Goal: Information Seeking & Learning: Learn about a topic

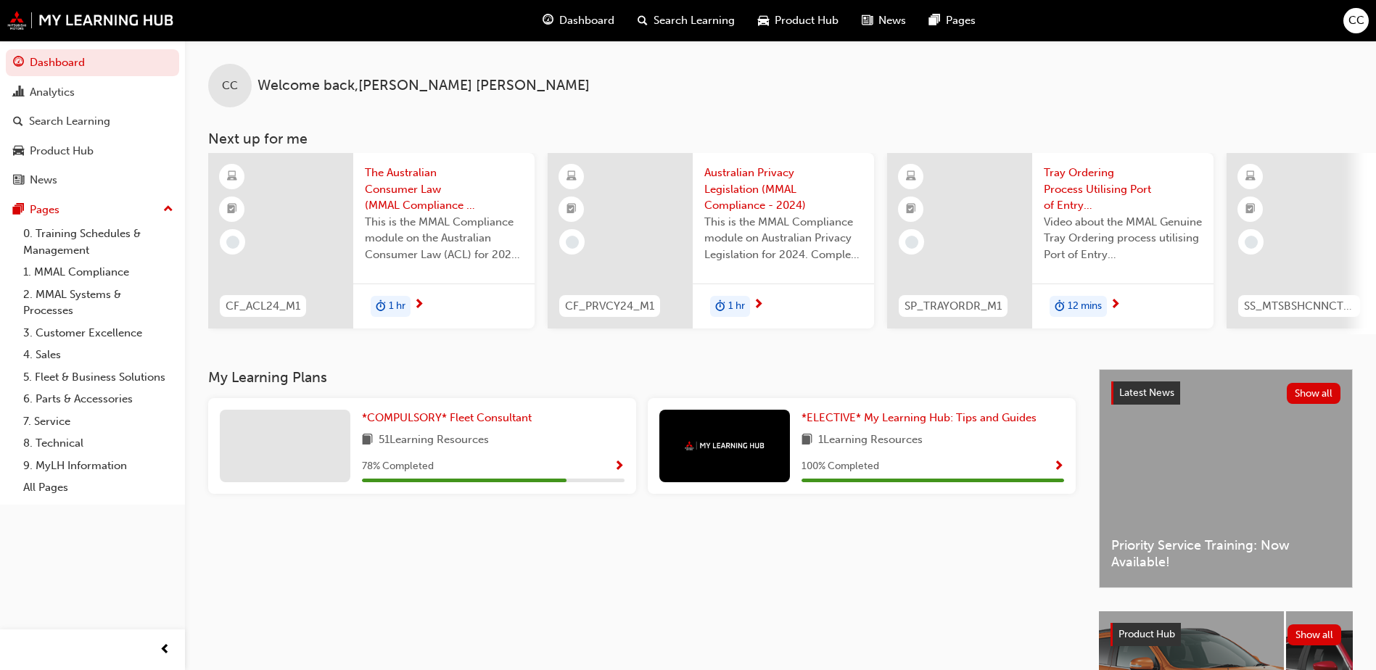
click at [716, 24] on span "Search Learning" at bounding box center [693, 20] width 81 height 17
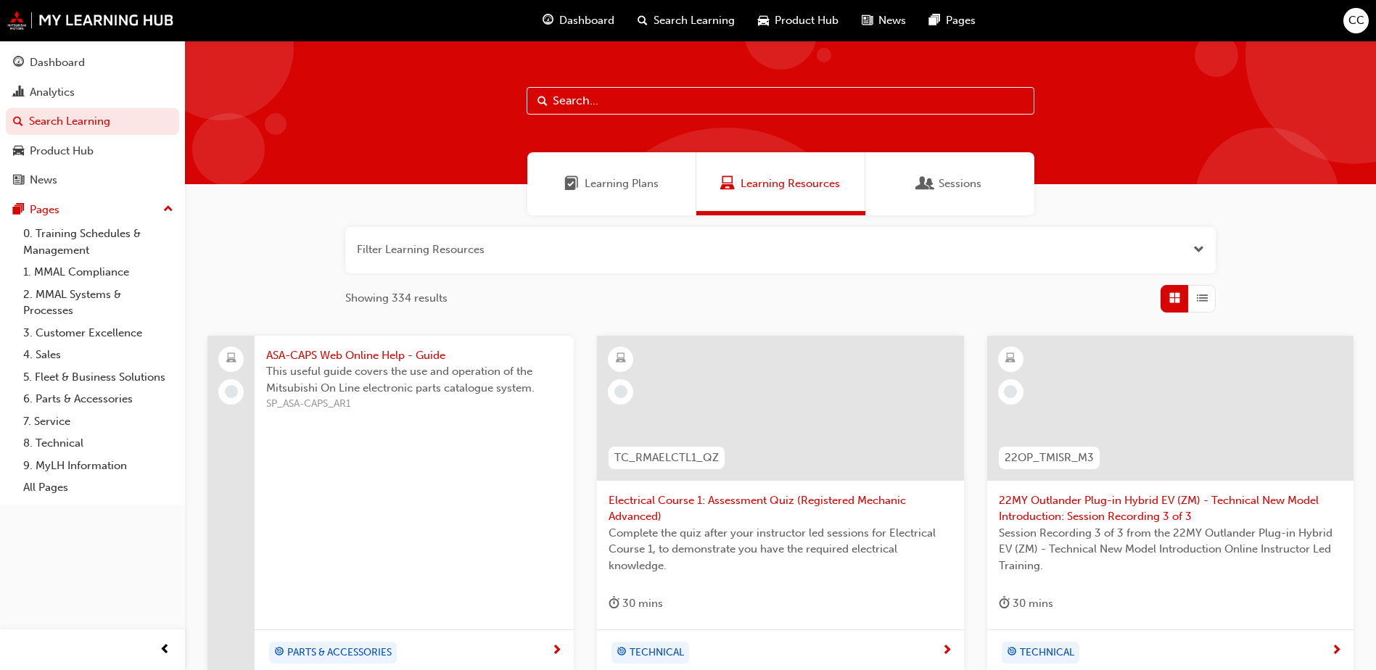
click at [741, 99] on input "text" at bounding box center [780, 101] width 508 height 28
click at [75, 144] on div "Product Hub" at bounding box center [62, 151] width 64 height 17
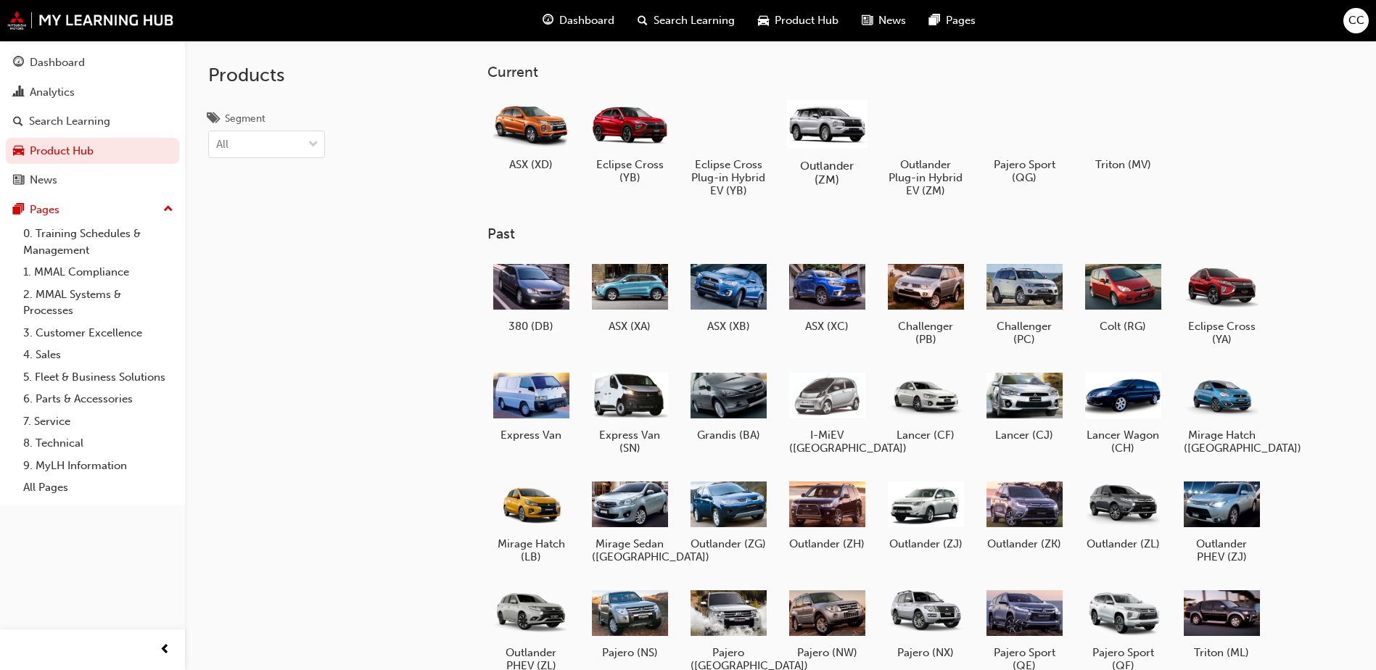
click at [819, 138] on div at bounding box center [827, 123] width 80 height 57
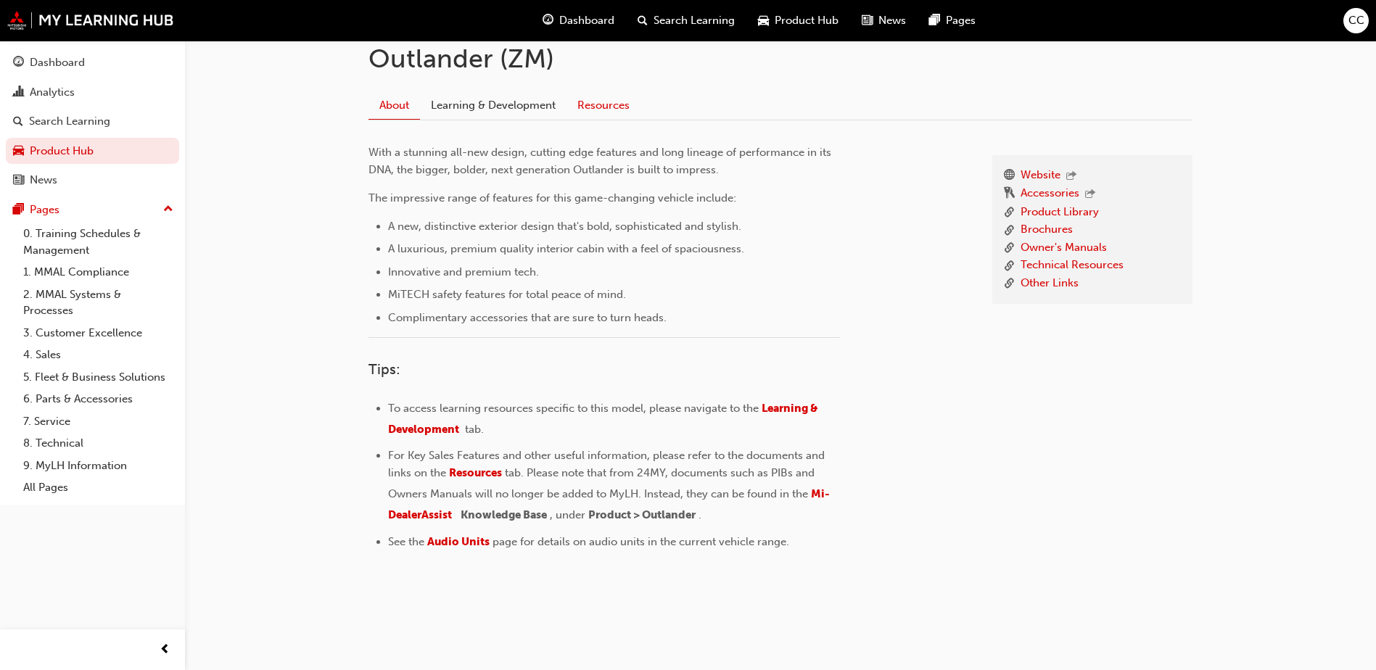
scroll to position [335, 0]
click at [80, 120] on div "Search Learning" at bounding box center [69, 121] width 81 height 17
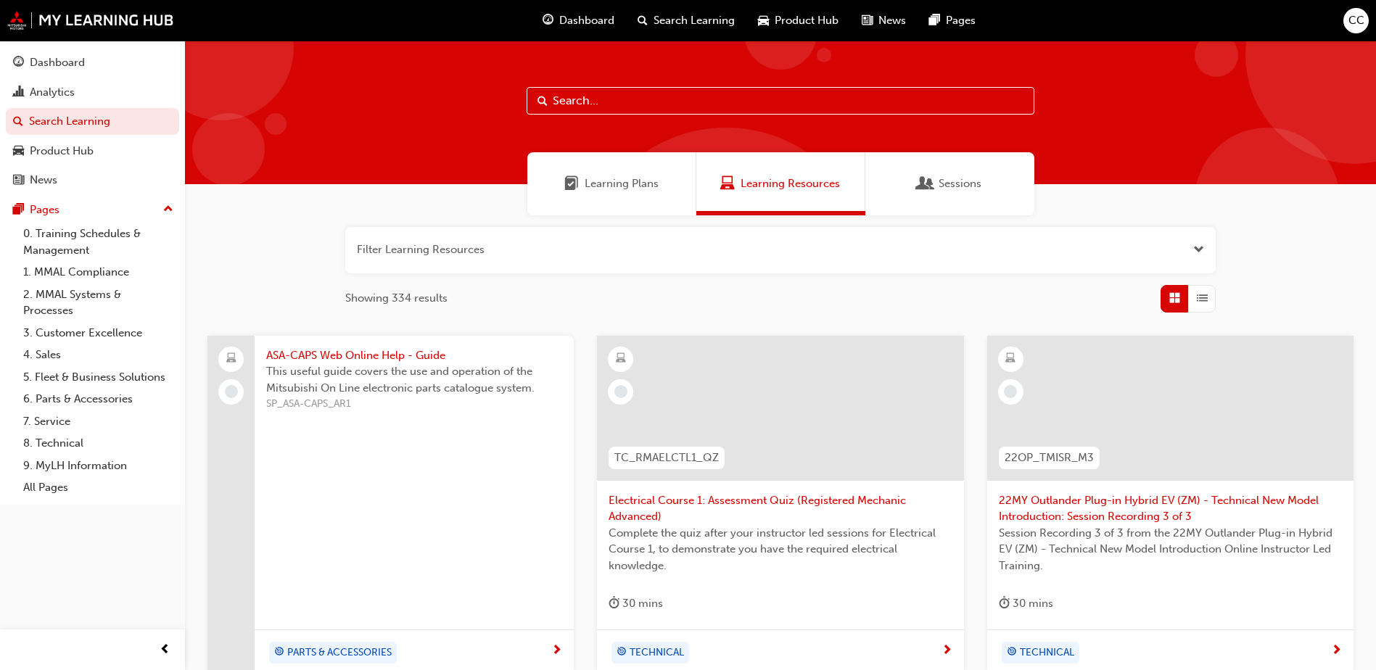
click at [607, 253] on button "button" at bounding box center [780, 250] width 870 height 46
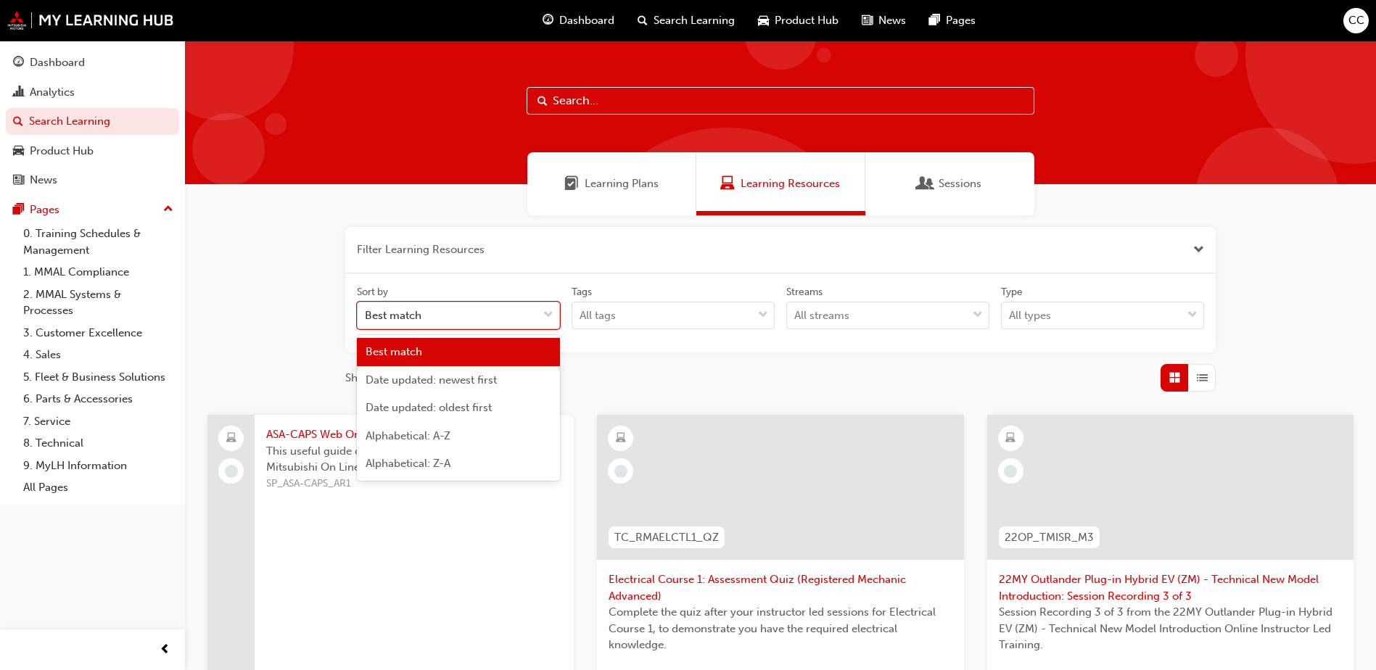
click at [529, 315] on div "Best match" at bounding box center [448, 315] width 180 height 25
click at [366, 315] on input "Sort by option Best match focused, 1 of 5. 5 results available. Use Up and Down…" at bounding box center [365, 315] width 1 height 12
click at [529, 315] on div "Best match" at bounding box center [448, 315] width 180 height 25
click at [366, 315] on input "Sort by option Best match focused, 1 of 5. 5 results available. Use Up and Down…" at bounding box center [365, 315] width 1 height 12
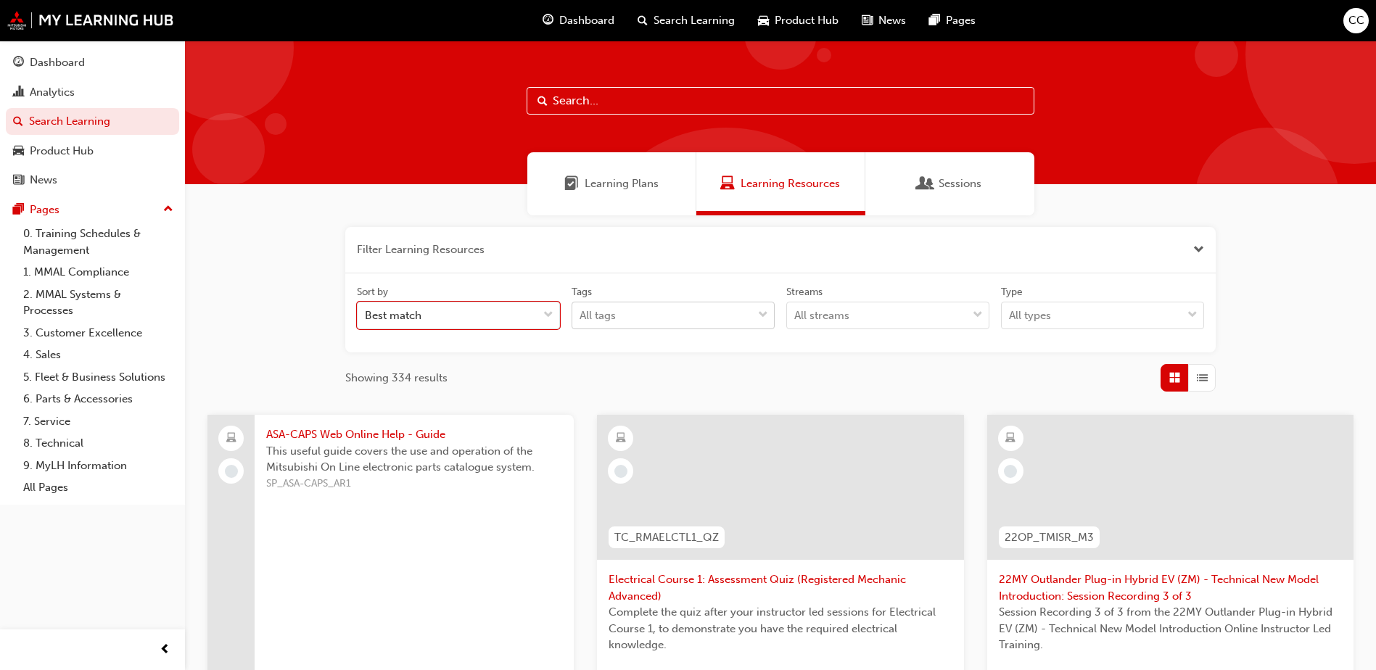
click at [740, 311] on div "All tags" at bounding box center [662, 315] width 180 height 25
click at [581, 311] on input "Tags All tags" at bounding box center [579, 315] width 1 height 12
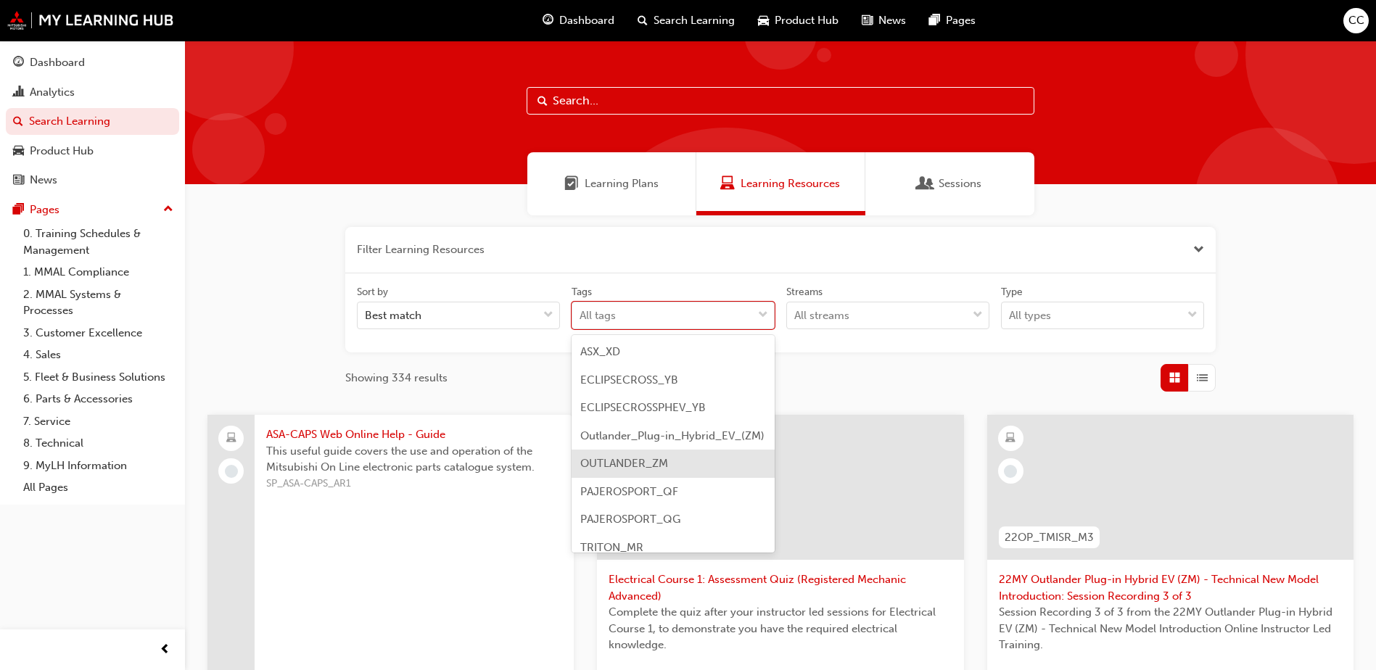
click at [679, 478] on div "OUTLANDER_ZM" at bounding box center [672, 464] width 203 height 28
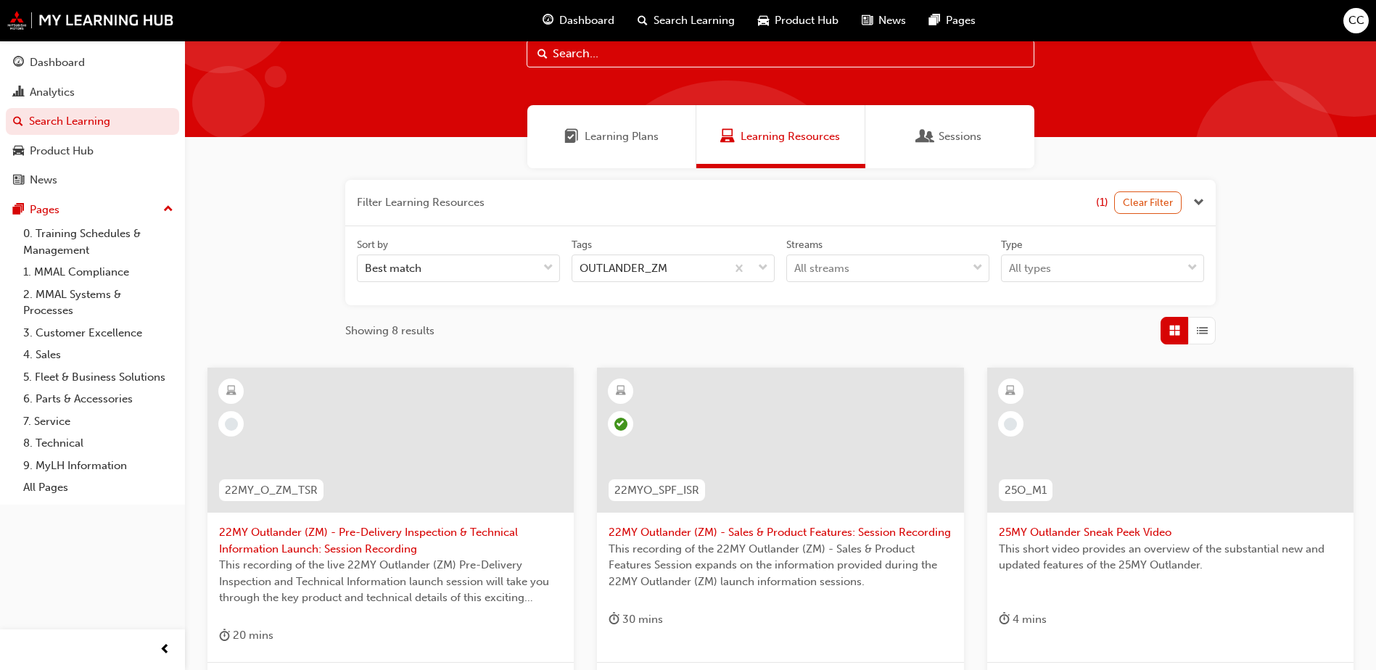
scroll to position [73, 0]
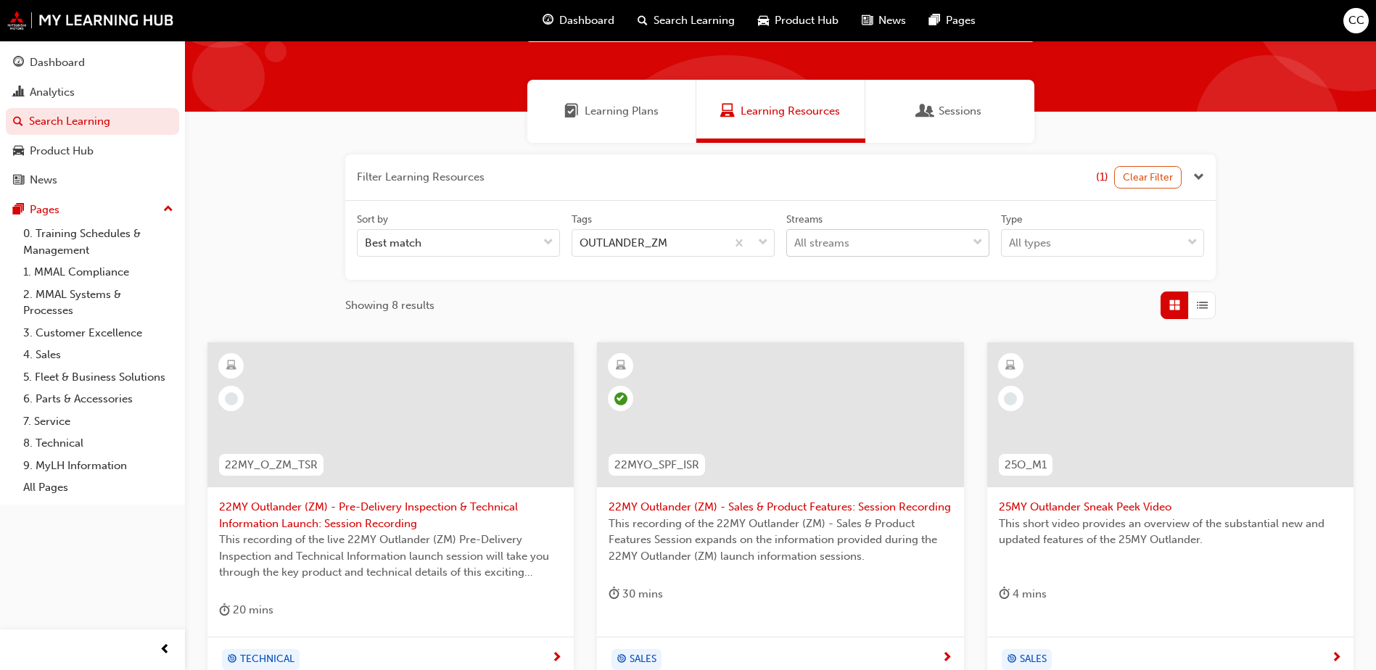
click at [877, 247] on div "All streams" at bounding box center [877, 243] width 180 height 25
click at [796, 247] on input "Streams All streams" at bounding box center [794, 242] width 1 height 12
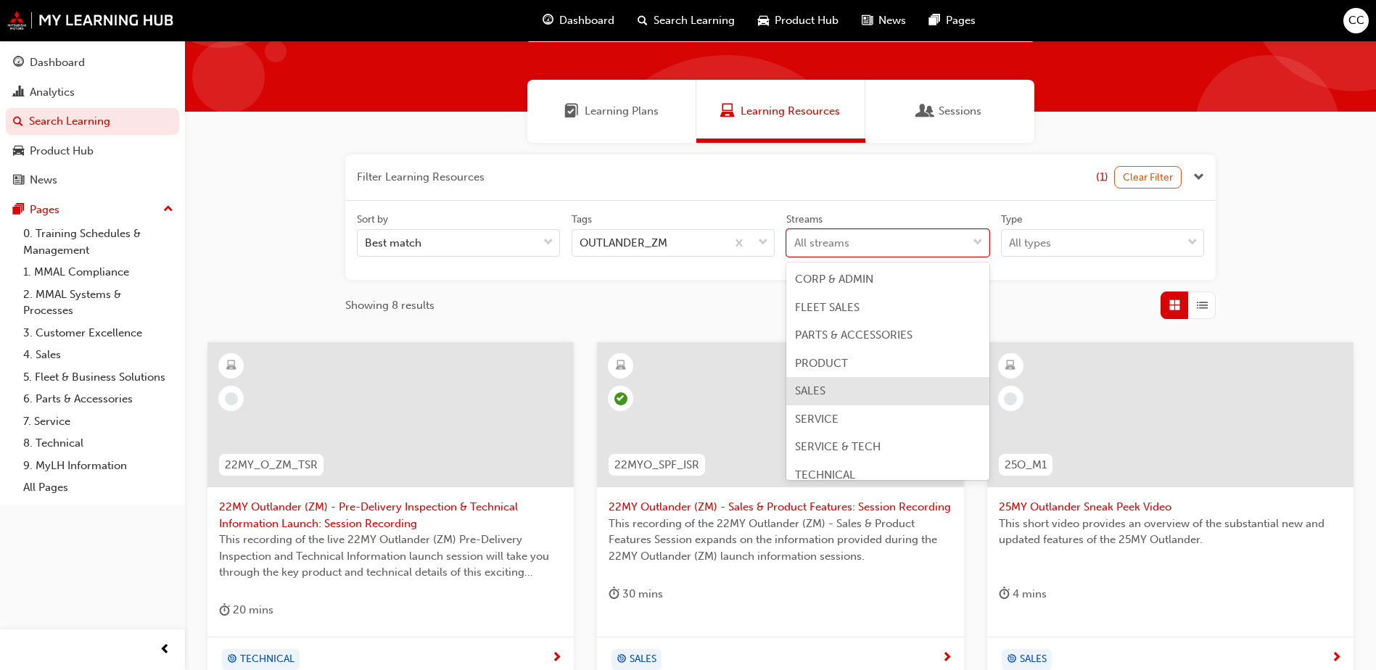
click at [837, 396] on div "SALES" at bounding box center [887, 391] width 203 height 28
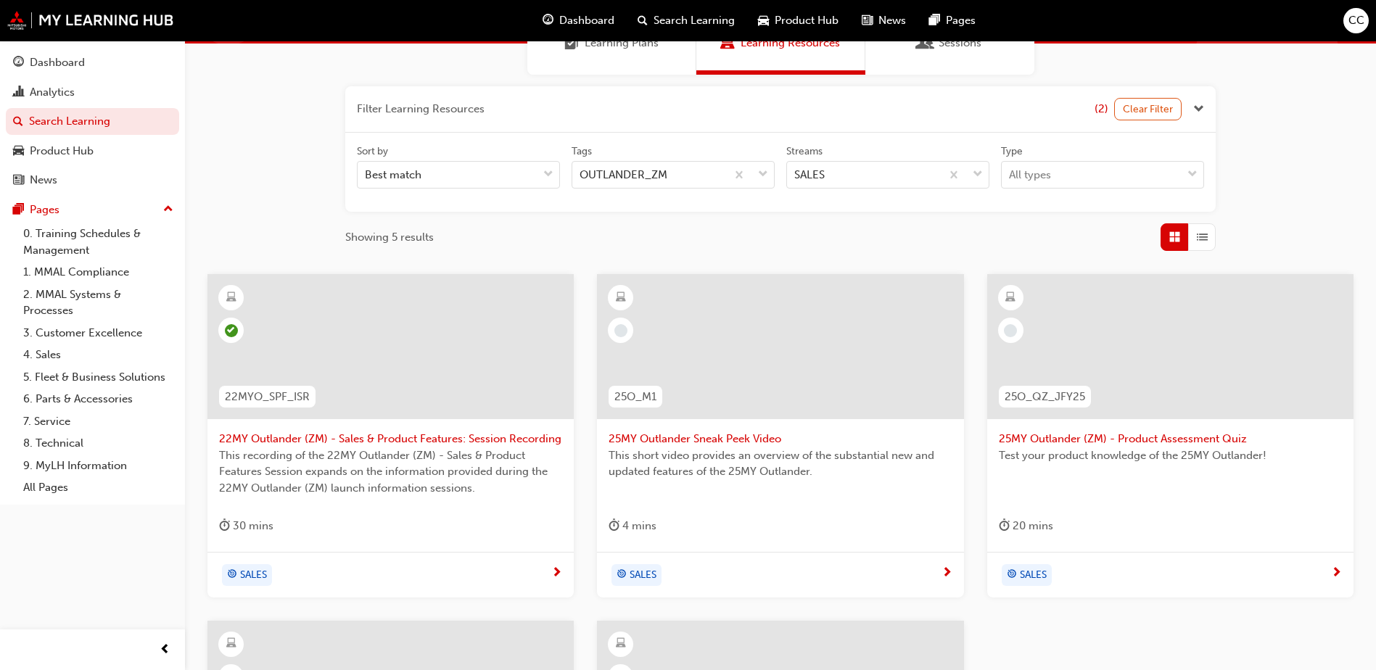
scroll to position [145, 0]
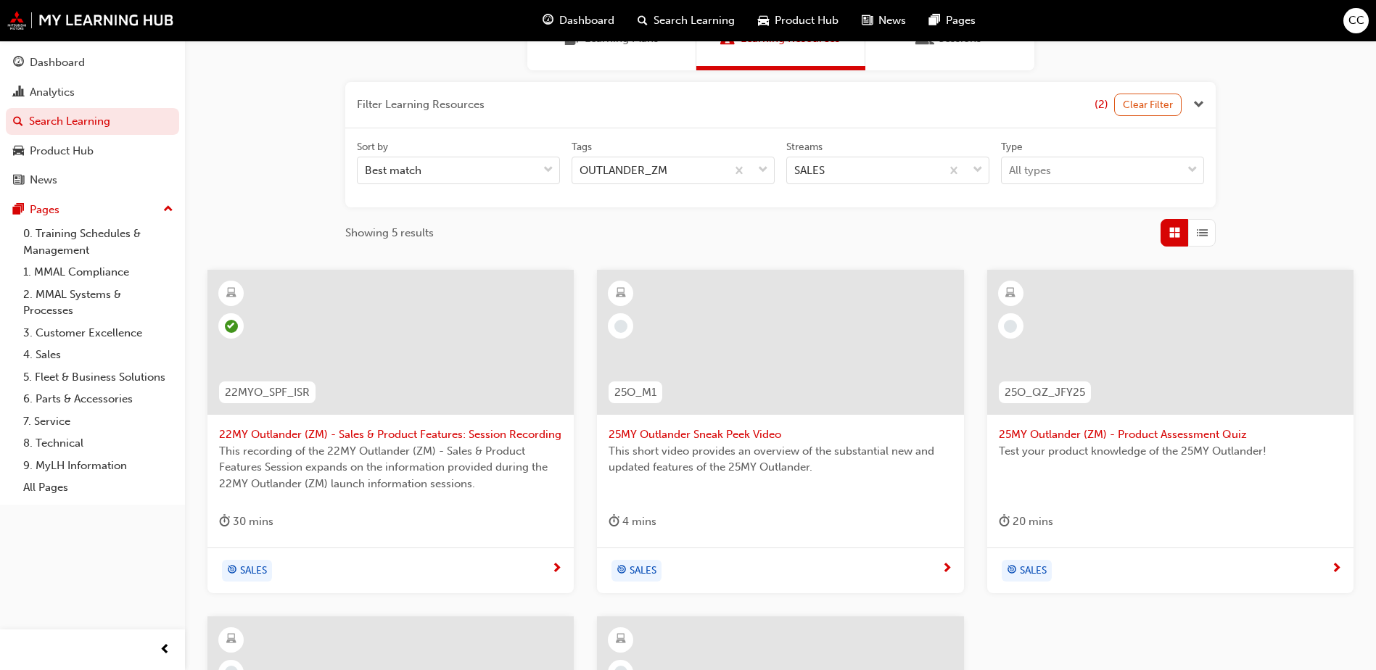
click at [1105, 438] on span "25MY Outlander (ZM) - Product Assessment Quiz" at bounding box center [1170, 434] width 343 height 17
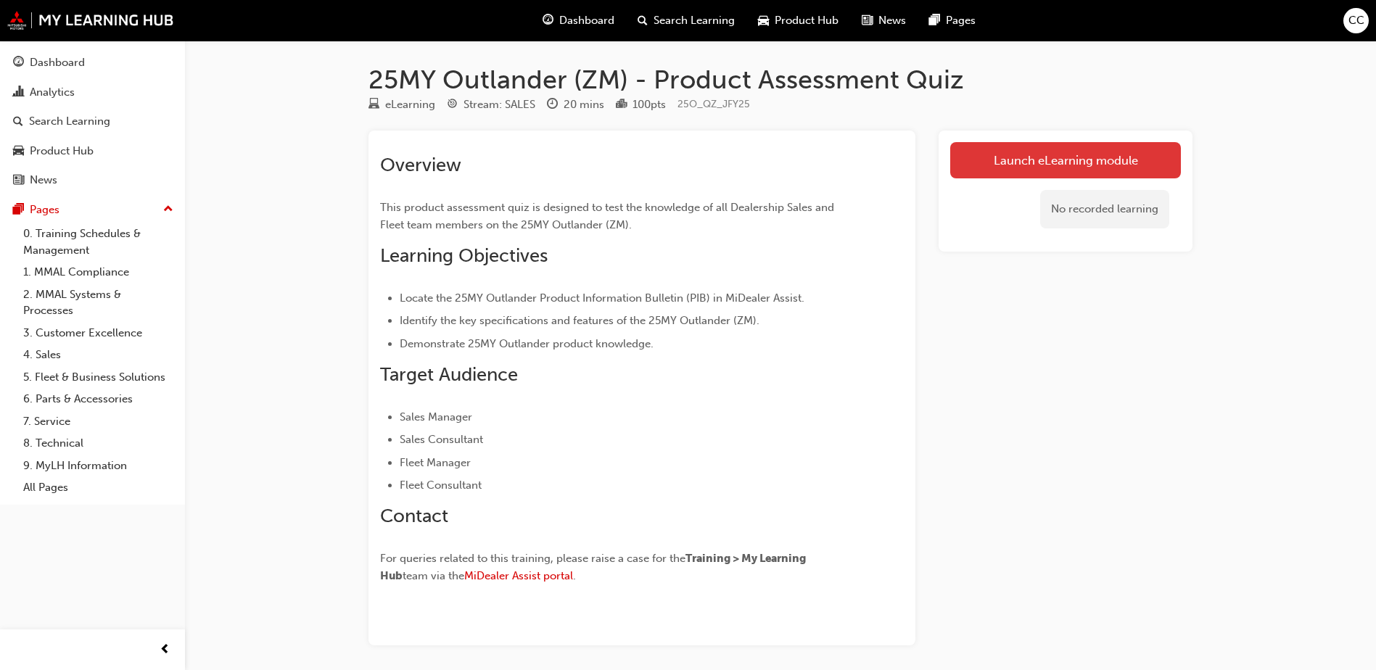
click at [1025, 160] on link "Launch eLearning module" at bounding box center [1065, 160] width 231 height 36
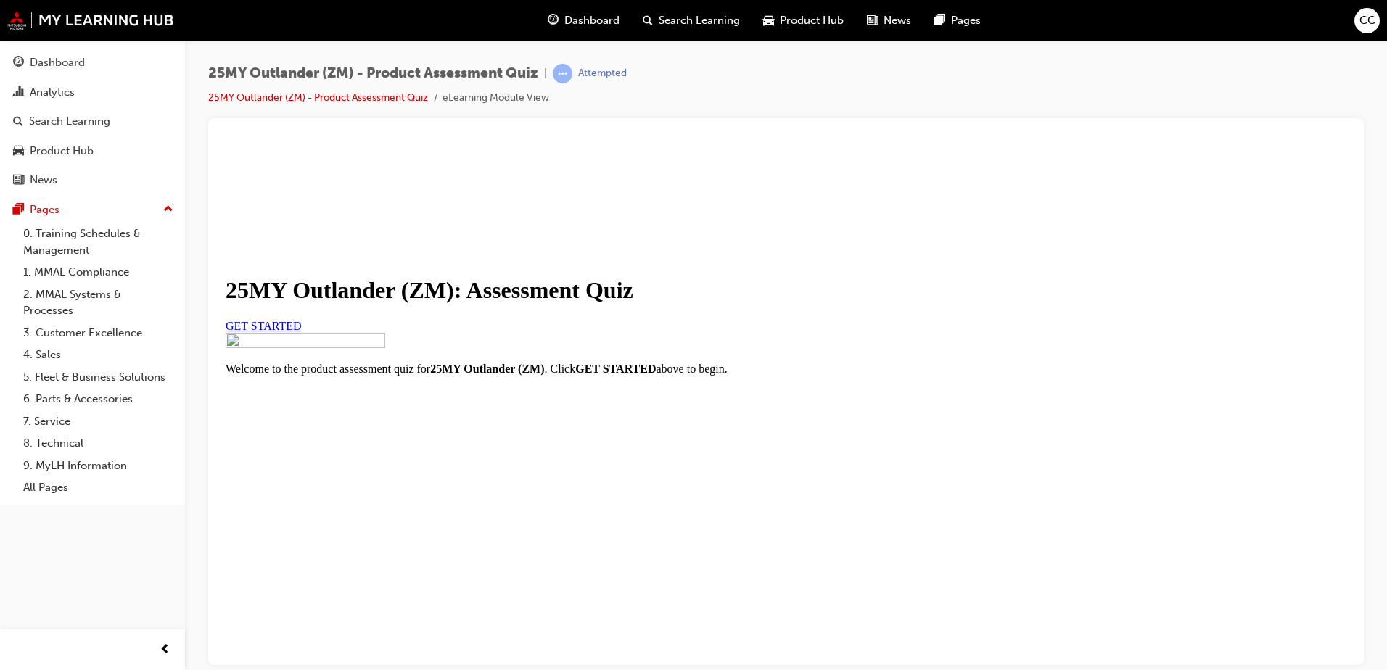
click at [302, 331] on link "GET STARTED" at bounding box center [264, 325] width 76 height 12
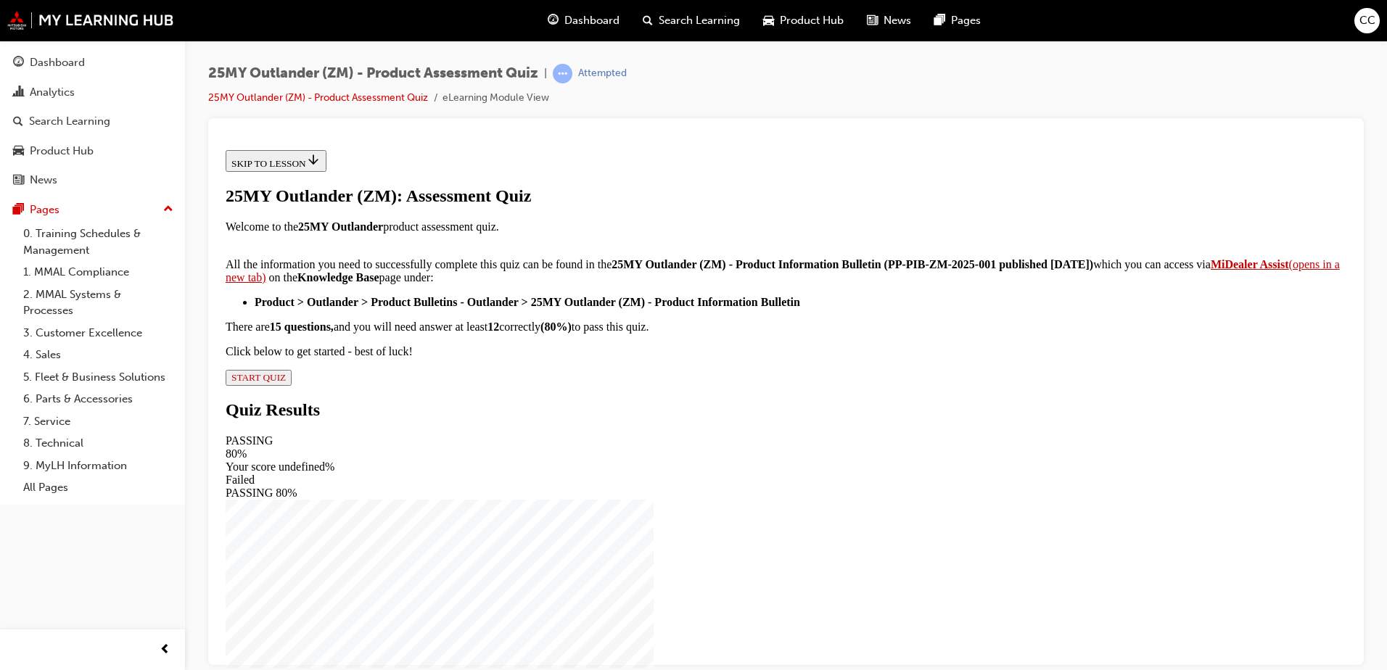
scroll to position [232, 0]
click at [286, 382] on span "START QUIZ" at bounding box center [258, 376] width 54 height 11
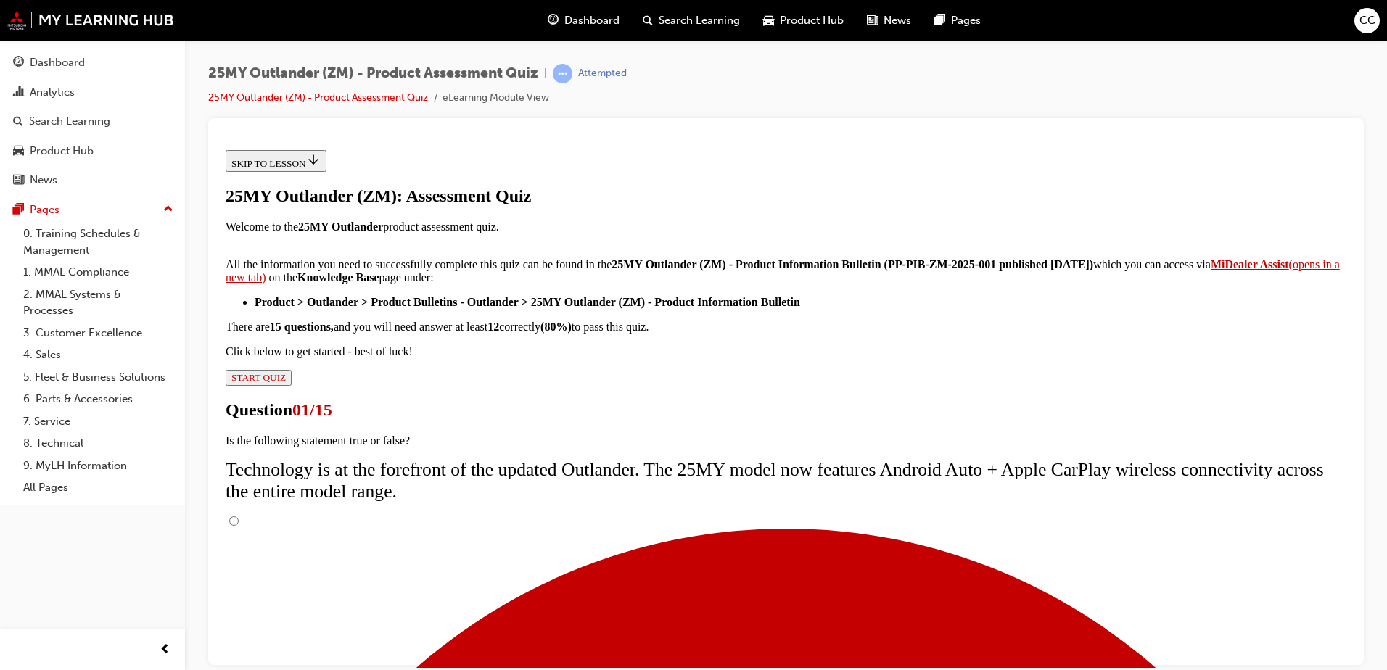
scroll to position [115, 0]
click at [239, 516] on input "True" at bounding box center [233, 520] width 9 height 9
radio input "true"
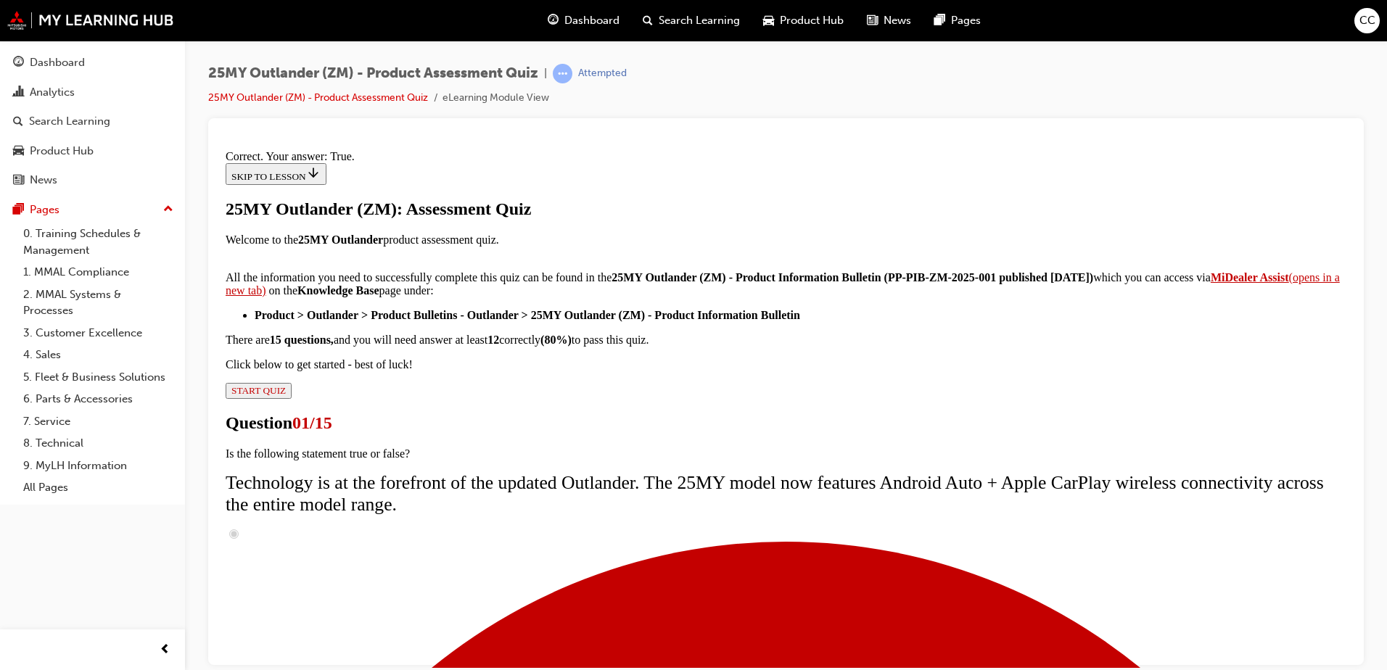
scroll to position [166, 0]
drag, startPoint x: 779, startPoint y: 606, endPoint x: 786, endPoint y: 599, distance: 10.3
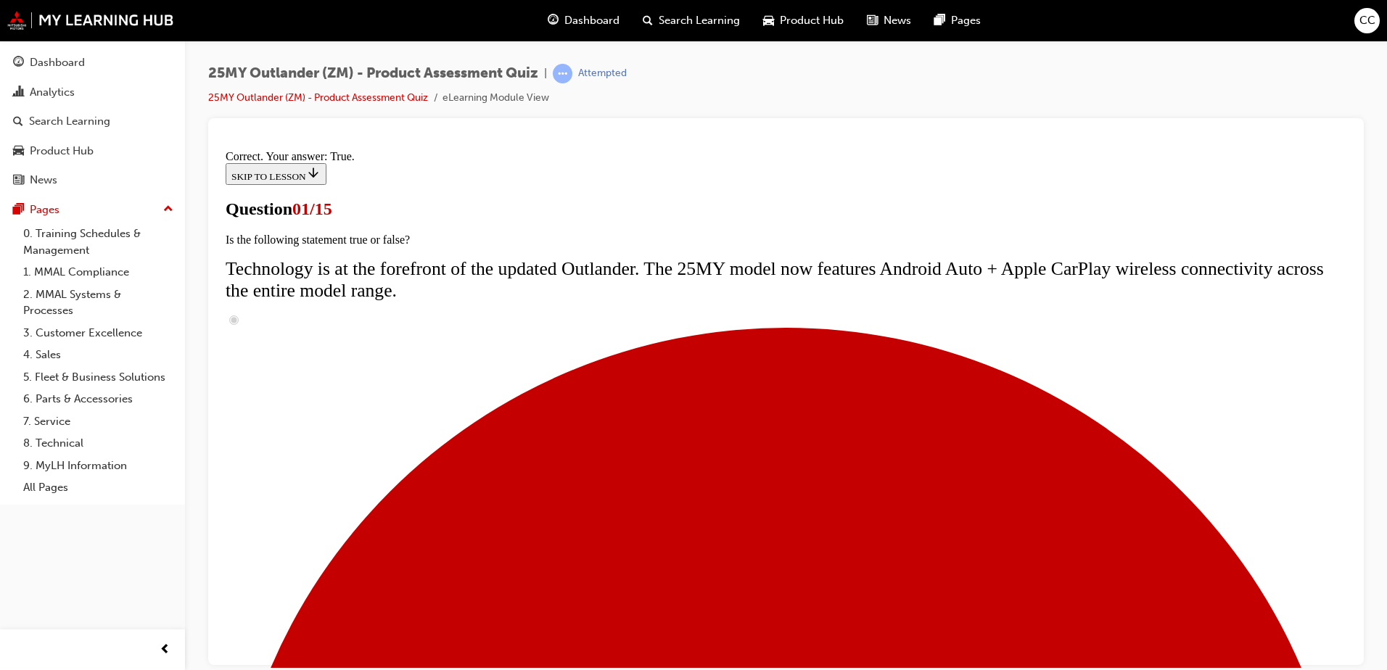
radio input "true"
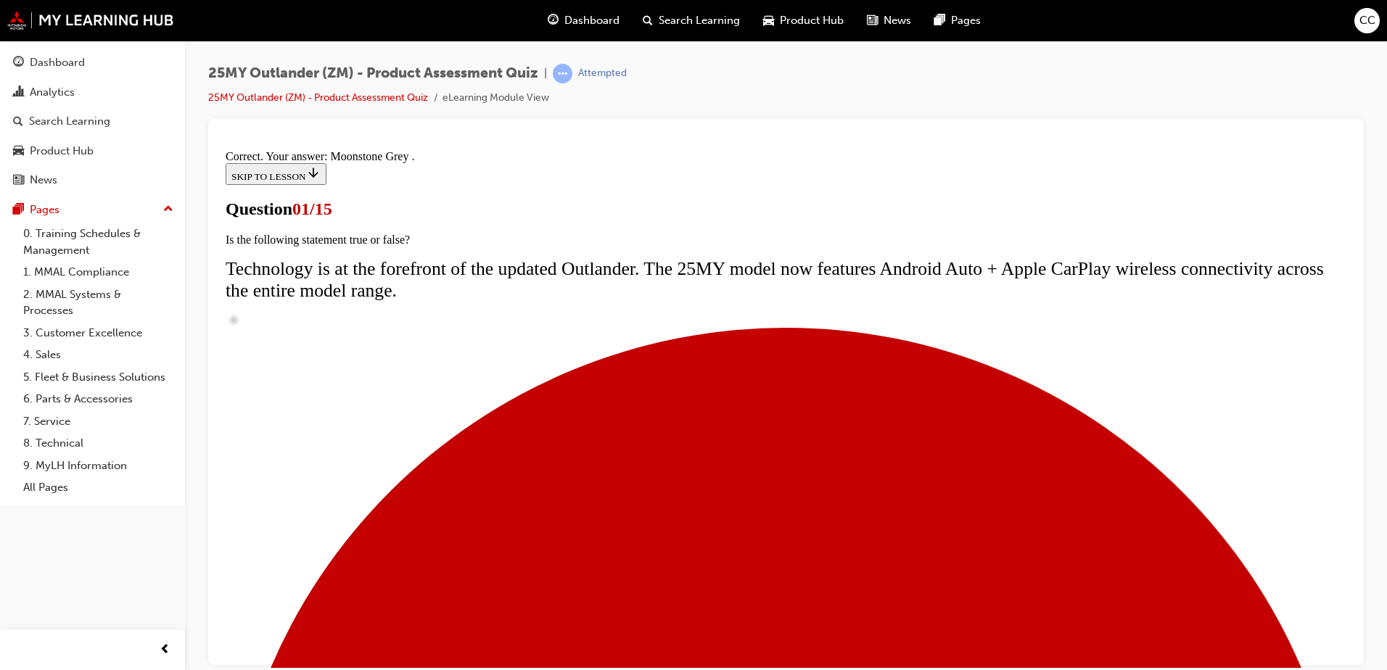
scroll to position [349, 0]
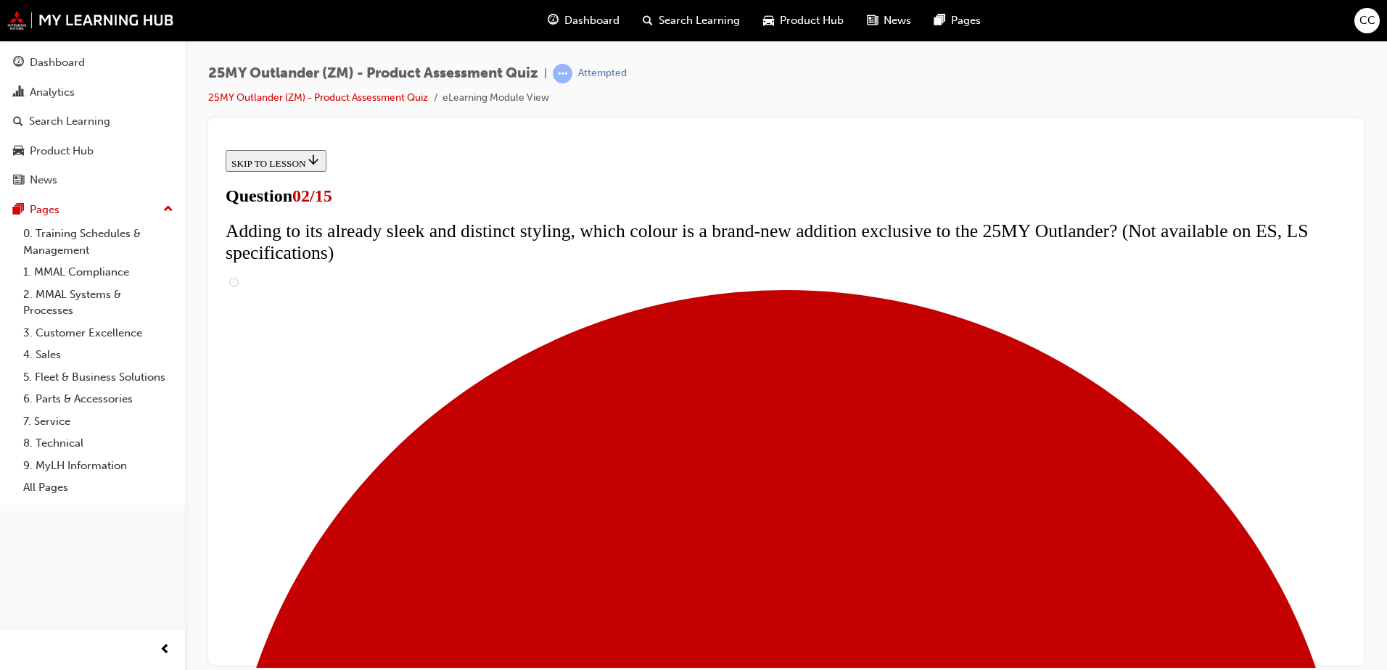
scroll to position [145, 0]
checkbox input "true"
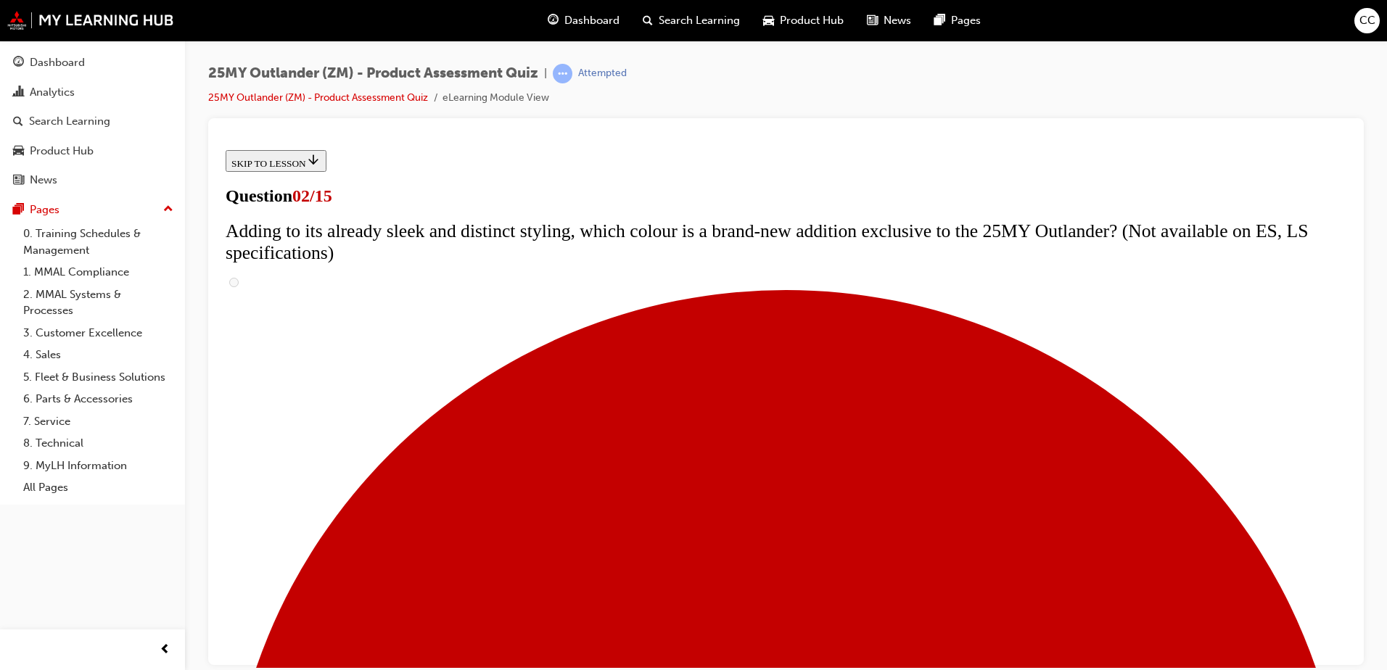
checkbox input "true"
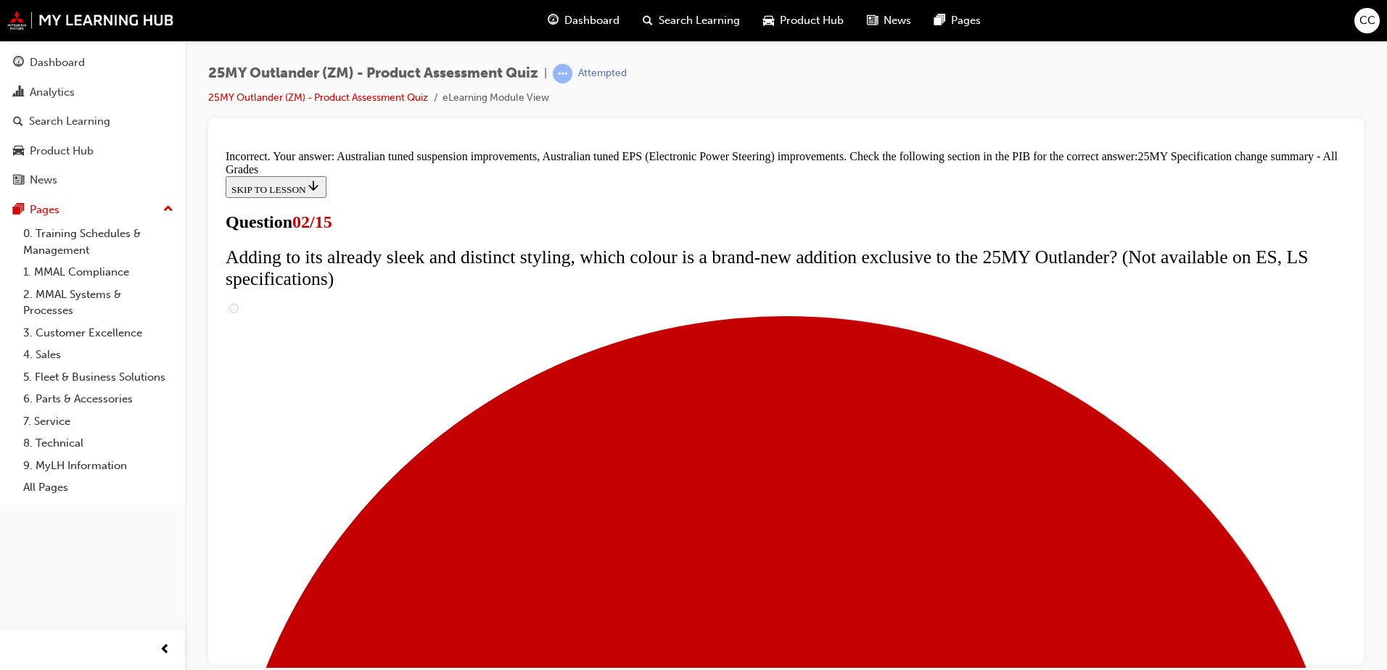
scroll to position [487, 0]
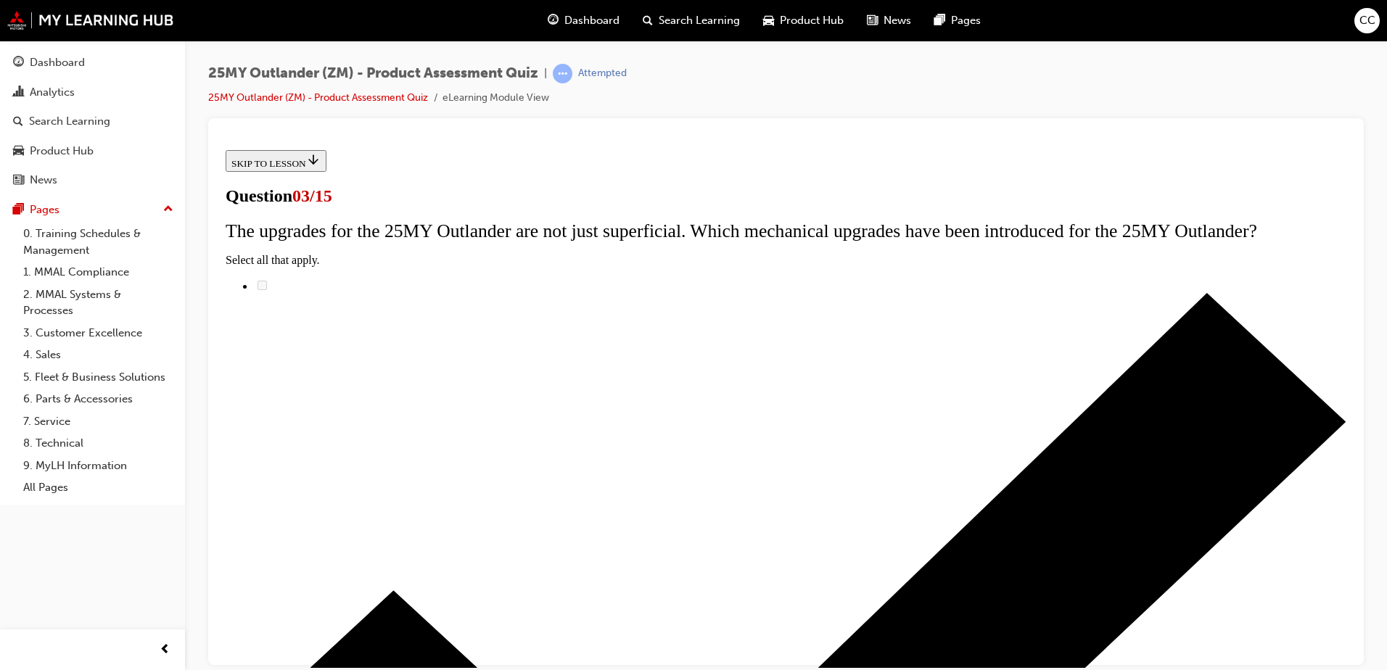
scroll to position [73, 0]
radio input "true"
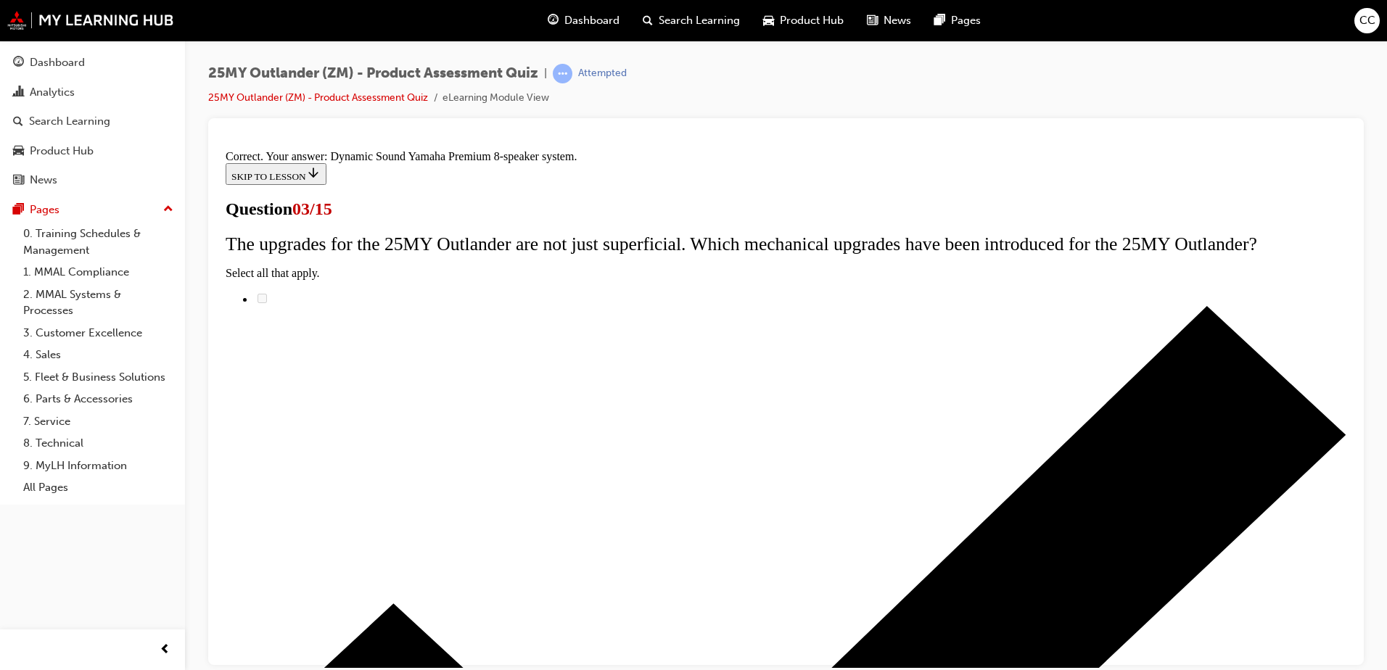
scroll to position [233, 0]
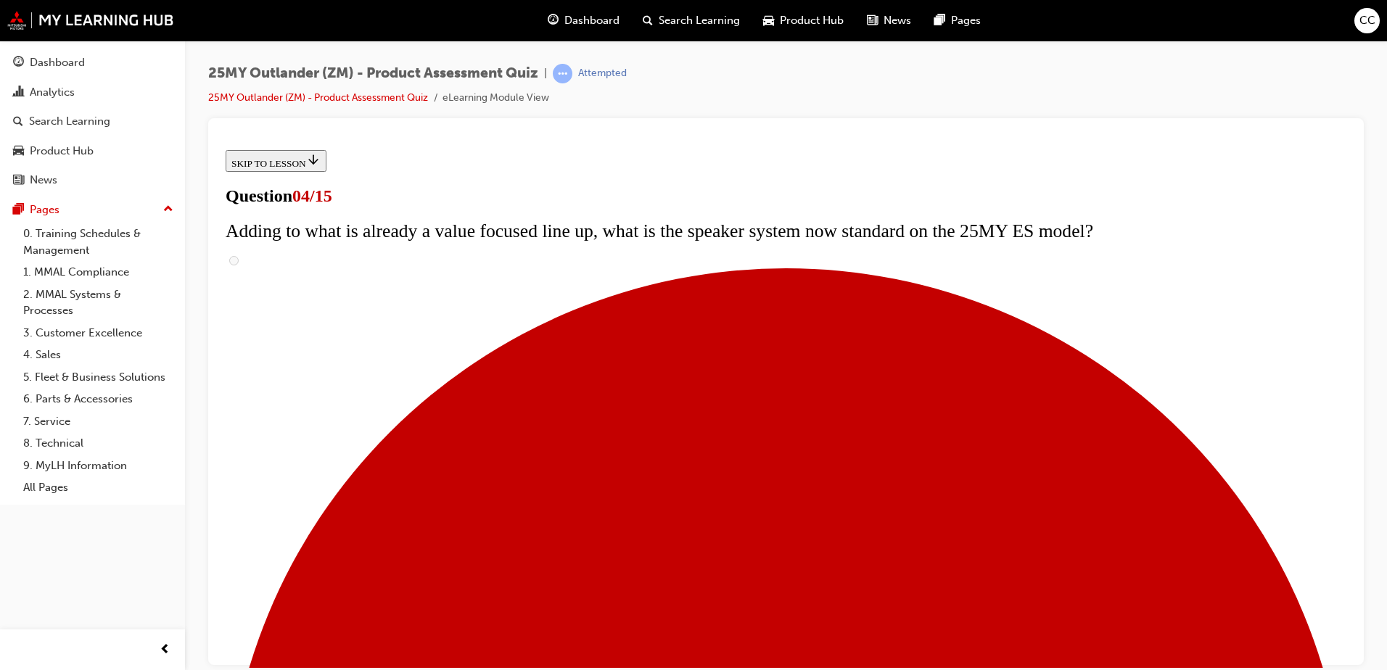
scroll to position [0, 0]
checkbox input "true"
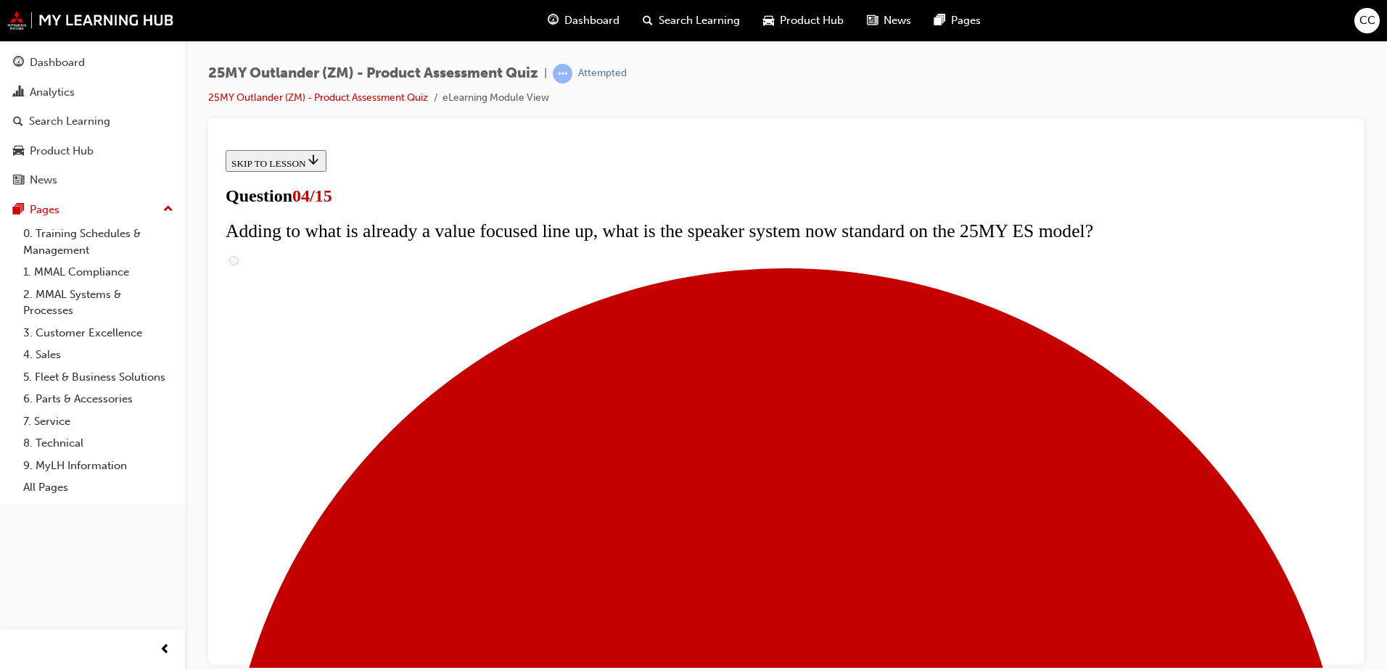
checkbox input "true"
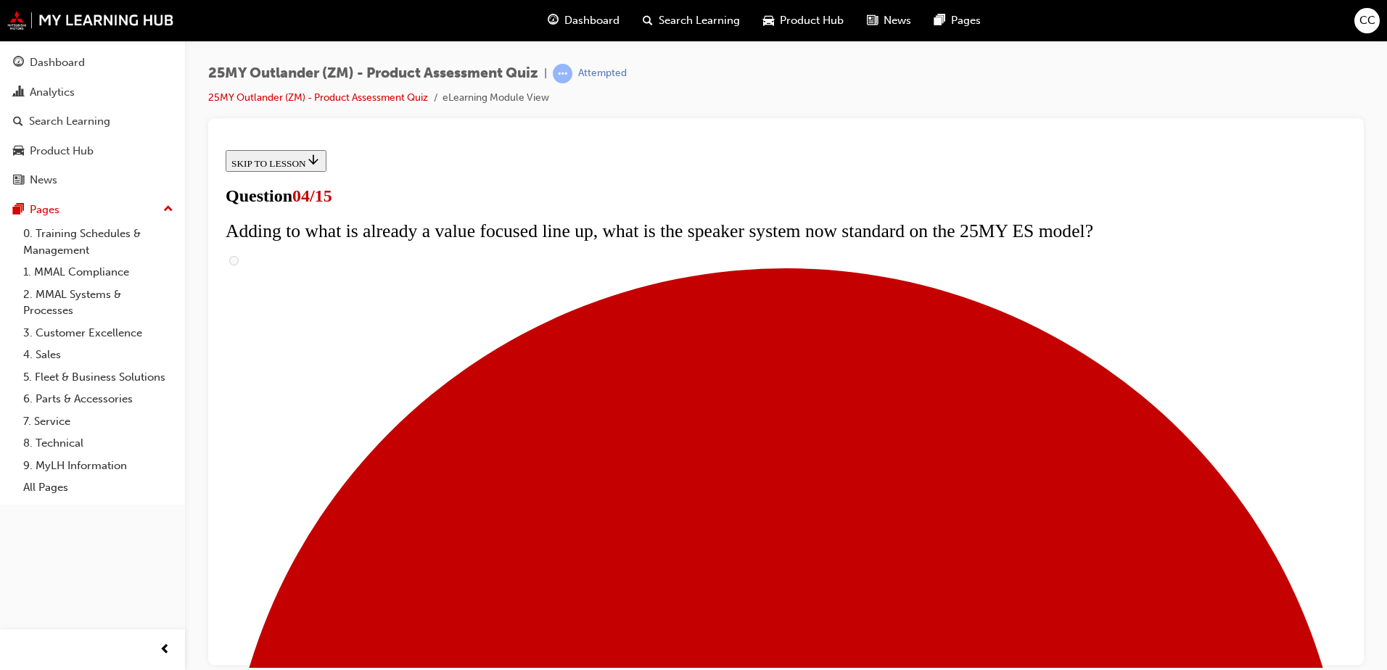
checkbox input "true"
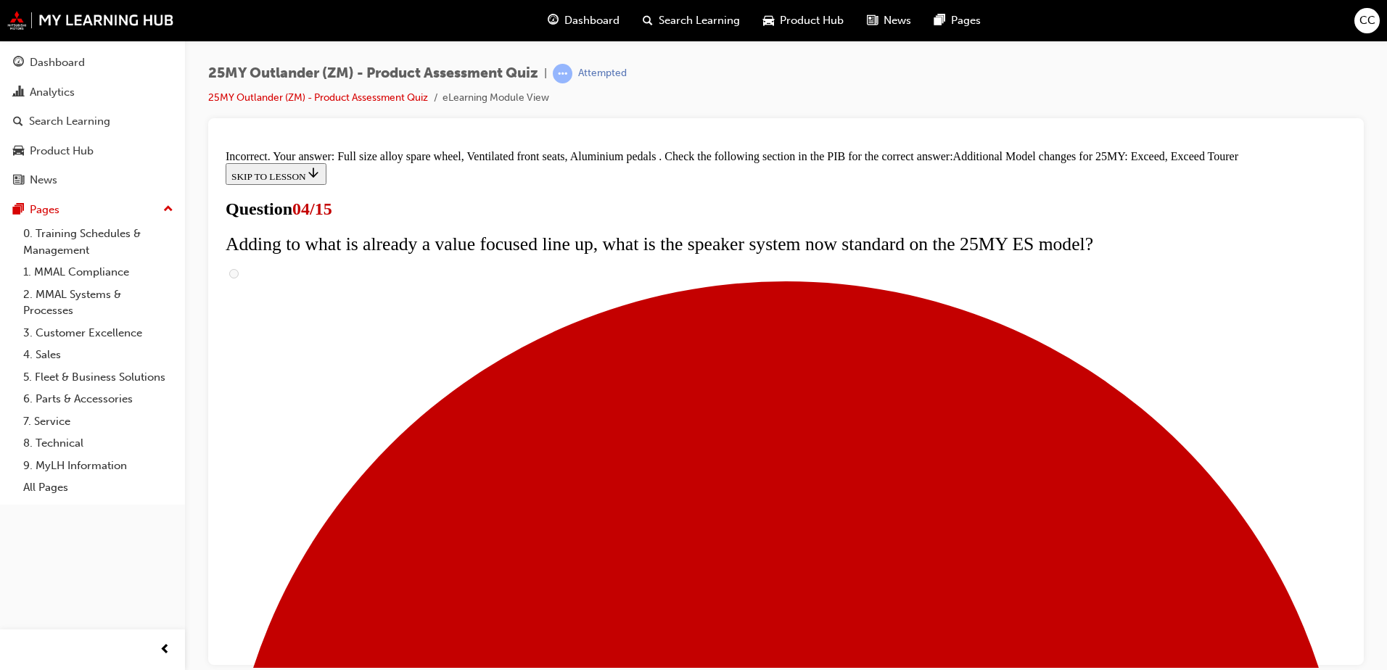
scroll to position [545, 0]
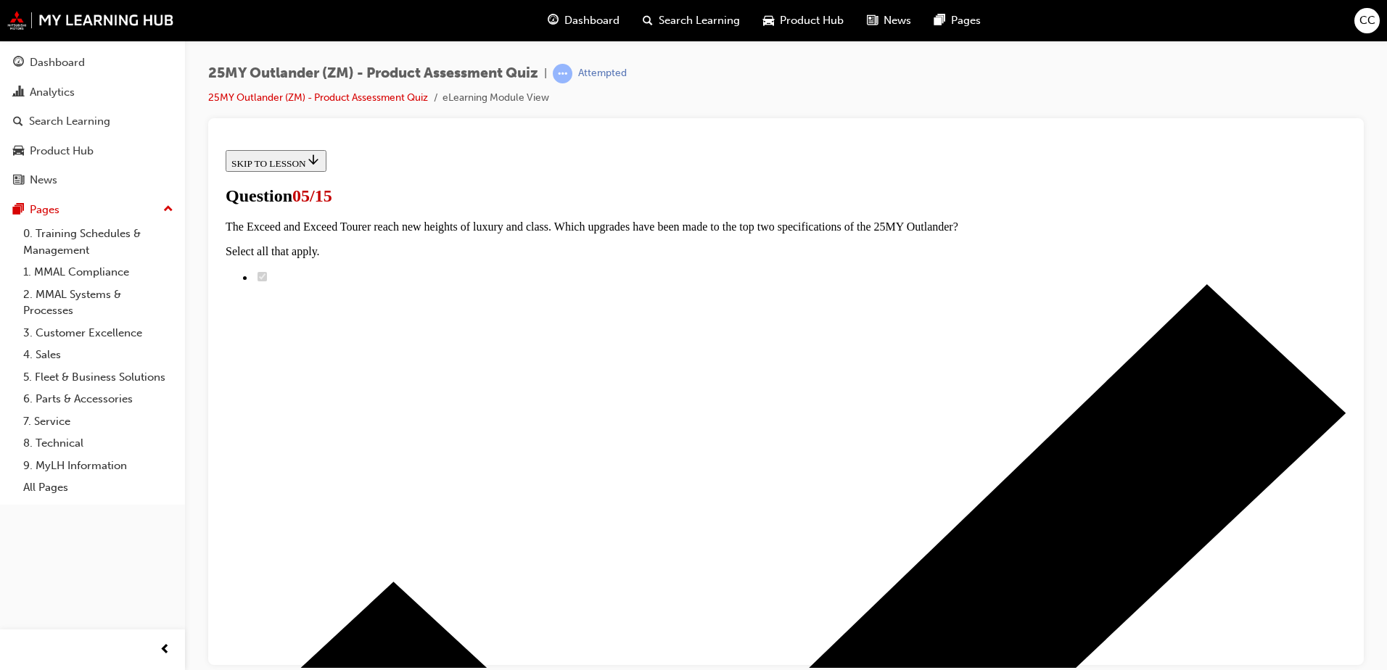
scroll to position [218, 0]
radio input "true"
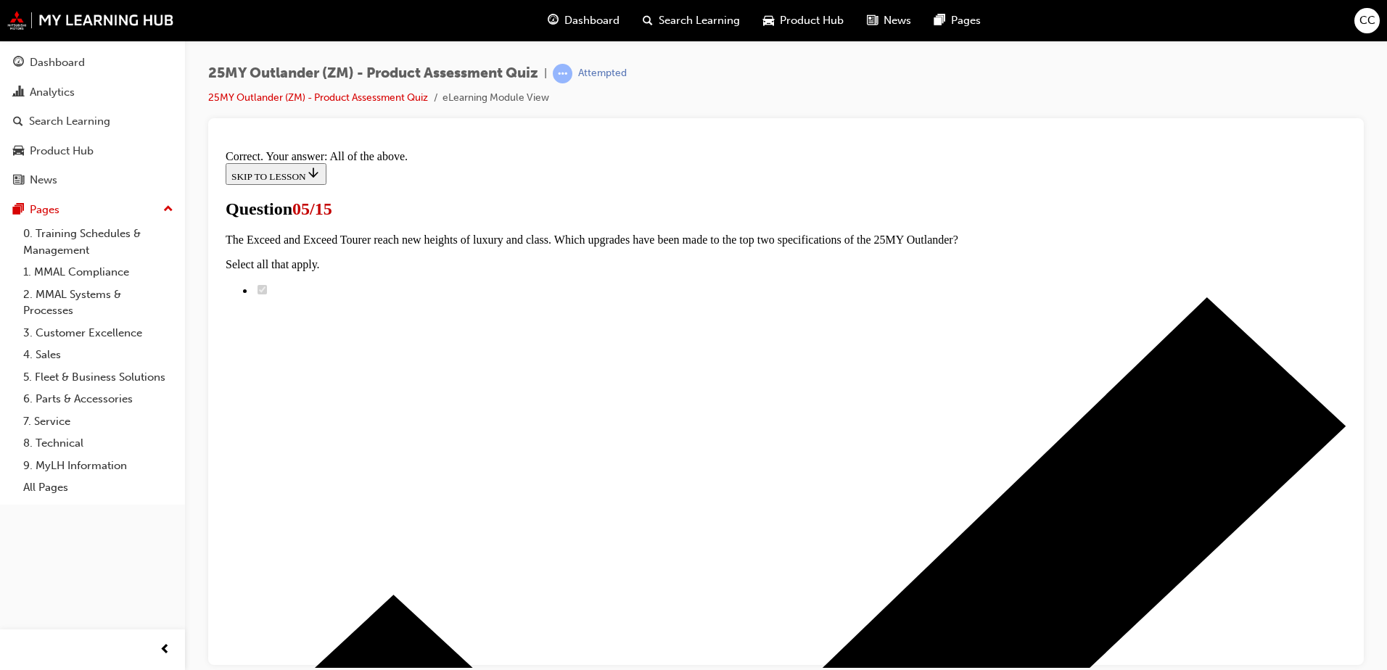
scroll to position [349, 0]
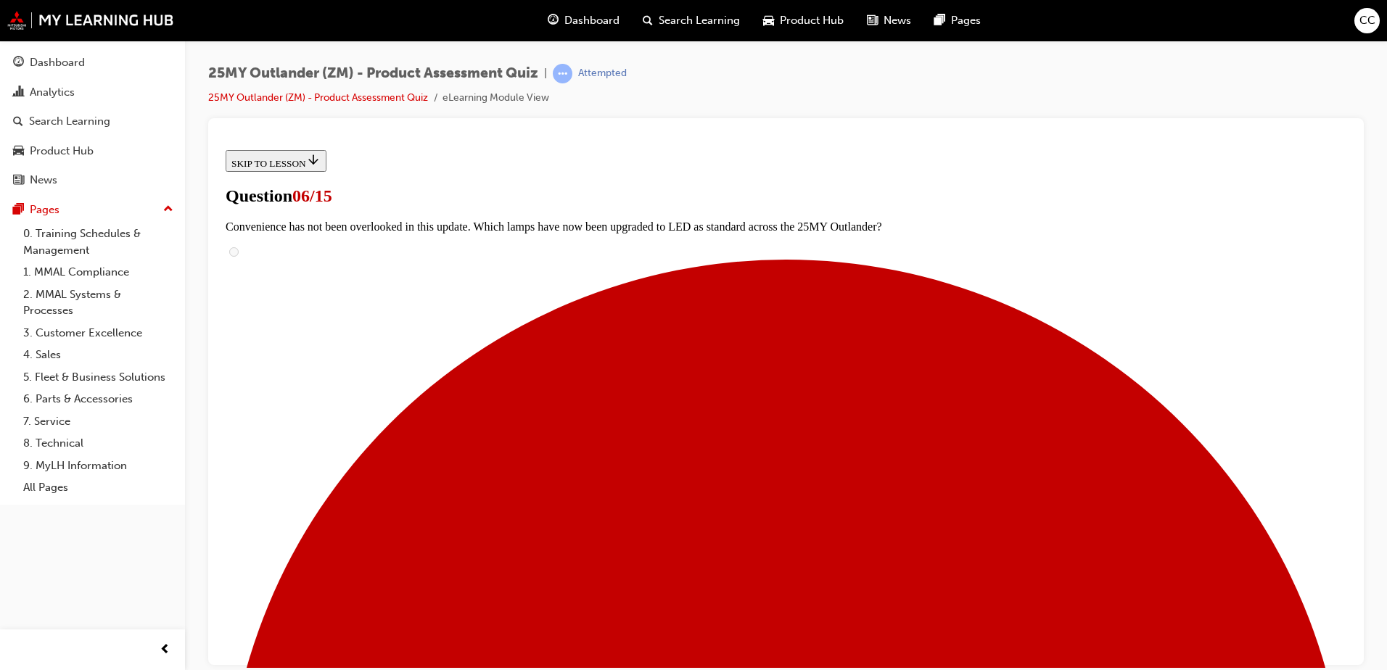
scroll to position [363, 0]
radio input "true"
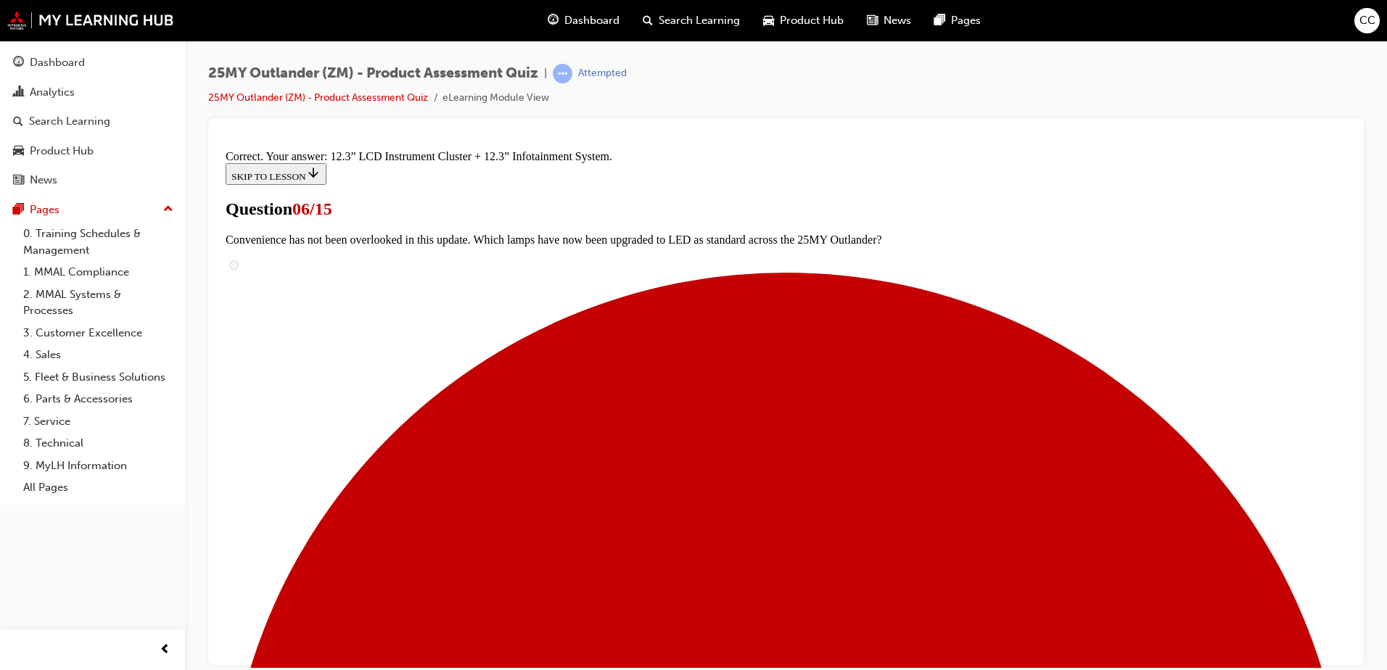
scroll to position [486, 0]
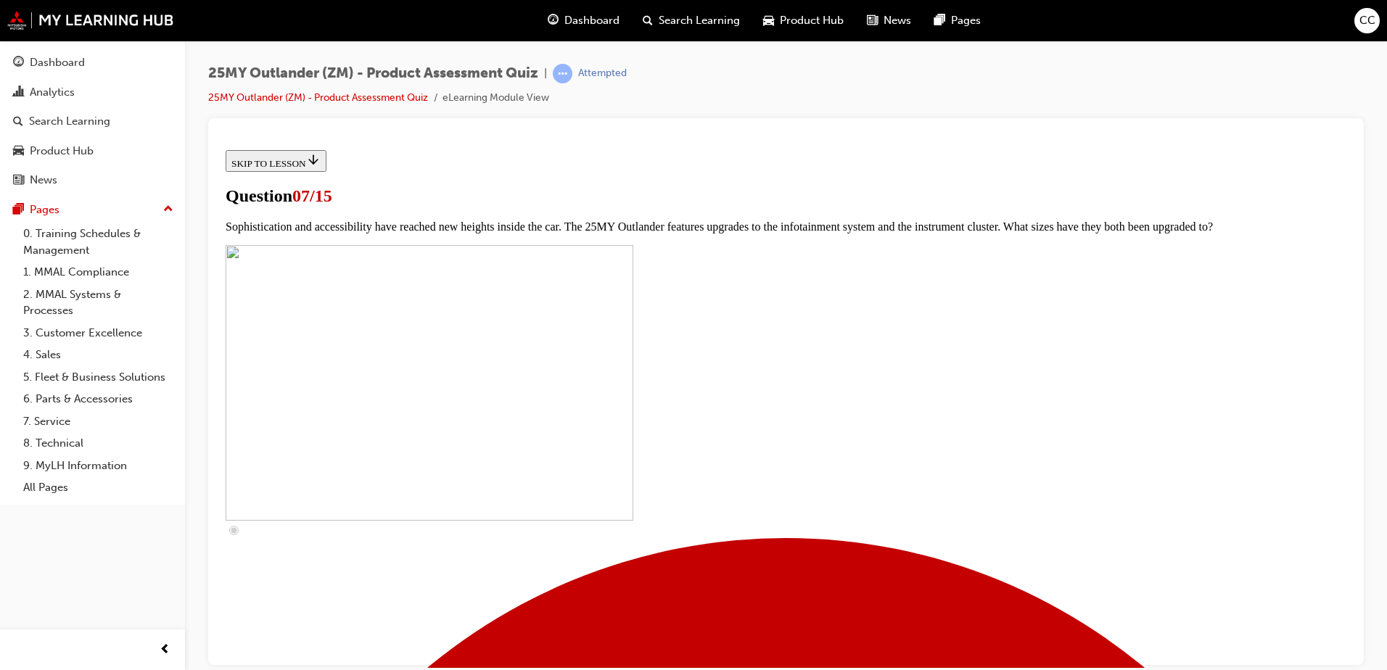
scroll to position [508, 0]
checkbox input "true"
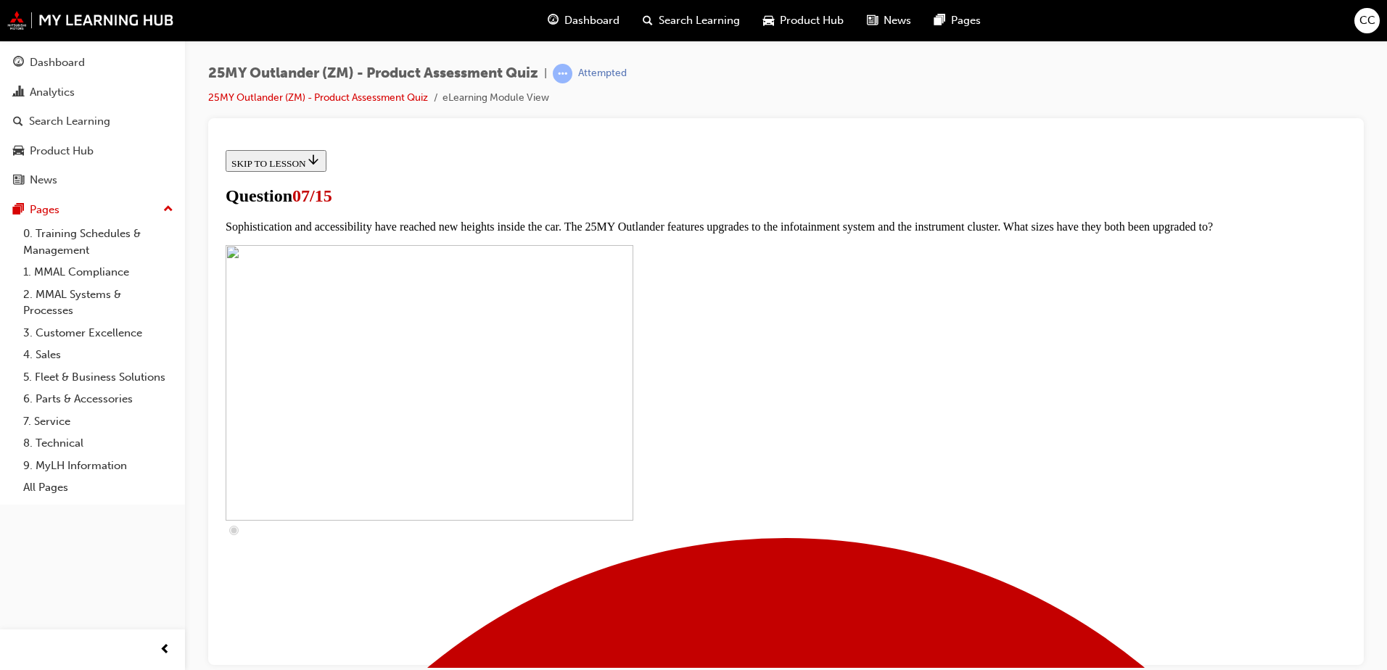
checkbox input "true"
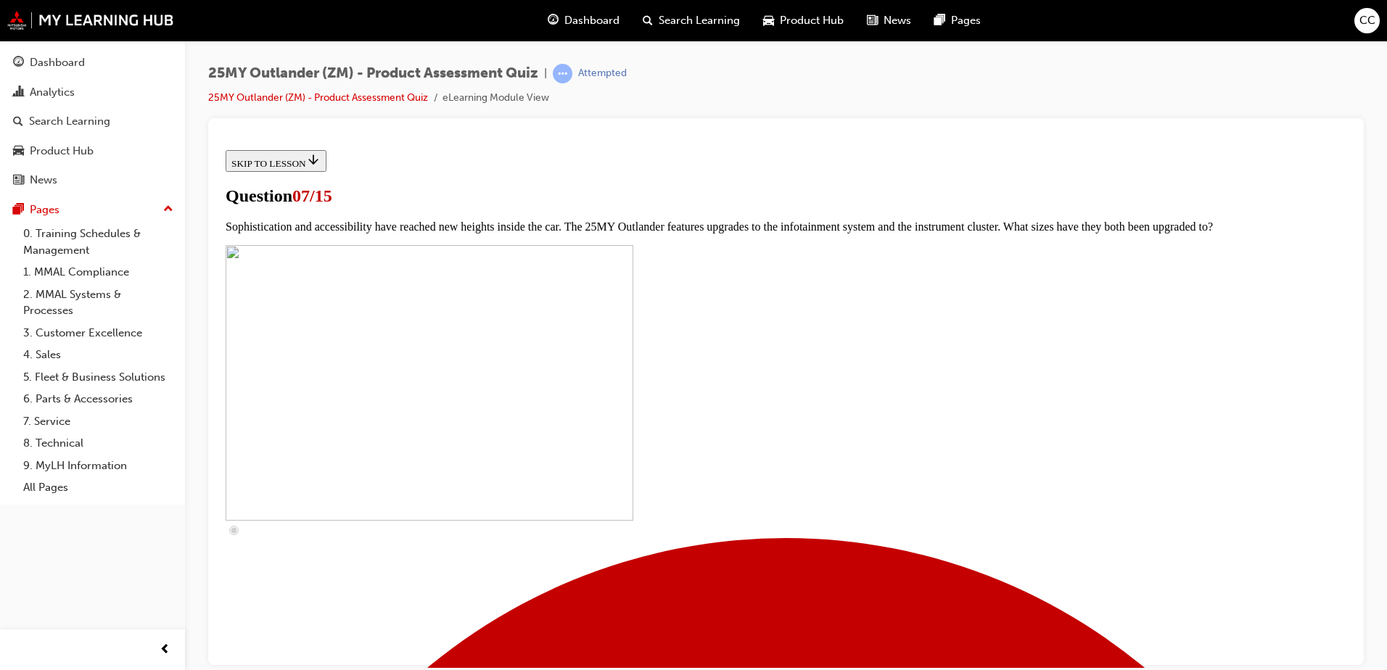
checkbox input "true"
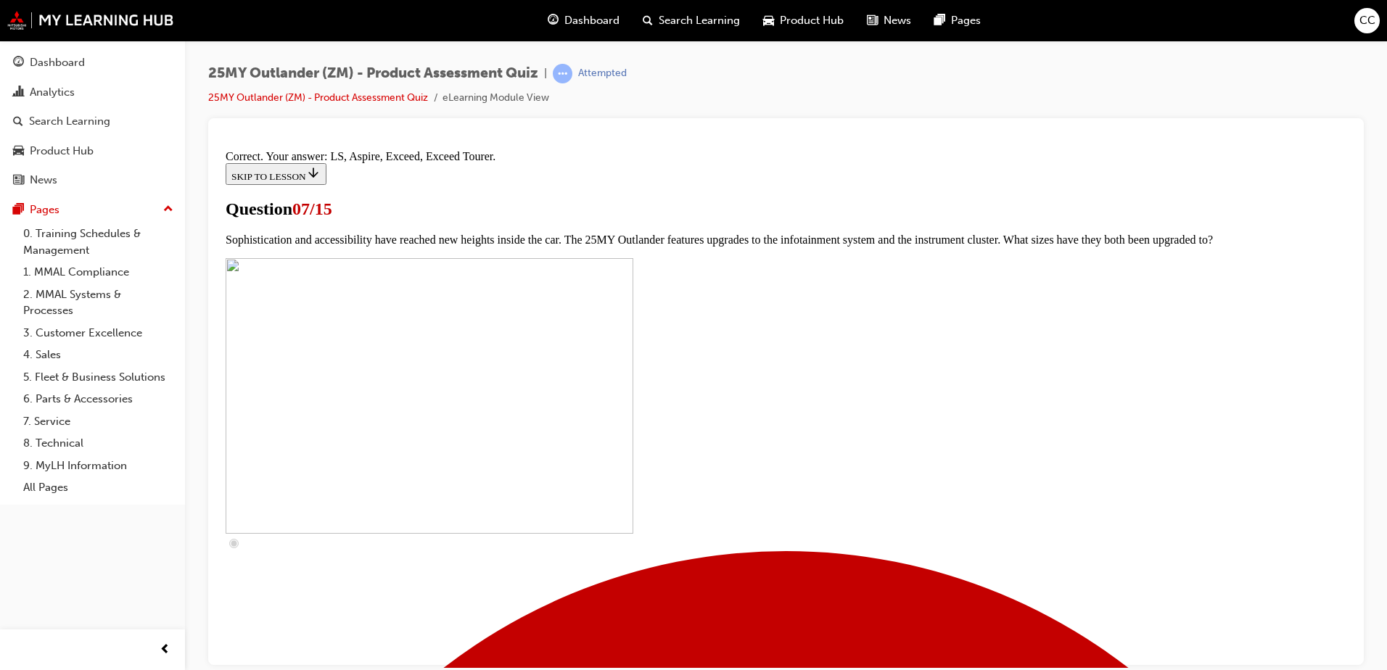
scroll to position [651, 0]
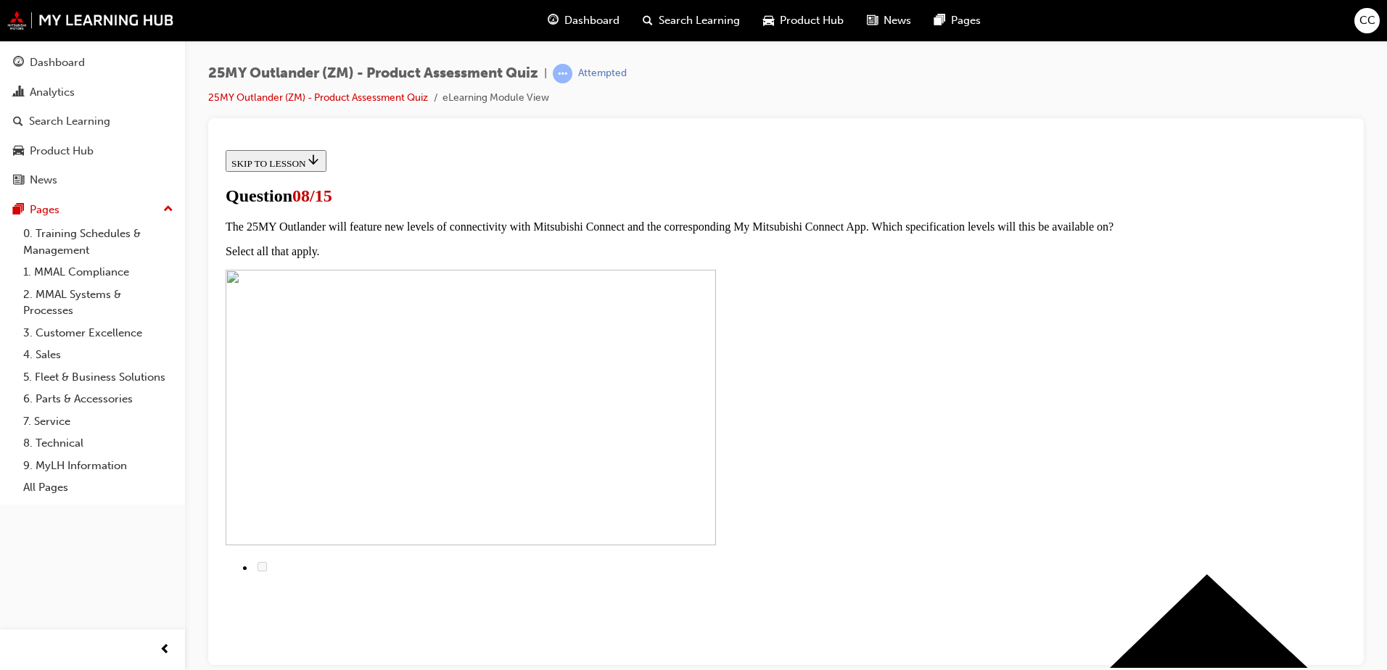
radio input "true"
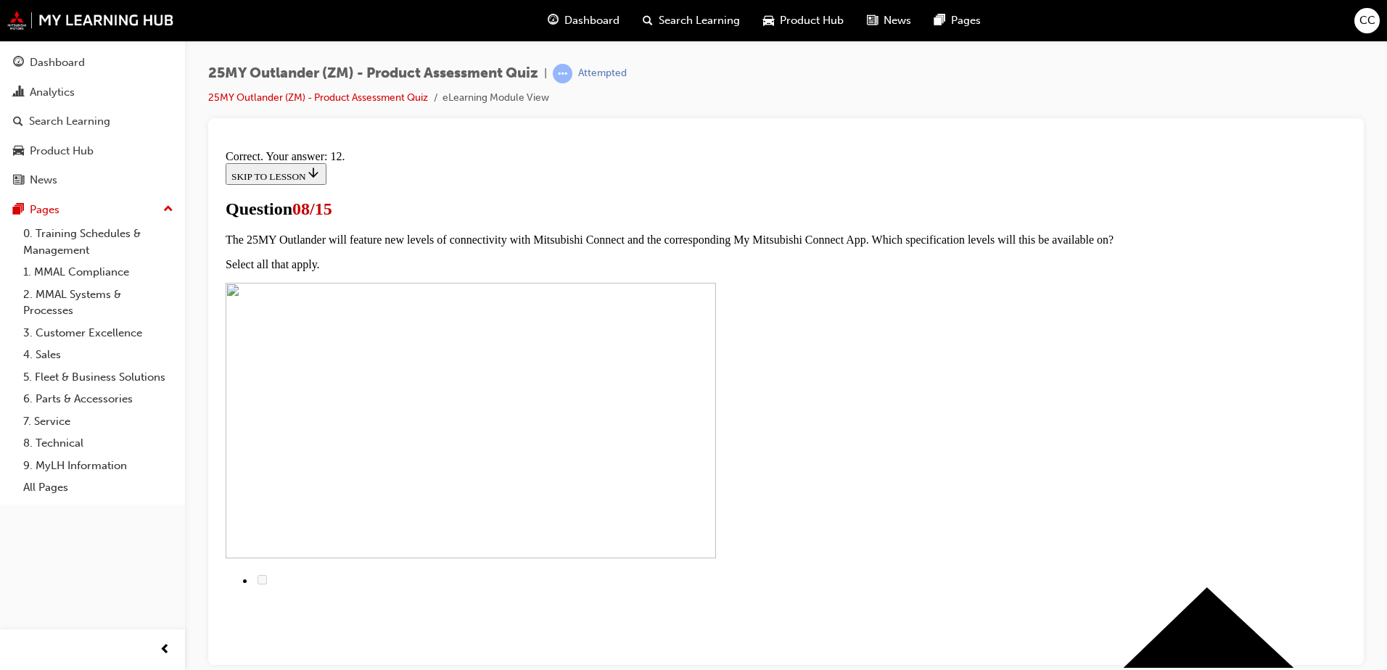
scroll to position [233, 0]
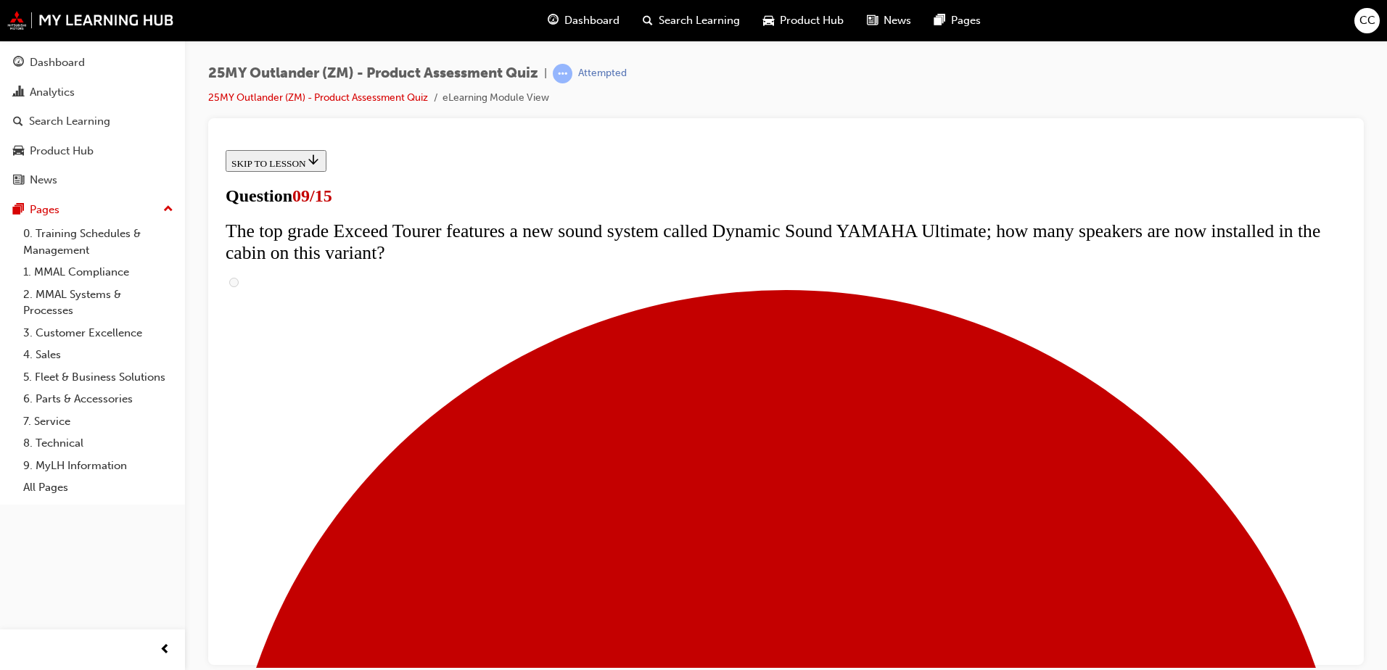
scroll to position [653, 0]
radio input "true"
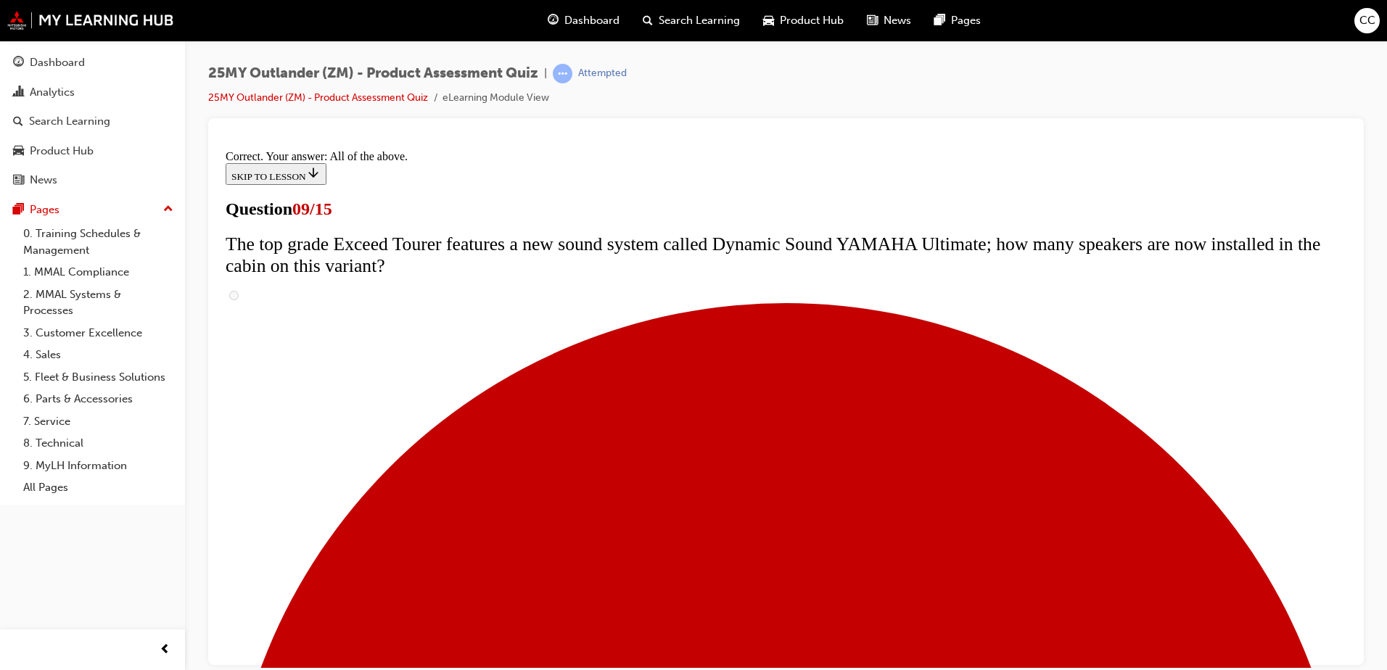
scroll to position [751, 0]
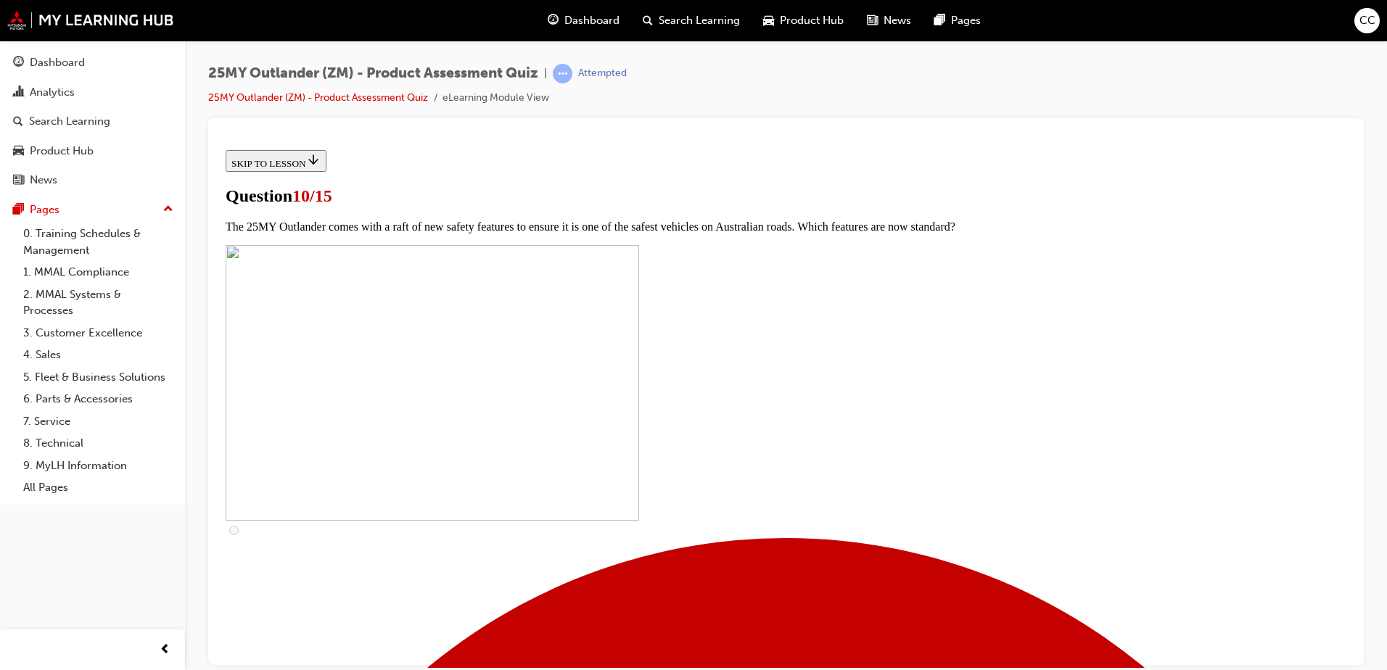
scroll to position [435, 0]
checkbox input "true"
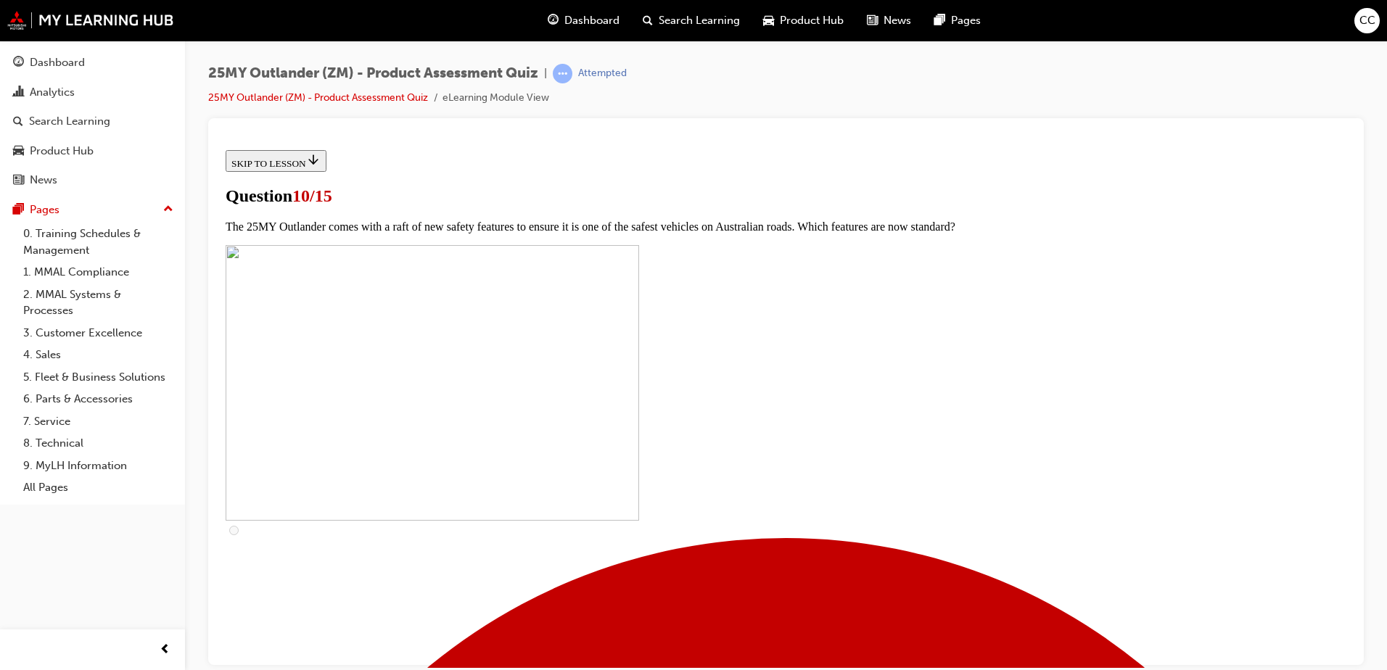
checkbox input "true"
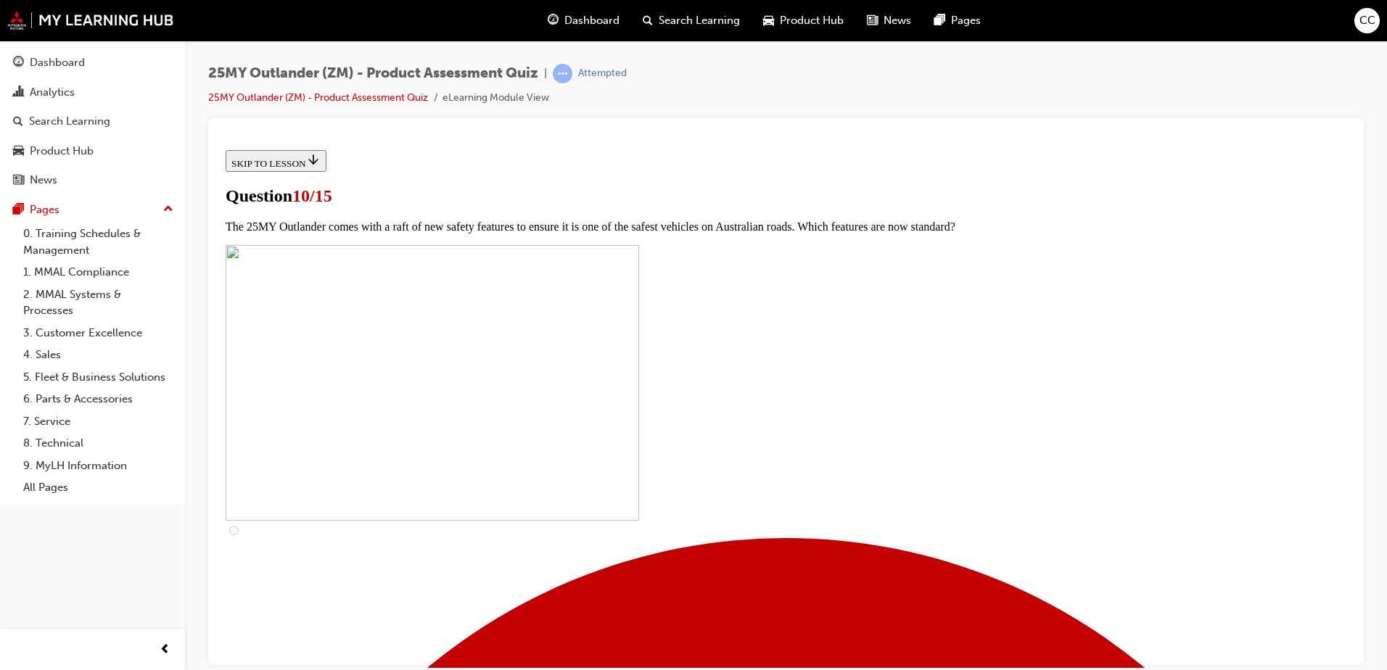
checkbox input "true"
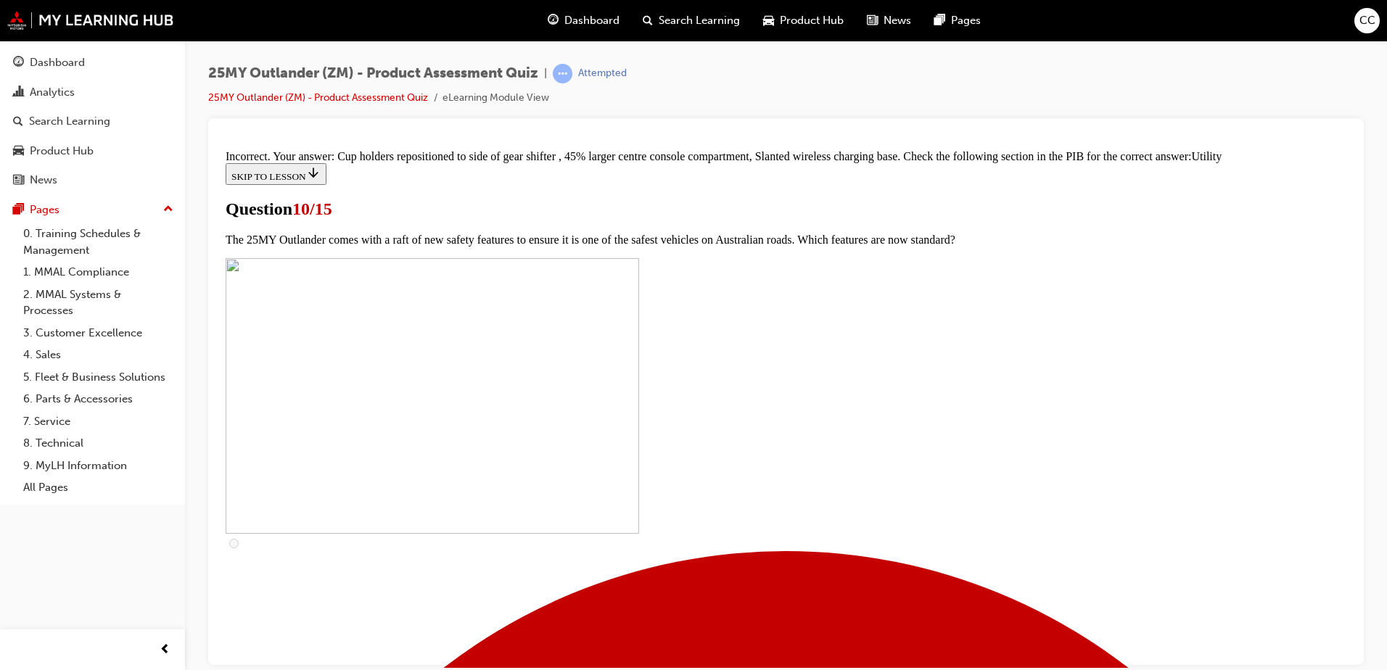
scroll to position [705, 0]
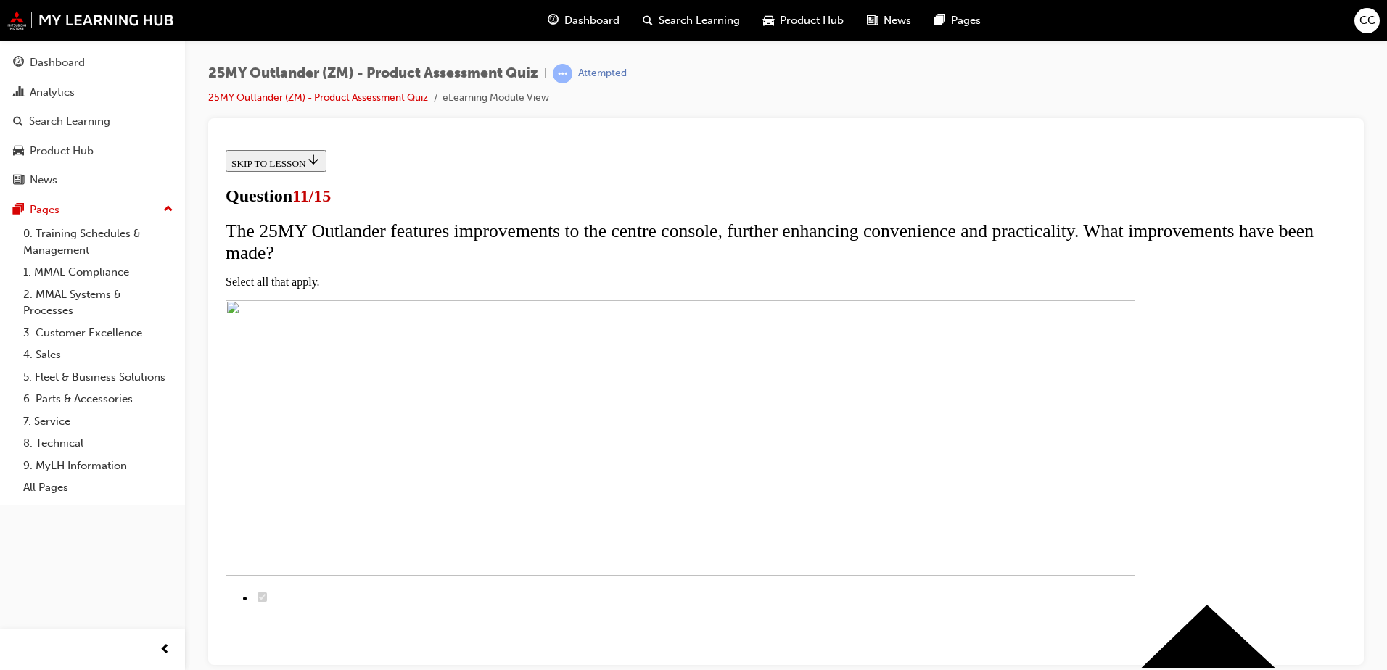
scroll to position [145, 0]
checkbox input "true"
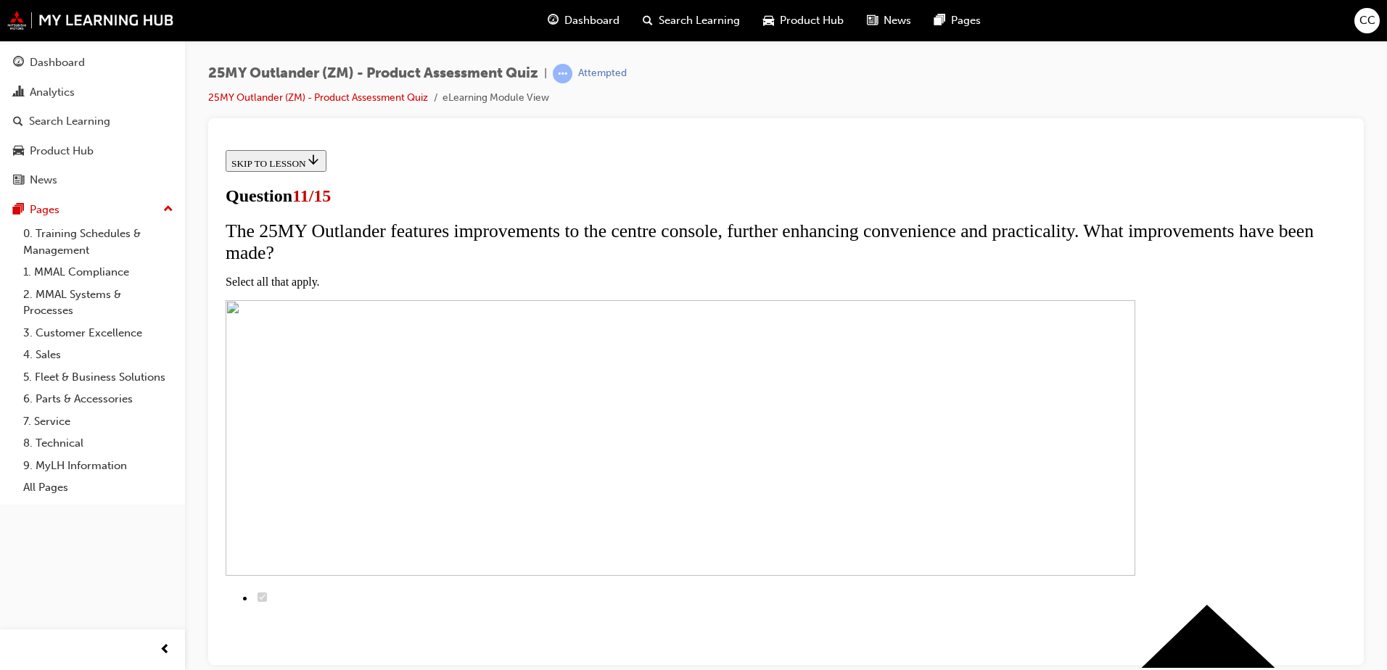
checkbox input "true"
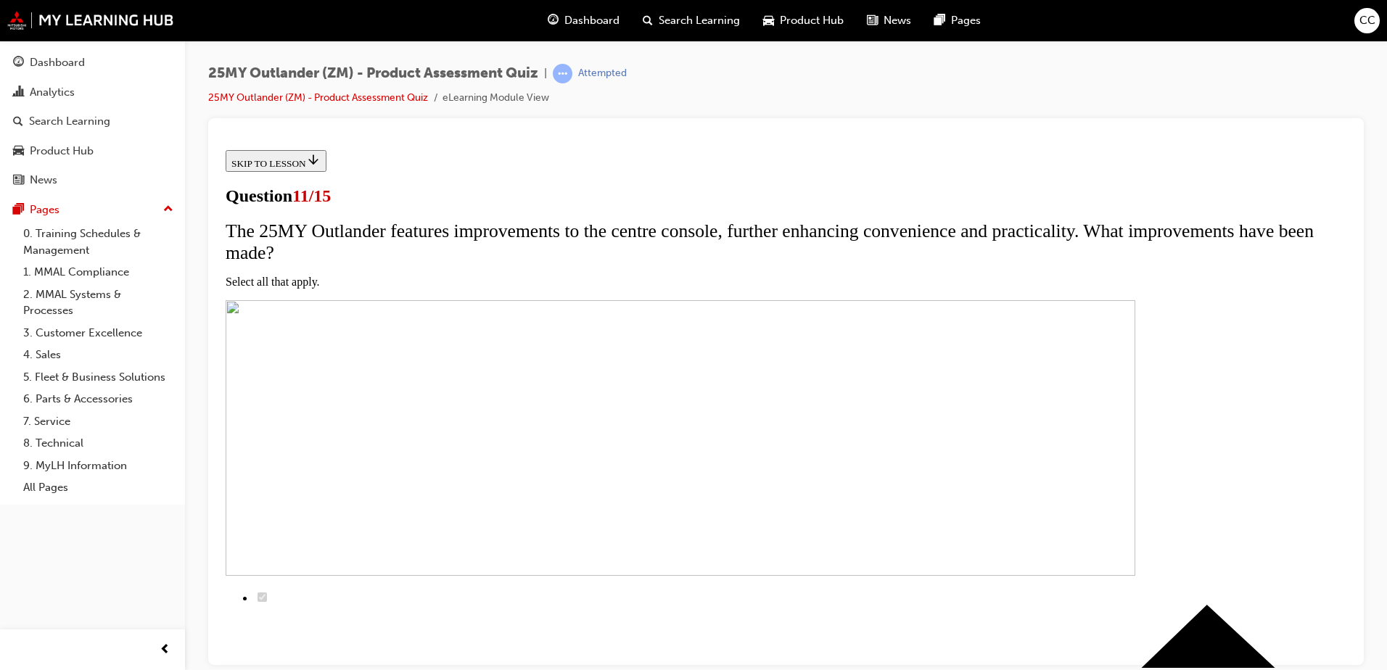
drag, startPoint x: 567, startPoint y: 511, endPoint x: 677, endPoint y: 522, distance: 110.0
checkbox input "true"
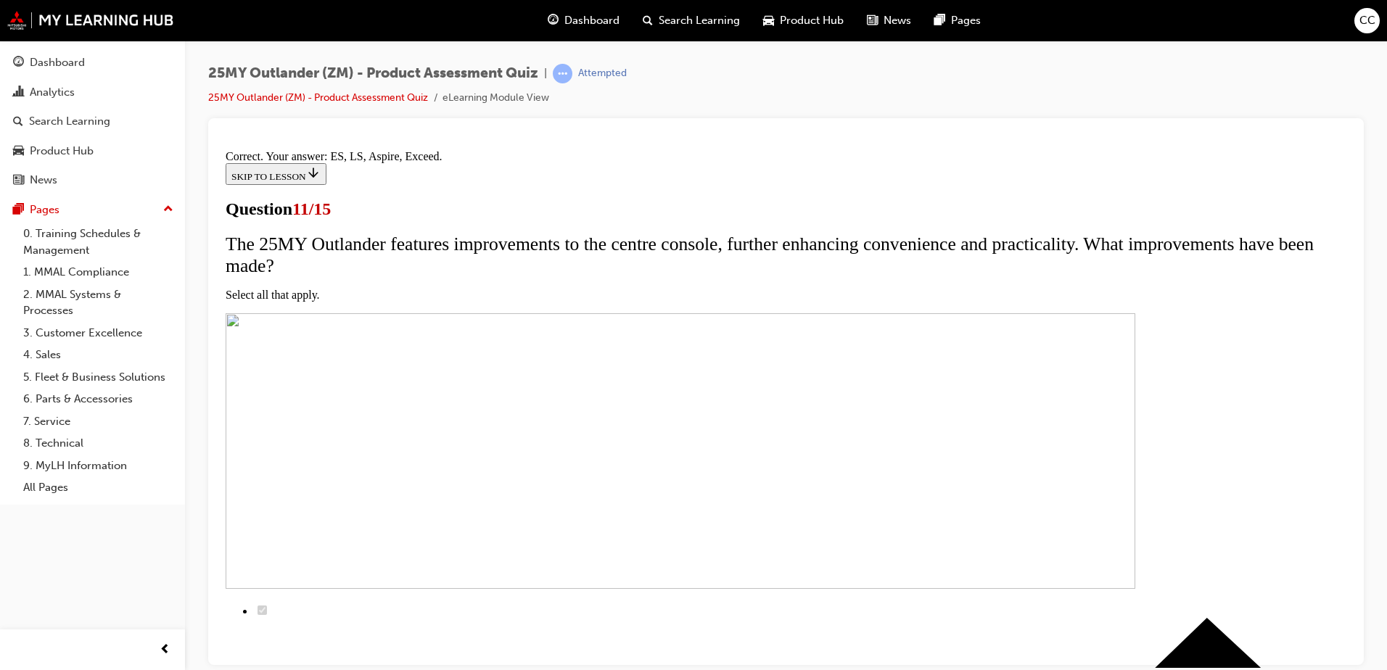
scroll to position [340, 0]
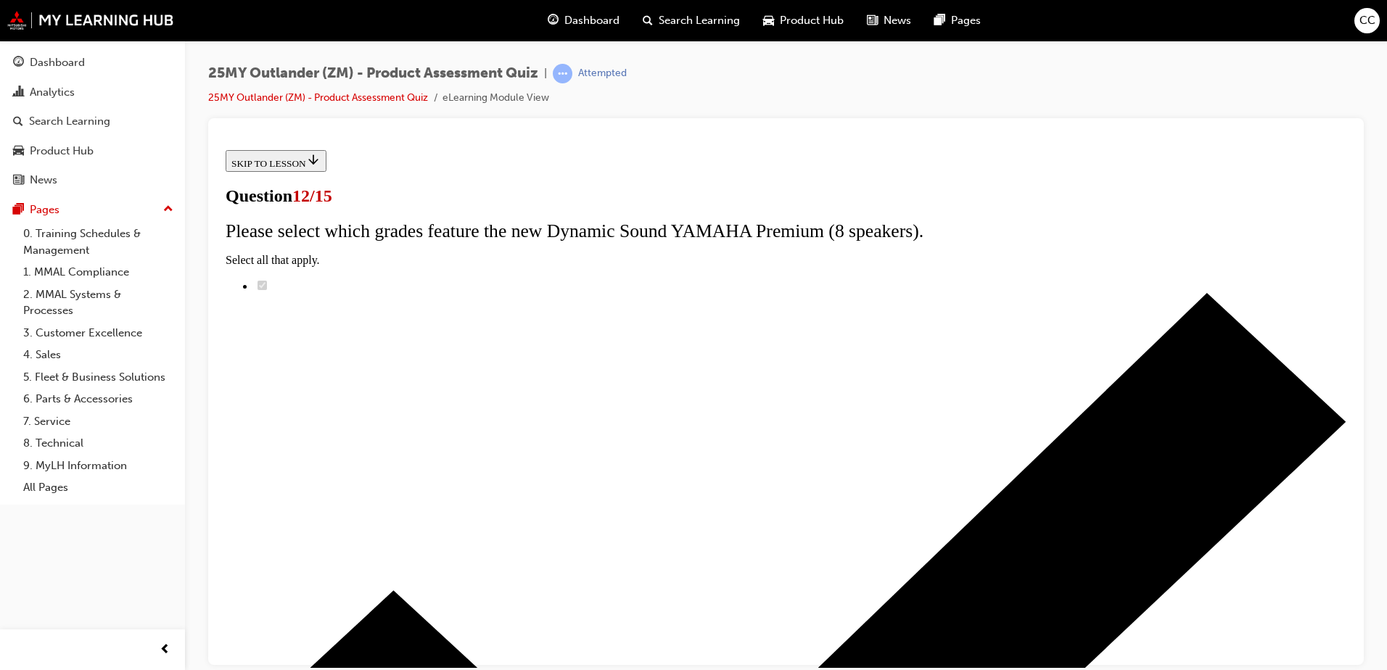
radio input "true"
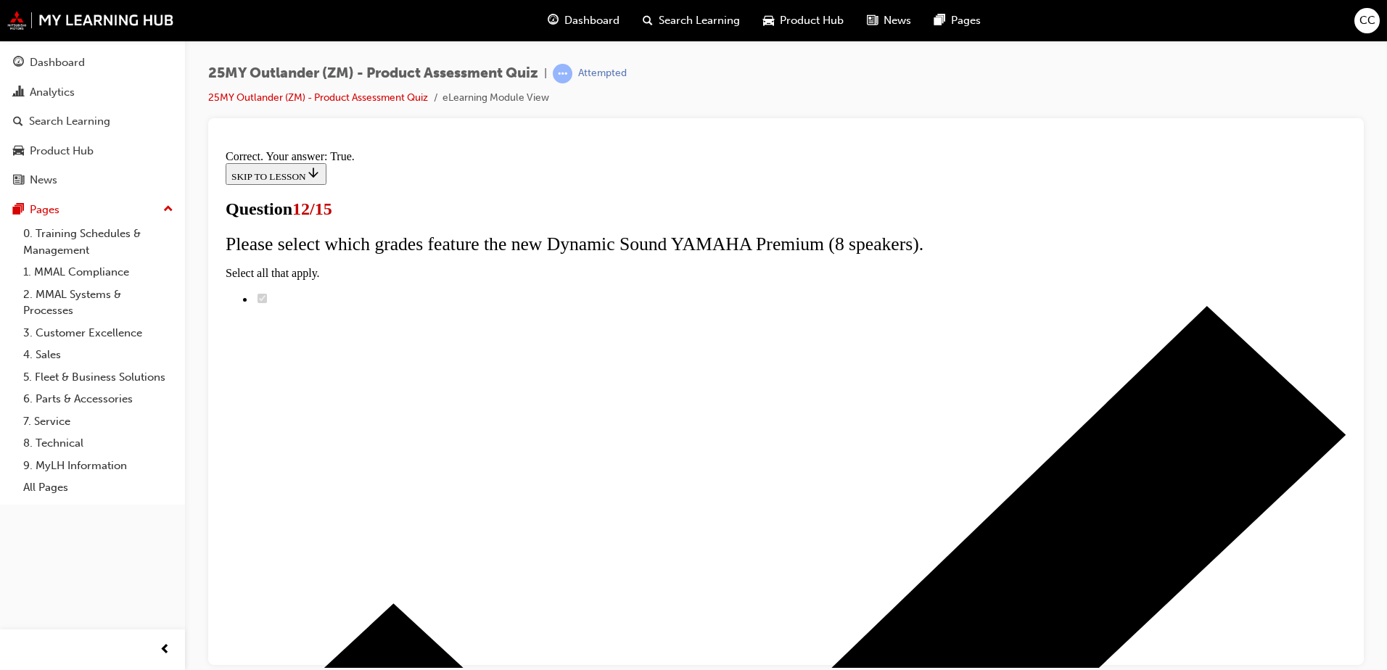
scroll to position [166, 0]
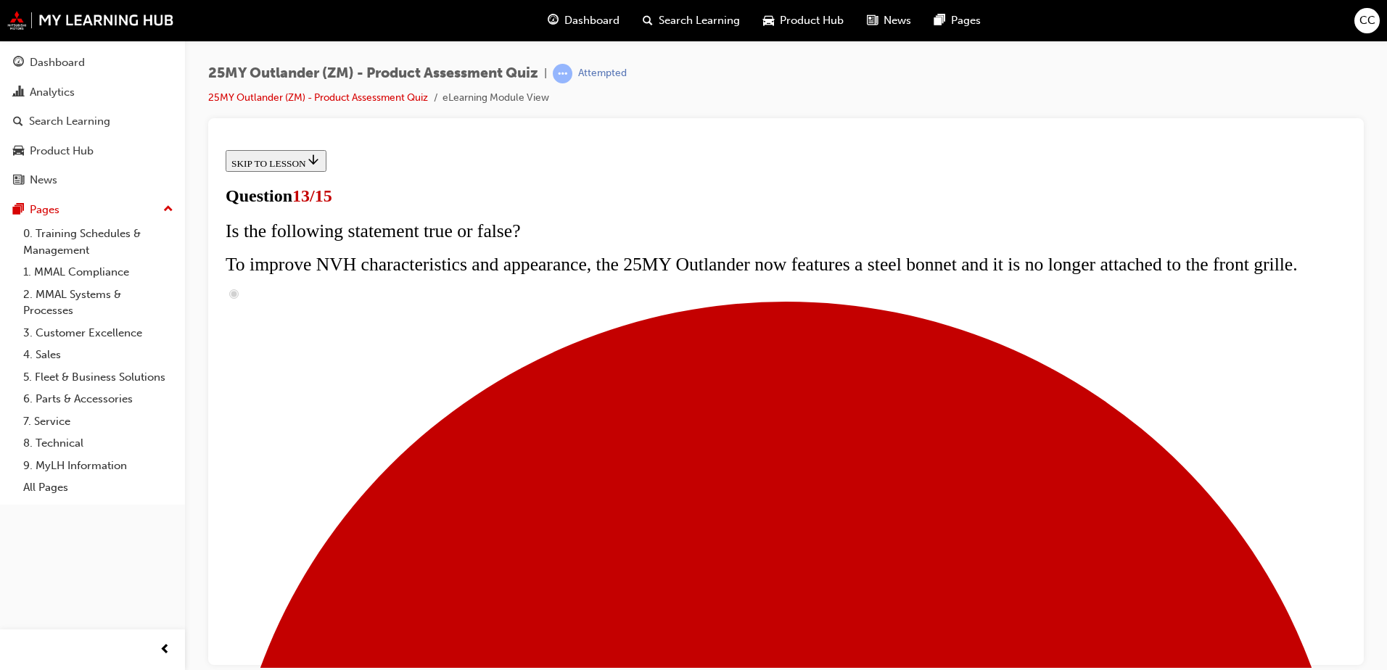
scroll to position [145, 0]
radio input "true"
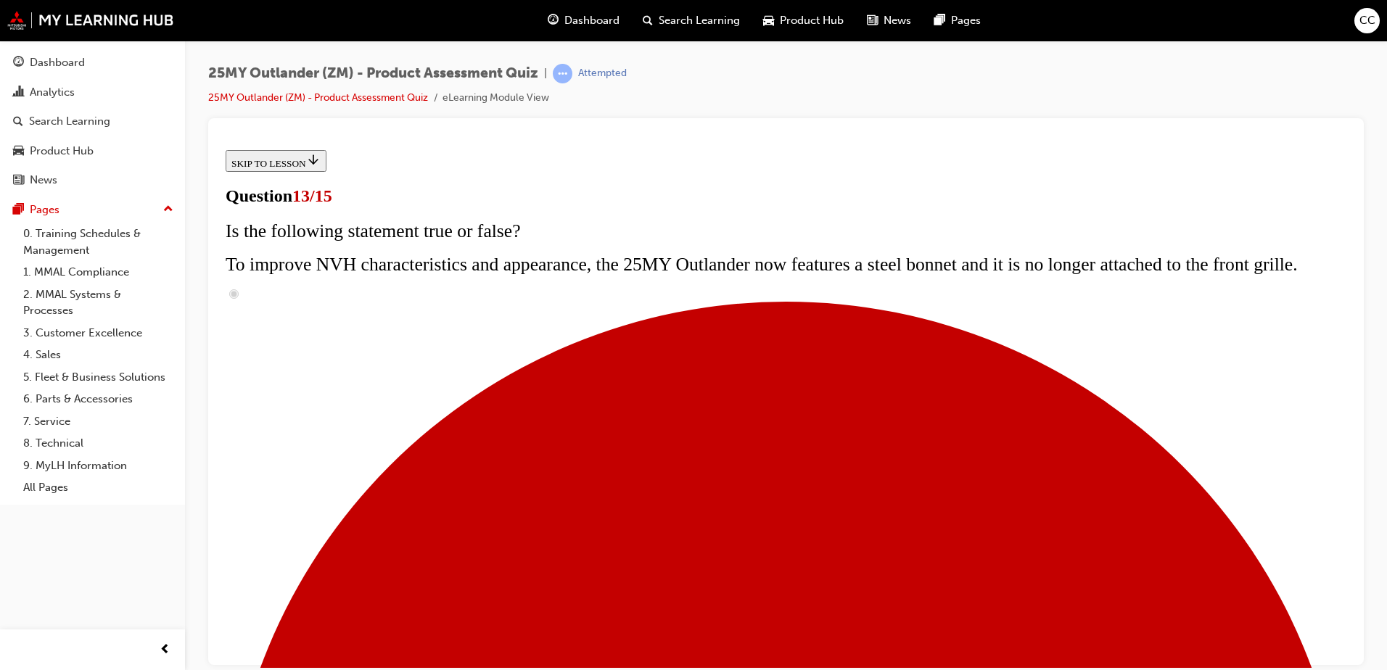
radio input "true"
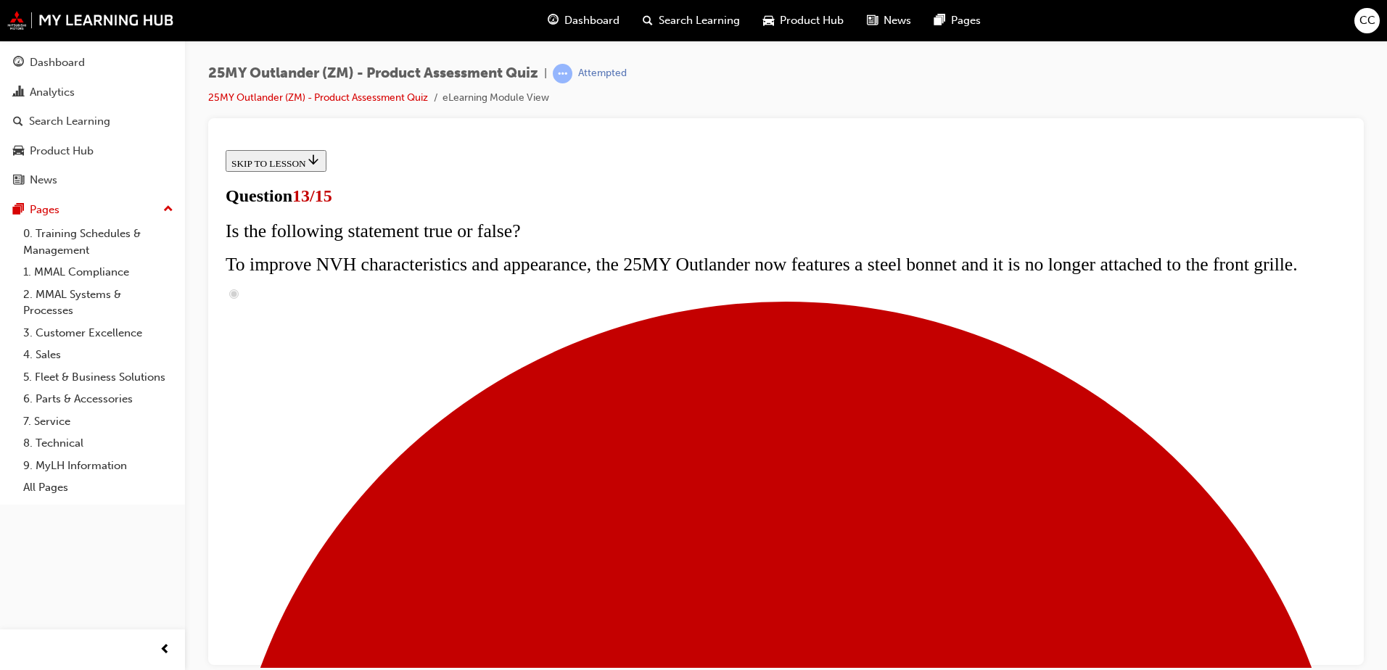
radio input "true"
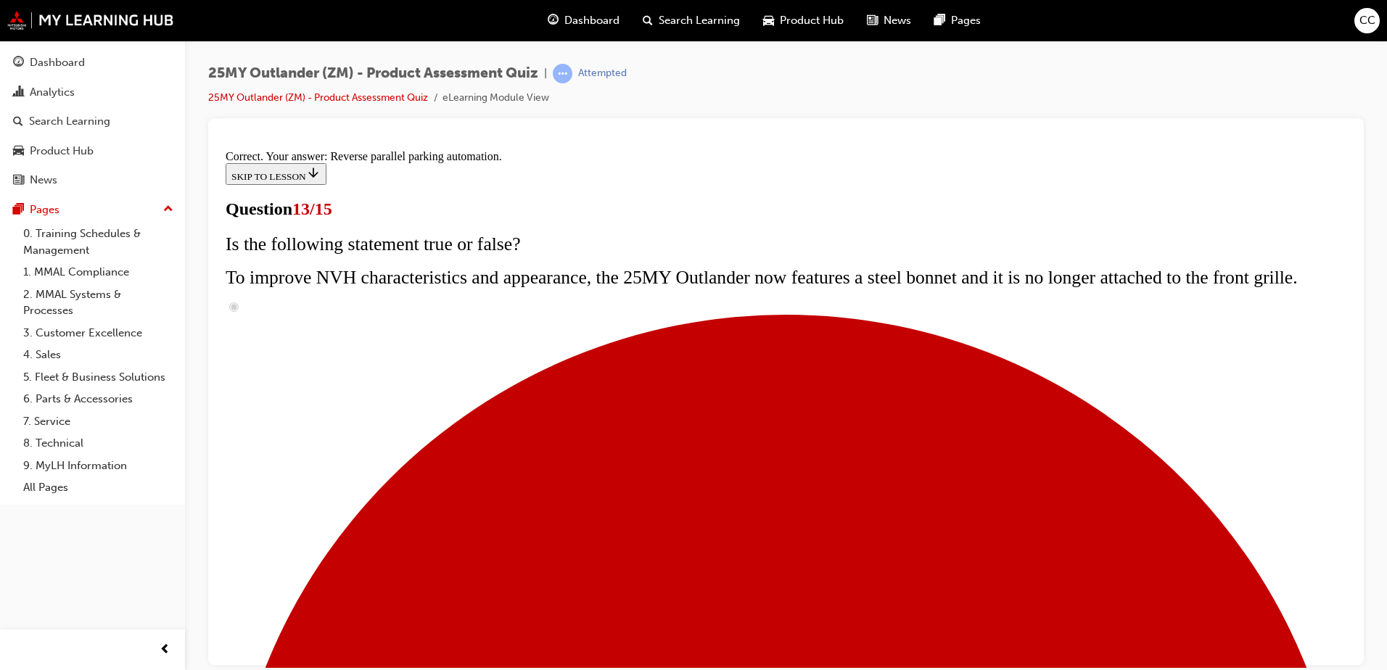
scroll to position [373, 0]
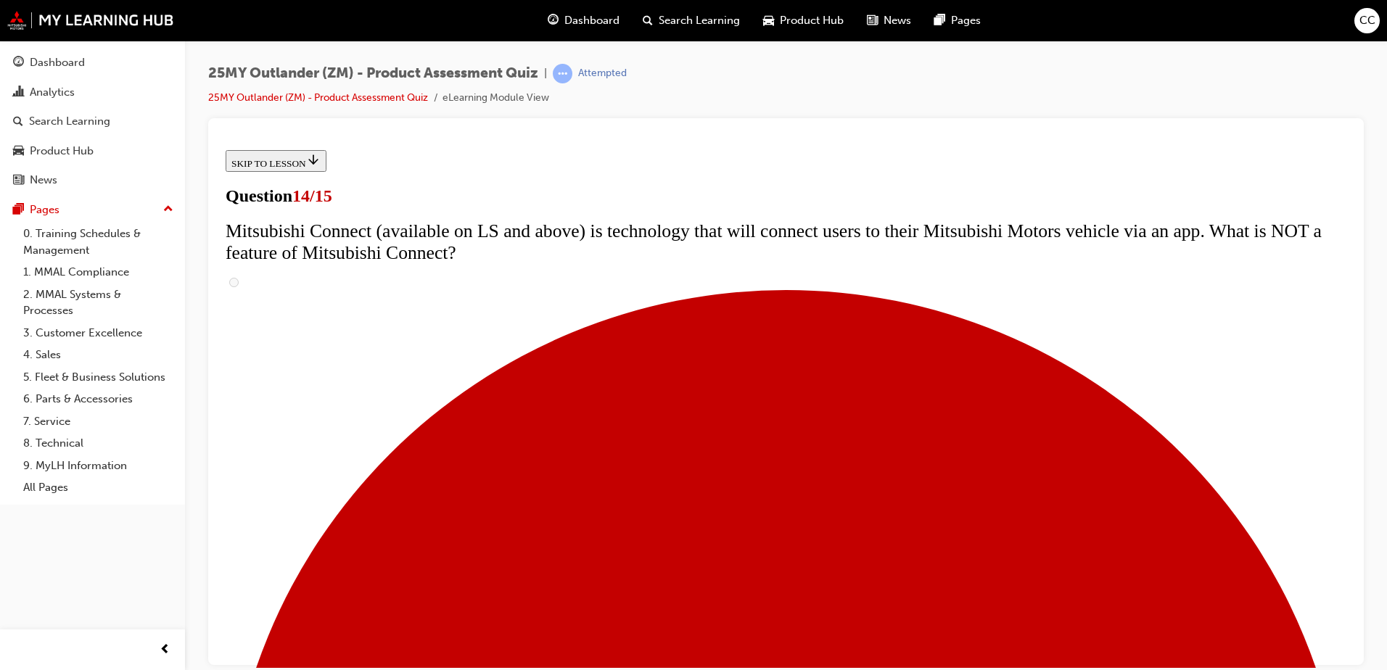
scroll to position [363, 0]
radio input "true"
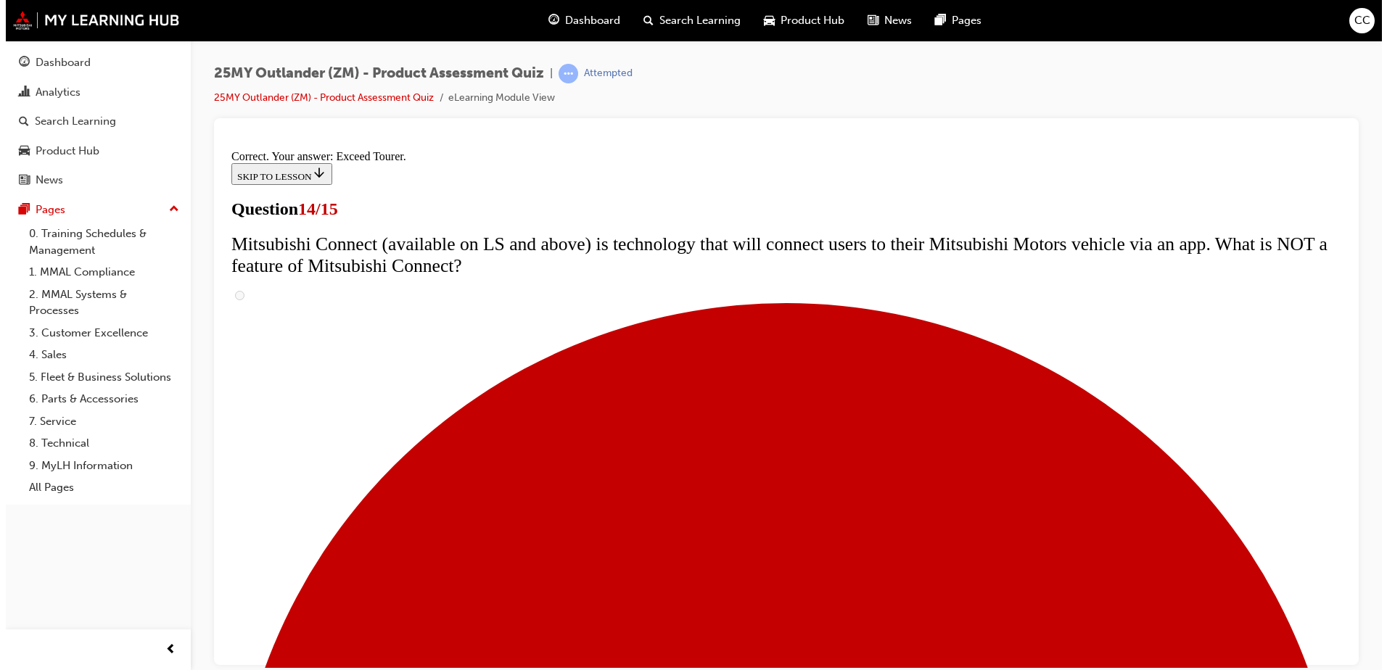
scroll to position [602, 0]
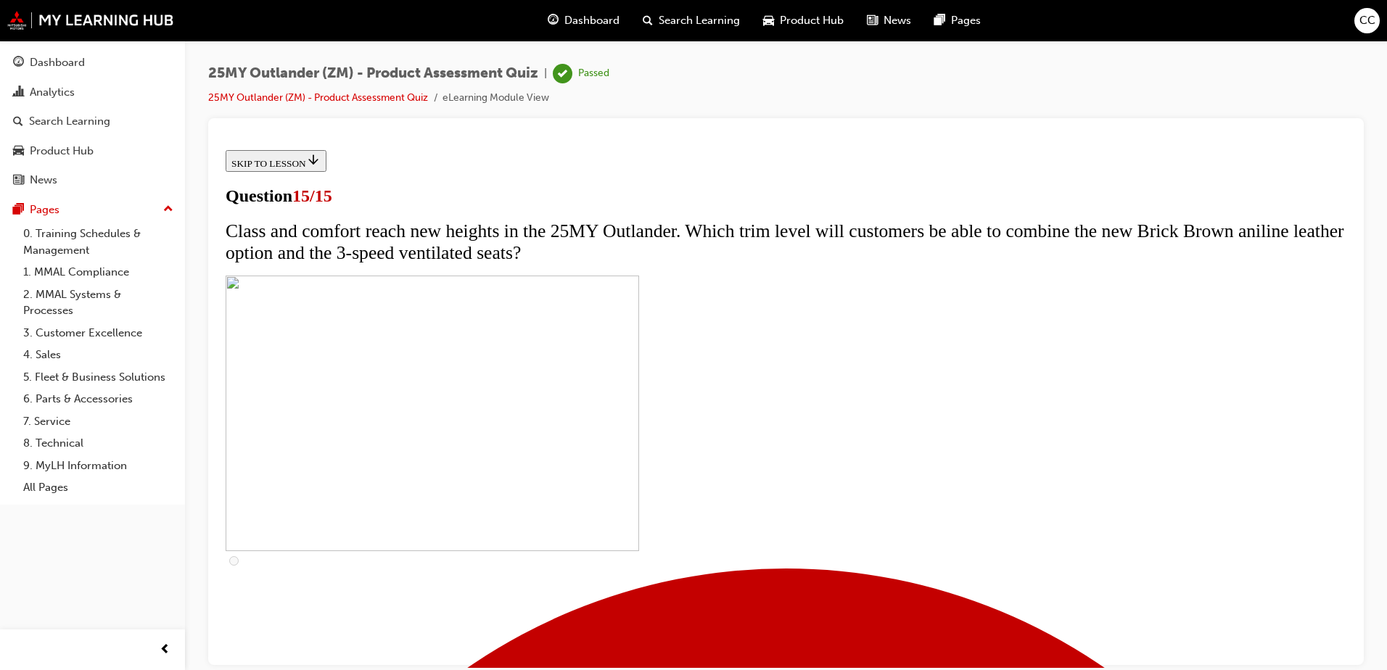
scroll to position [215, 0]
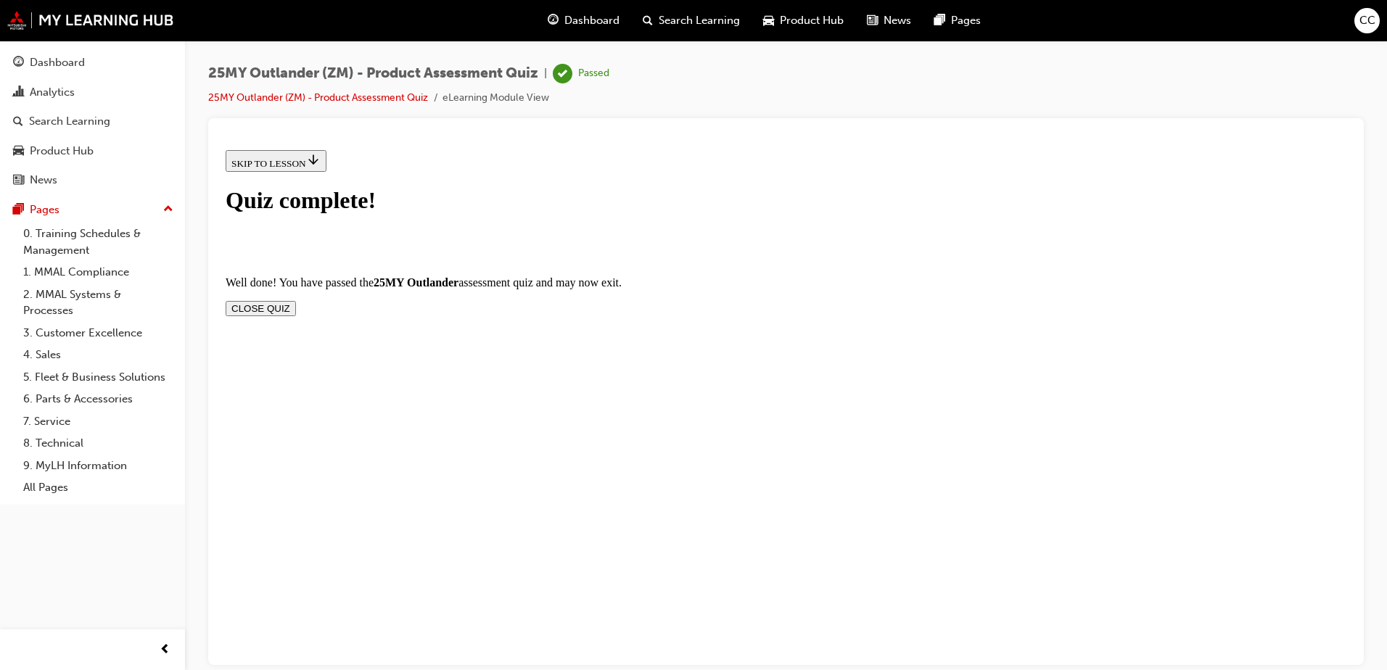
click at [296, 300] on button "CLOSE QUIZ" at bounding box center [261, 307] width 70 height 15
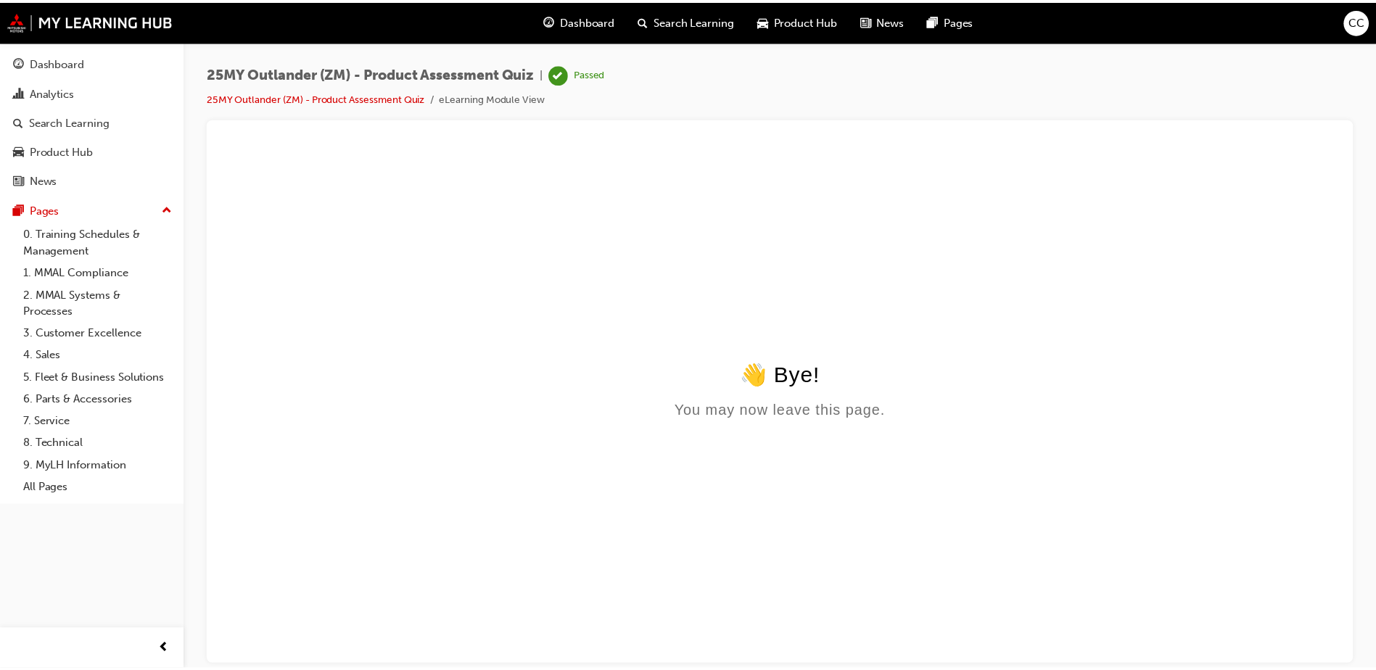
scroll to position [0, 0]
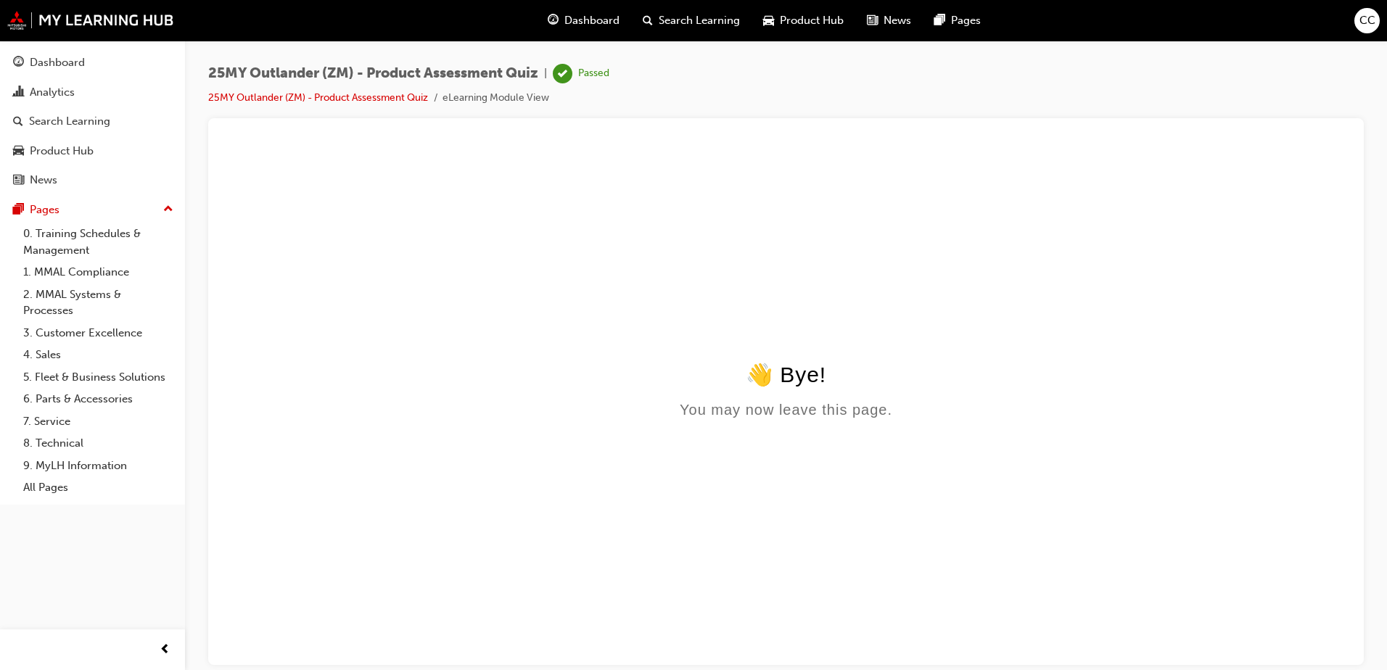
click at [597, 238] on html "👋 Bye! You may now leave this page." at bounding box center [786, 284] width 1132 height 280
click at [81, 120] on div "Search Learning" at bounding box center [69, 121] width 81 height 17
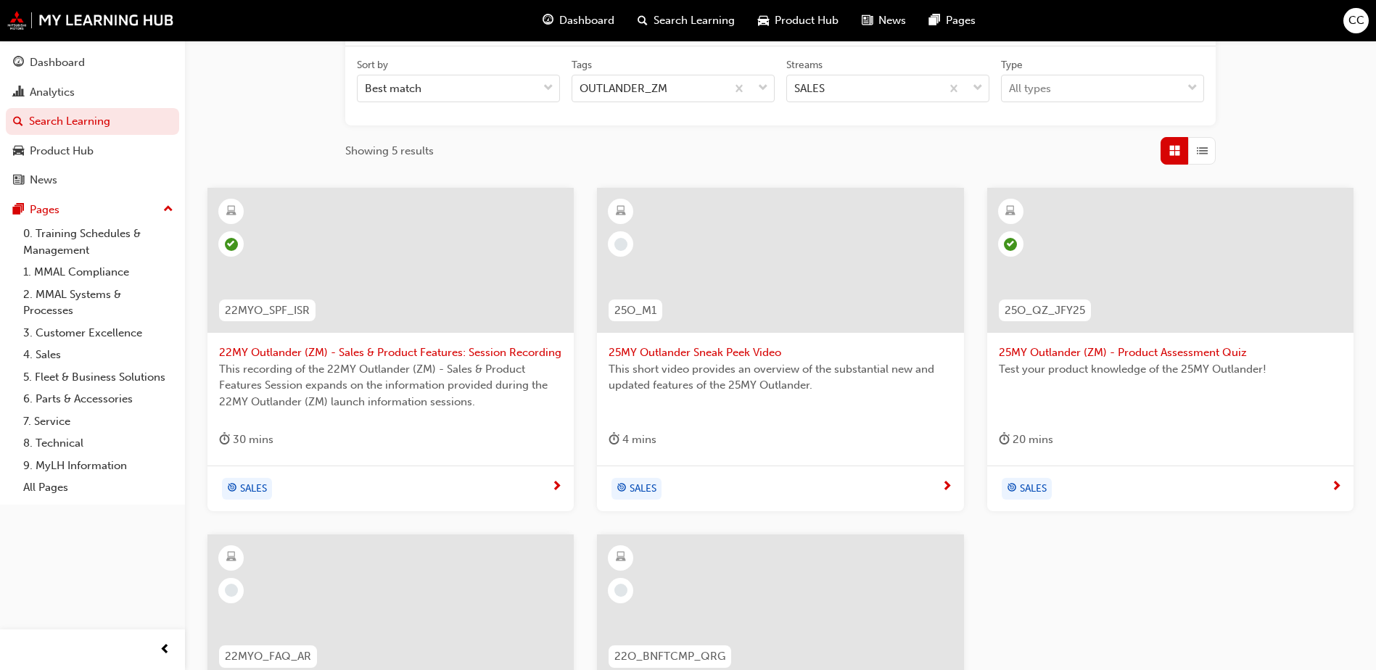
scroll to position [218, 0]
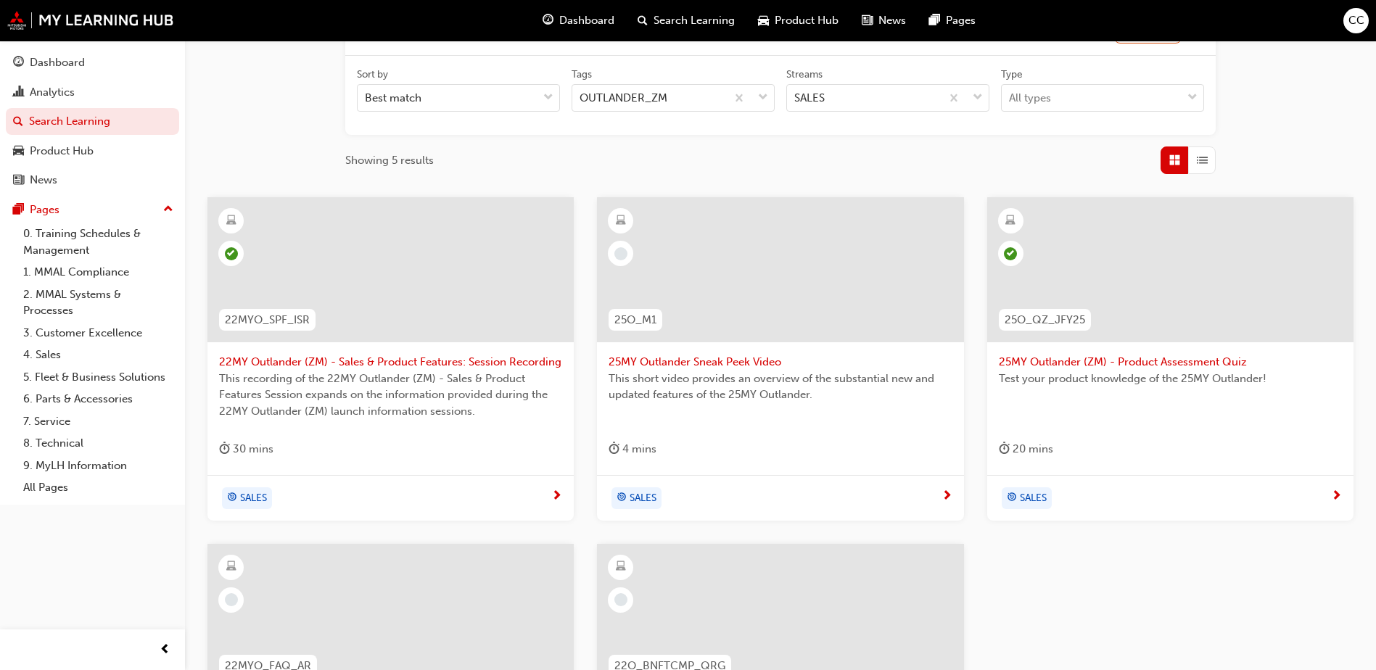
click at [701, 360] on span "25MY Outlander Sneak Peek Video" at bounding box center [779, 362] width 343 height 17
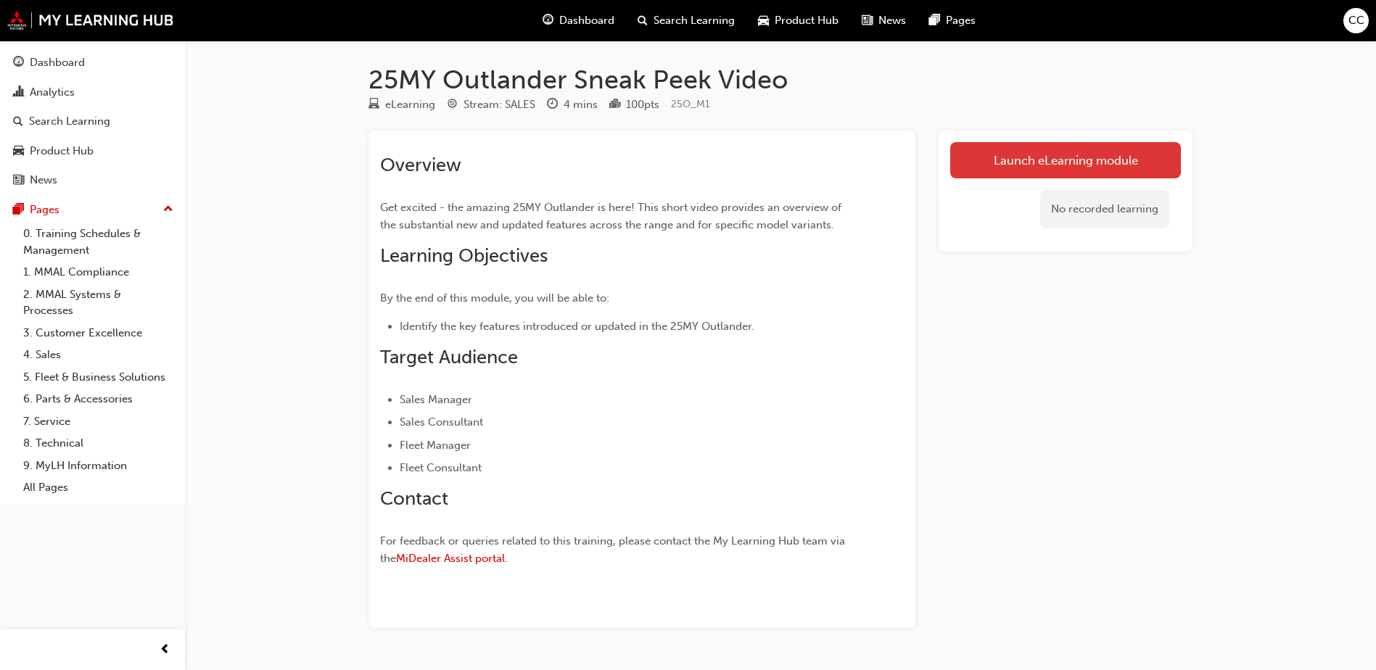
click at [1055, 162] on link "Launch eLearning module" at bounding box center [1065, 160] width 231 height 36
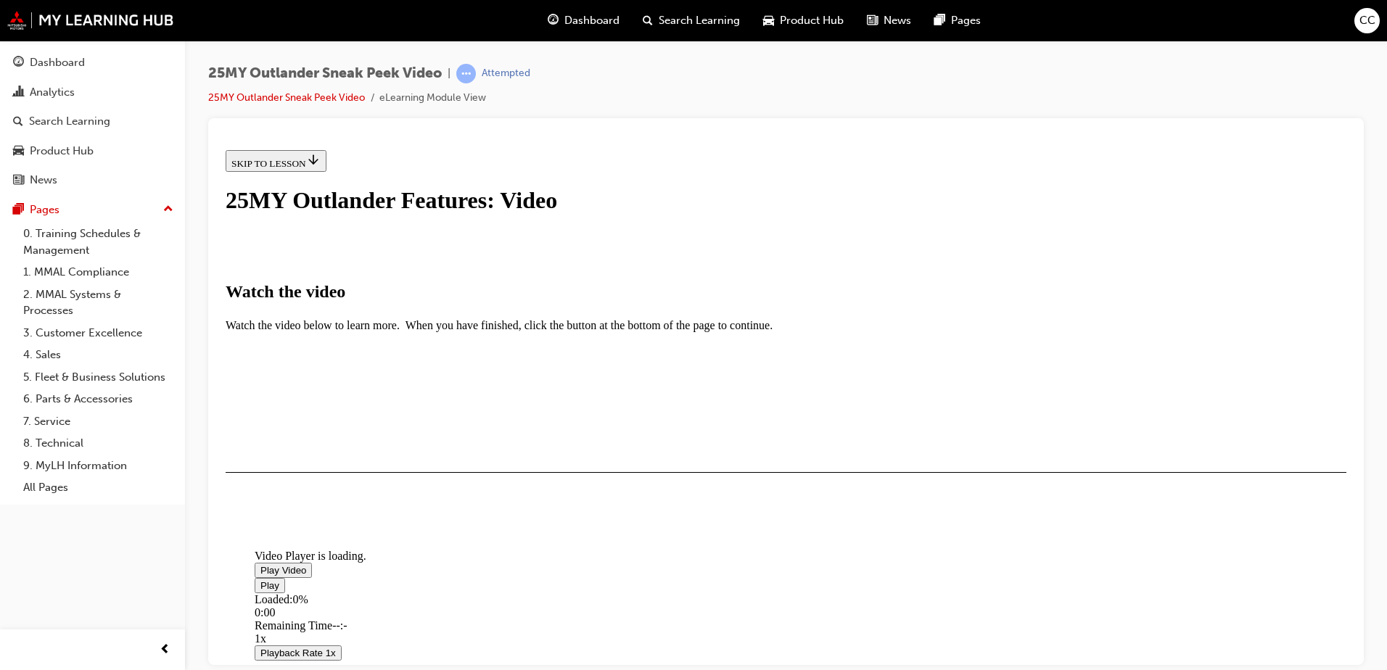
click at [260, 564] on span "Video player" at bounding box center [260, 569] width 0 height 11
click at [373, 522] on button "I HAVE WATCHED THIS VIDEO" at bounding box center [299, 514] width 147 height 16
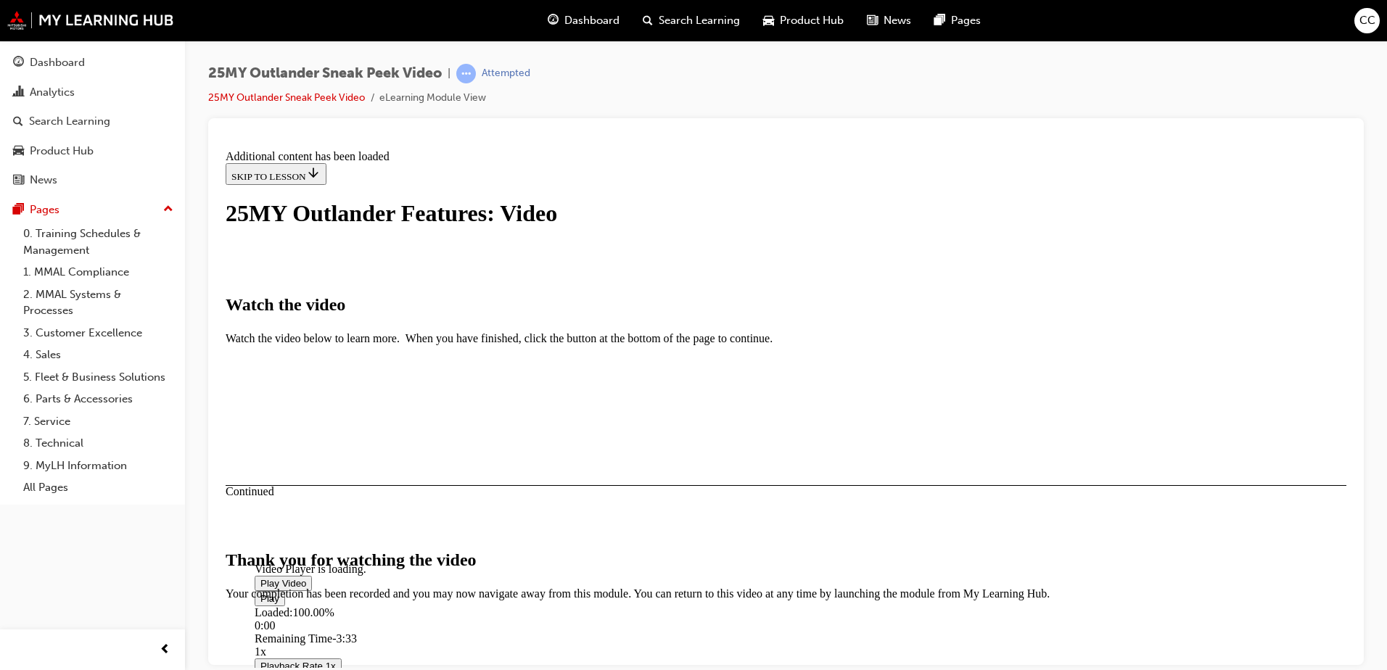
scroll to position [451, 0]
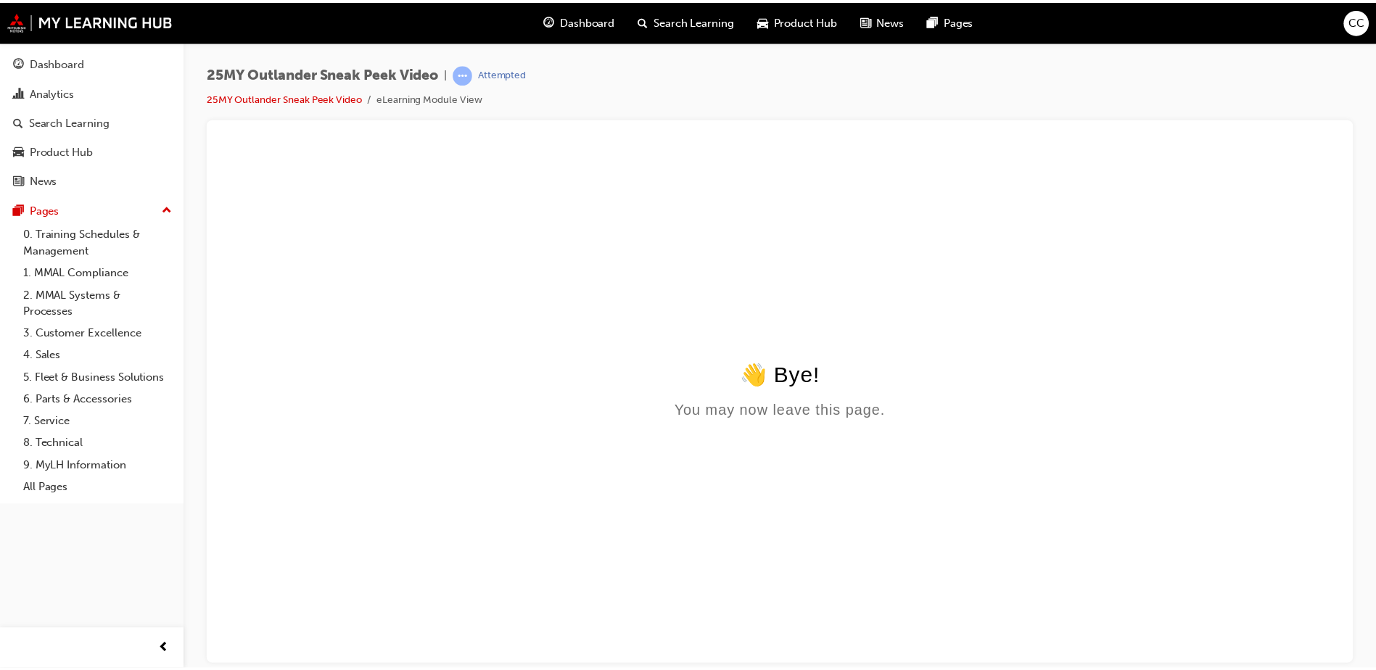
scroll to position [0, 0]
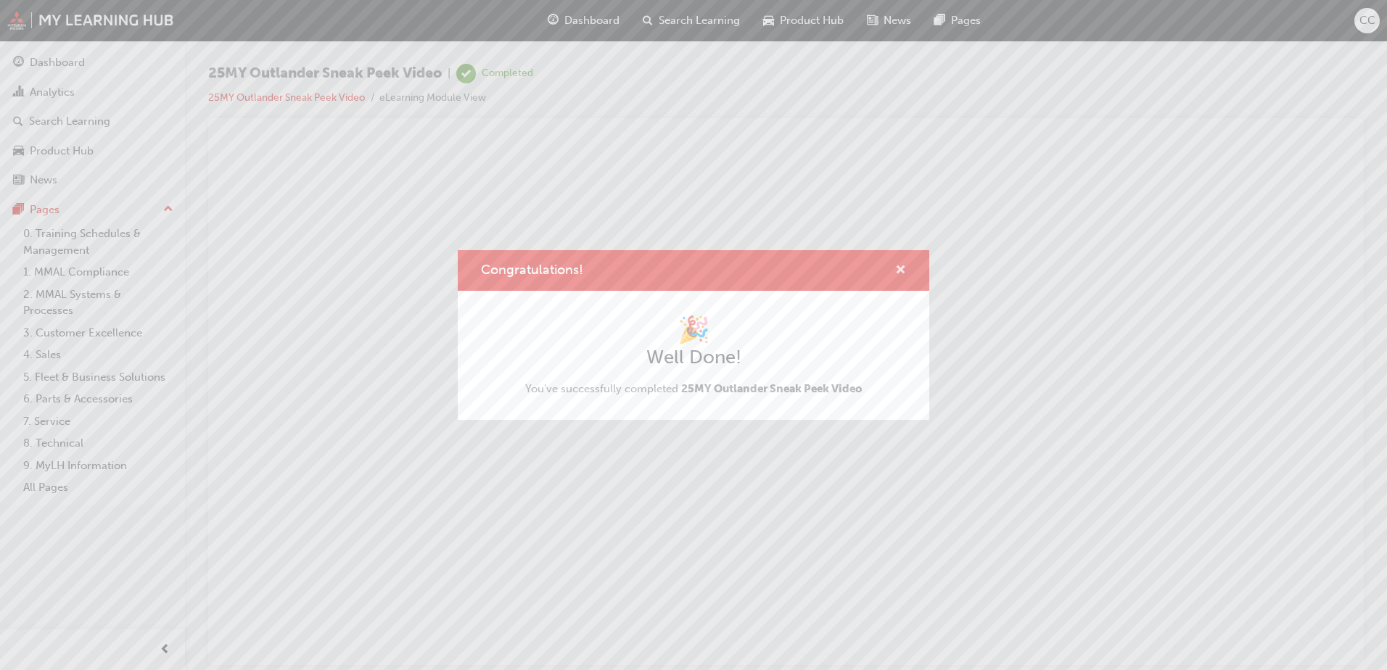
click at [899, 273] on span "cross-icon" at bounding box center [900, 271] width 11 height 13
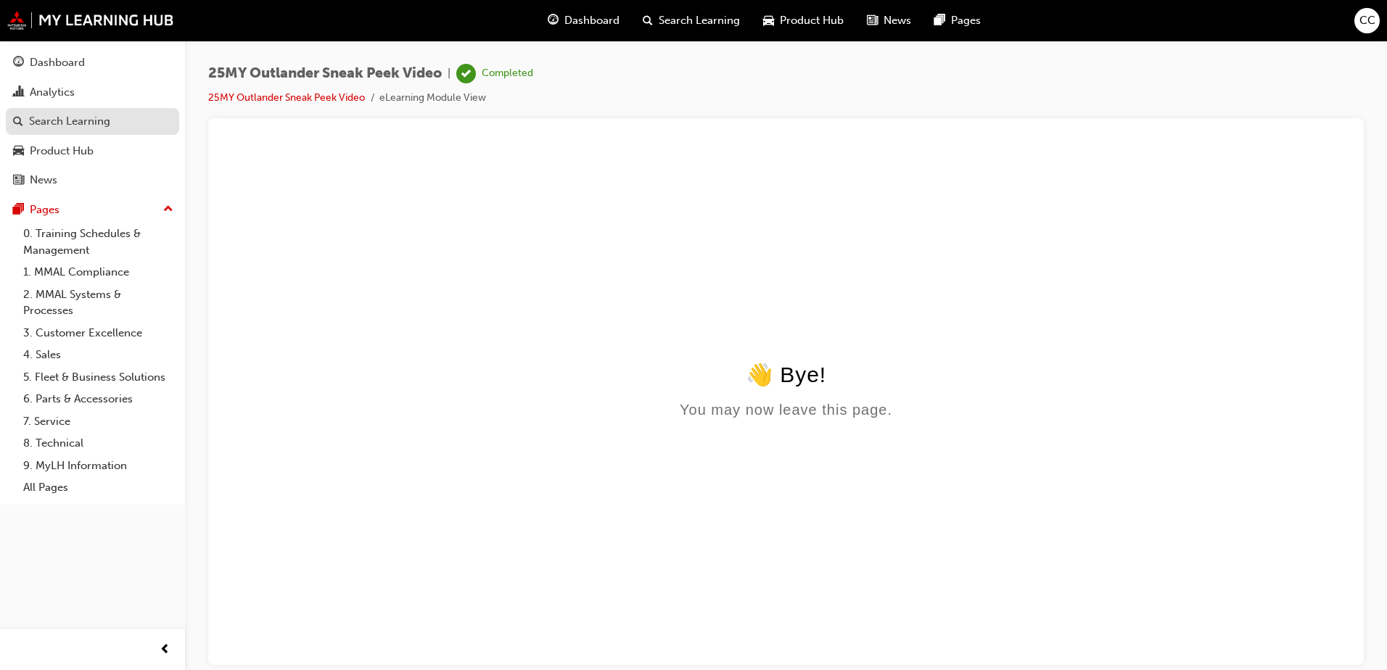
click at [92, 122] on div "Search Learning" at bounding box center [69, 121] width 81 height 17
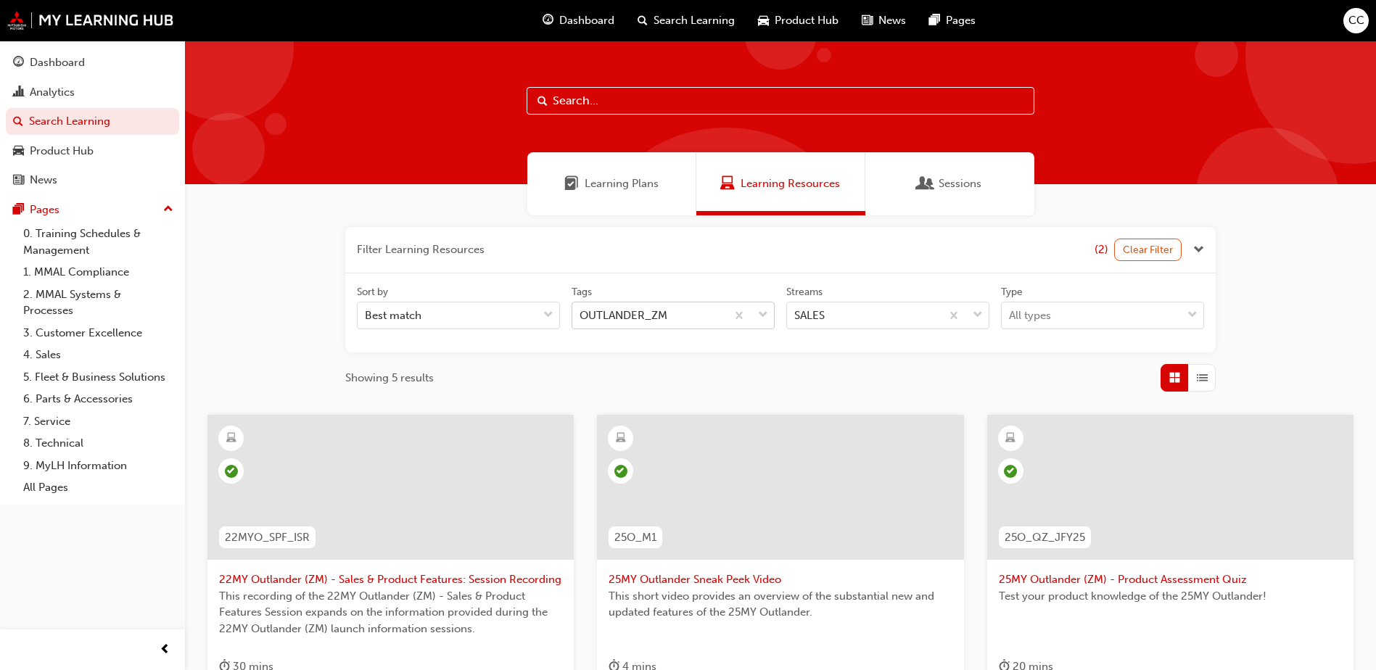
click at [719, 313] on div "OUTLANDER_ZM" at bounding box center [649, 315] width 154 height 25
click at [581, 313] on input "Tags OUTLANDER_ZM" at bounding box center [579, 315] width 1 height 12
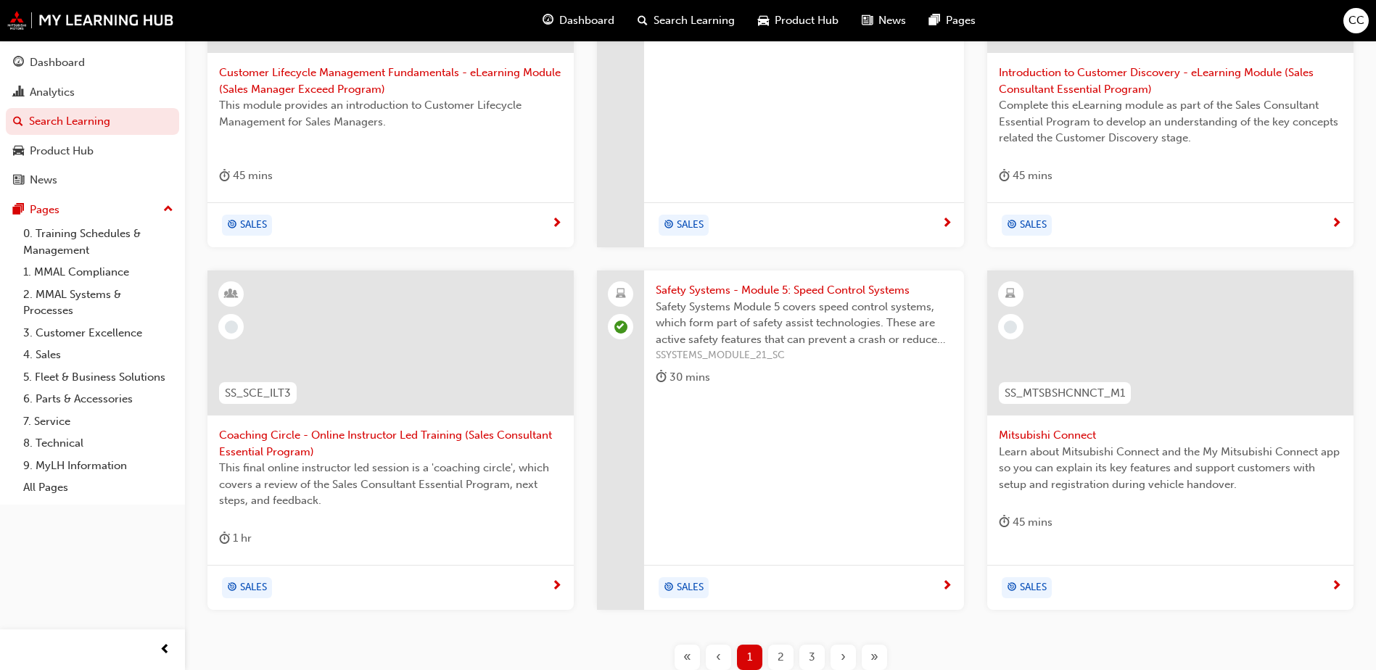
scroll to position [508, 0]
click at [1078, 442] on span "Mitsubishi Connect" at bounding box center [1170, 434] width 343 height 17
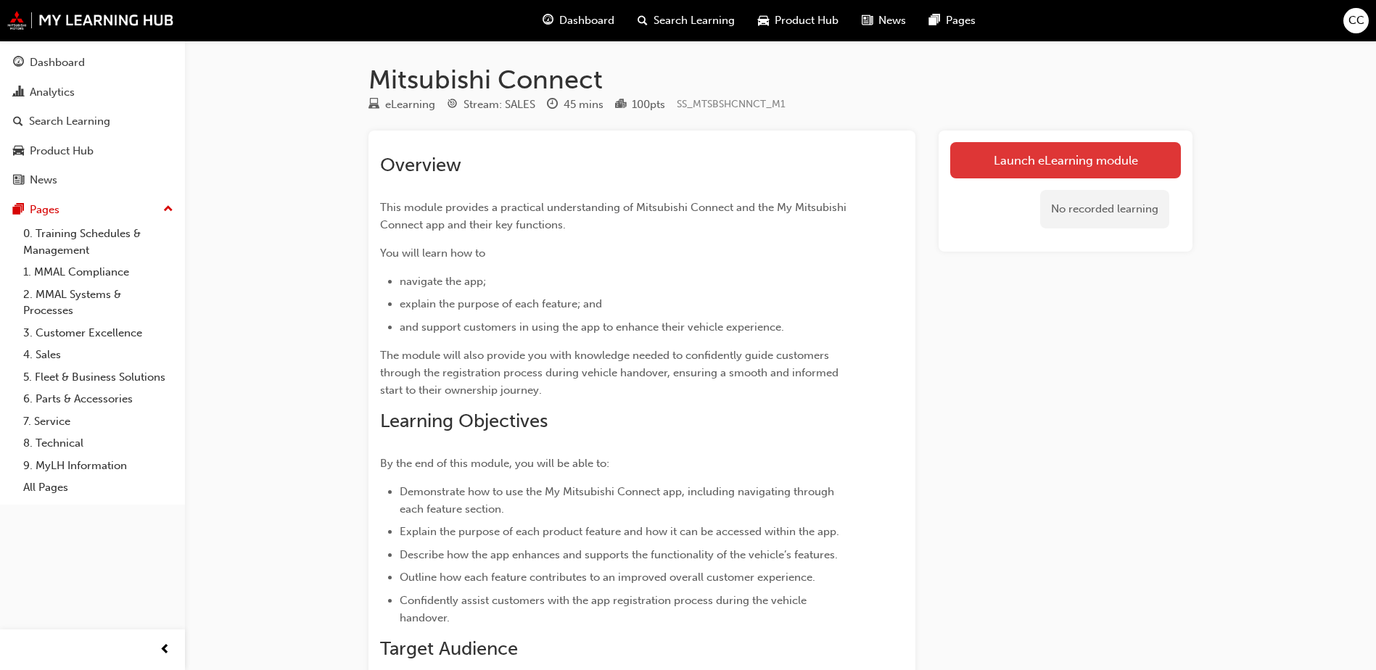
click at [1016, 165] on link "Launch eLearning module" at bounding box center [1065, 160] width 231 height 36
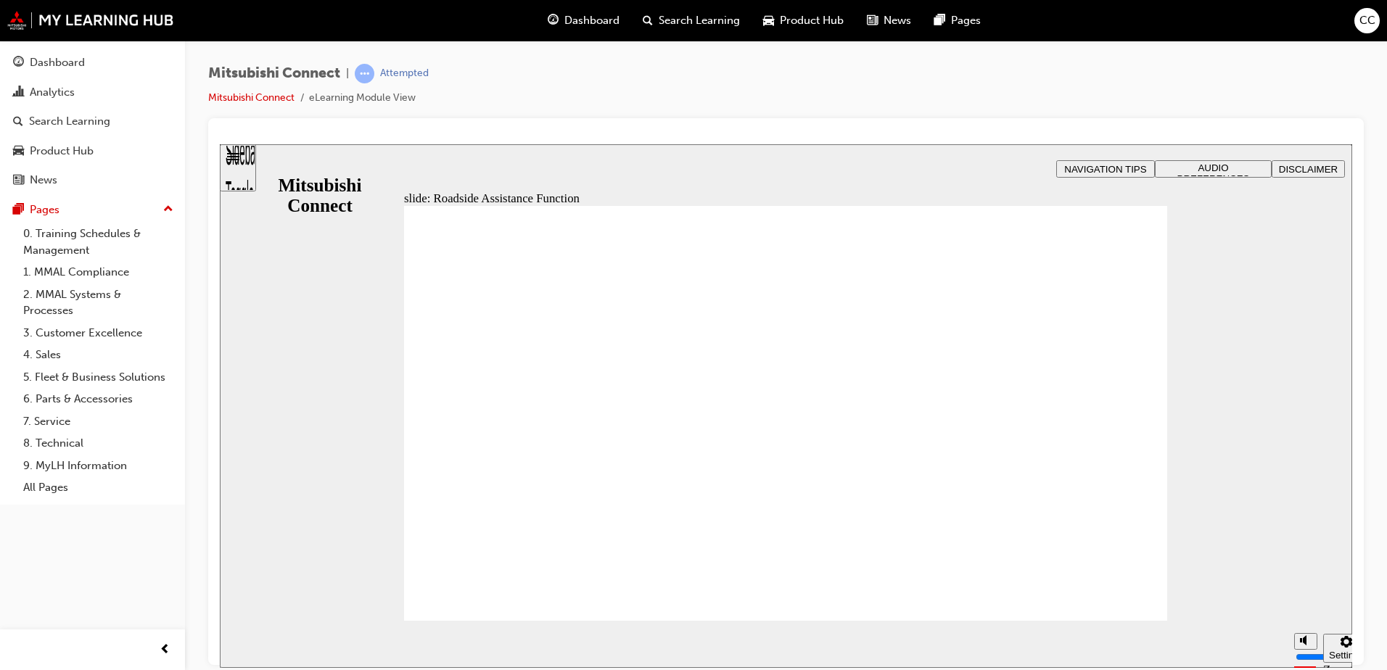
checkbox input "true"
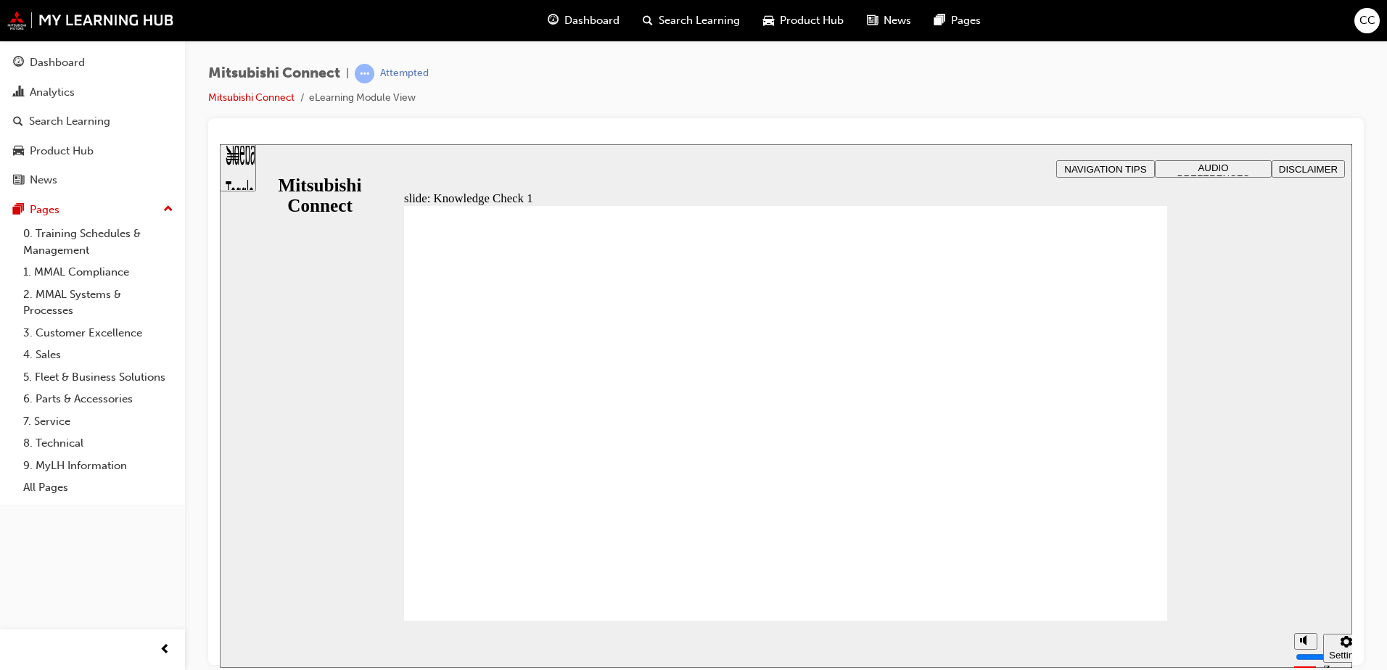
checkbox input "true"
drag, startPoint x: 448, startPoint y: 509, endPoint x: 534, endPoint y: 587, distance: 116.1
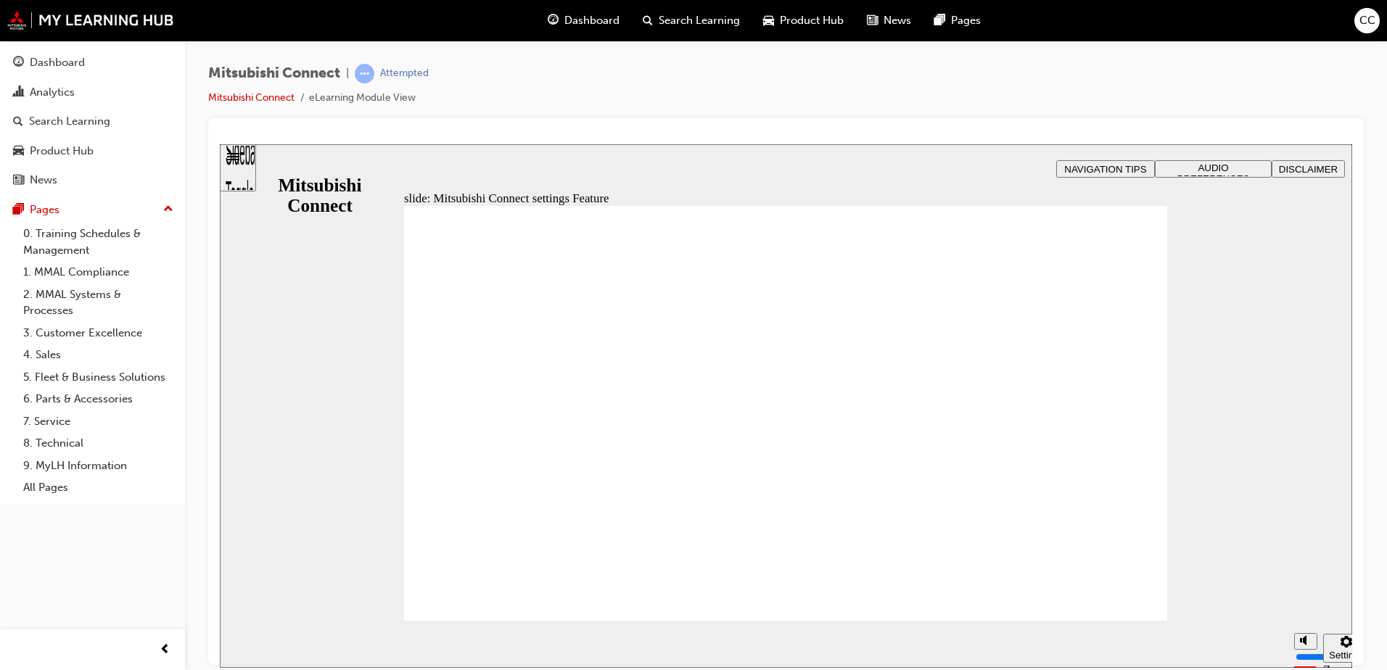
radio input "false"
radio input "true"
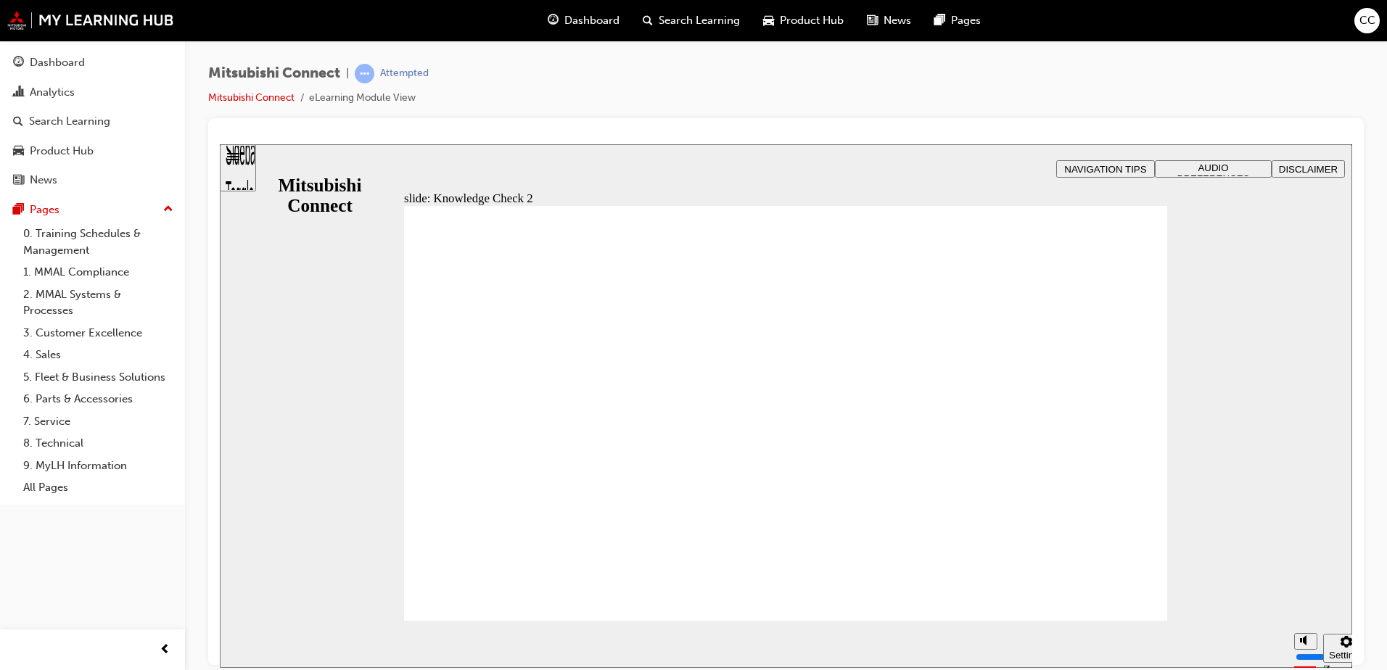
radio input "true"
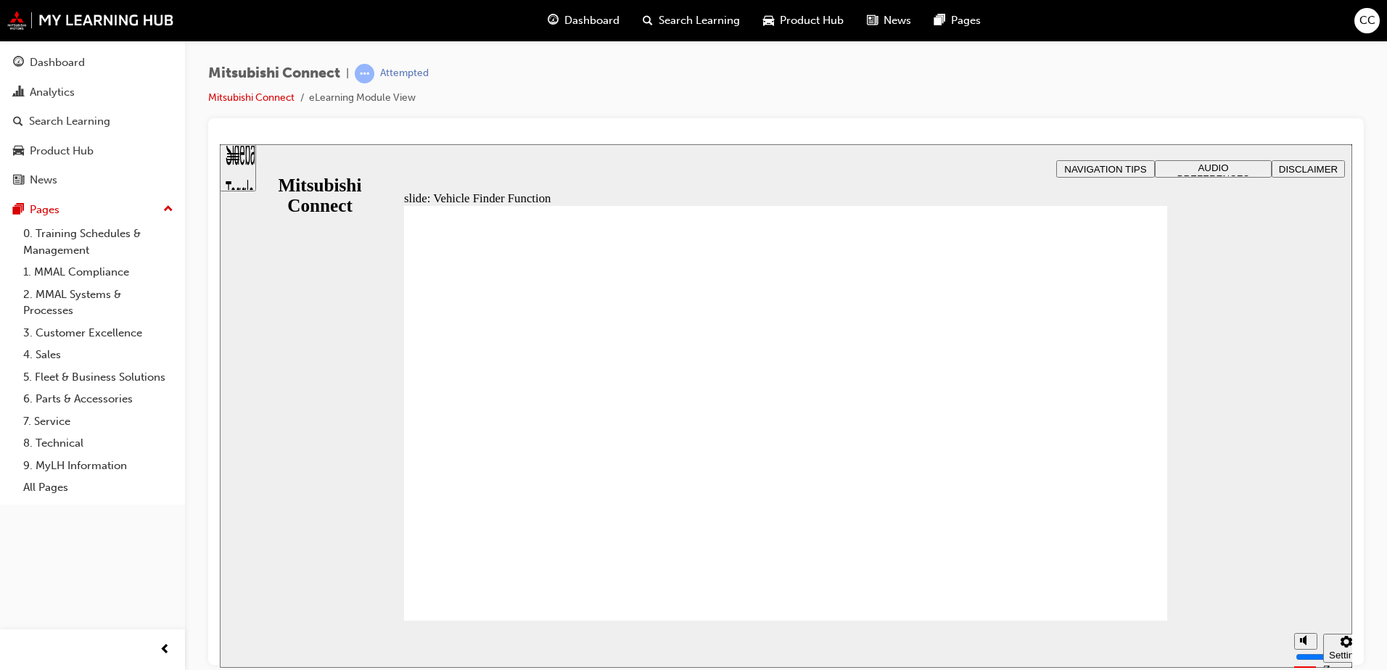
checkbox input "true"
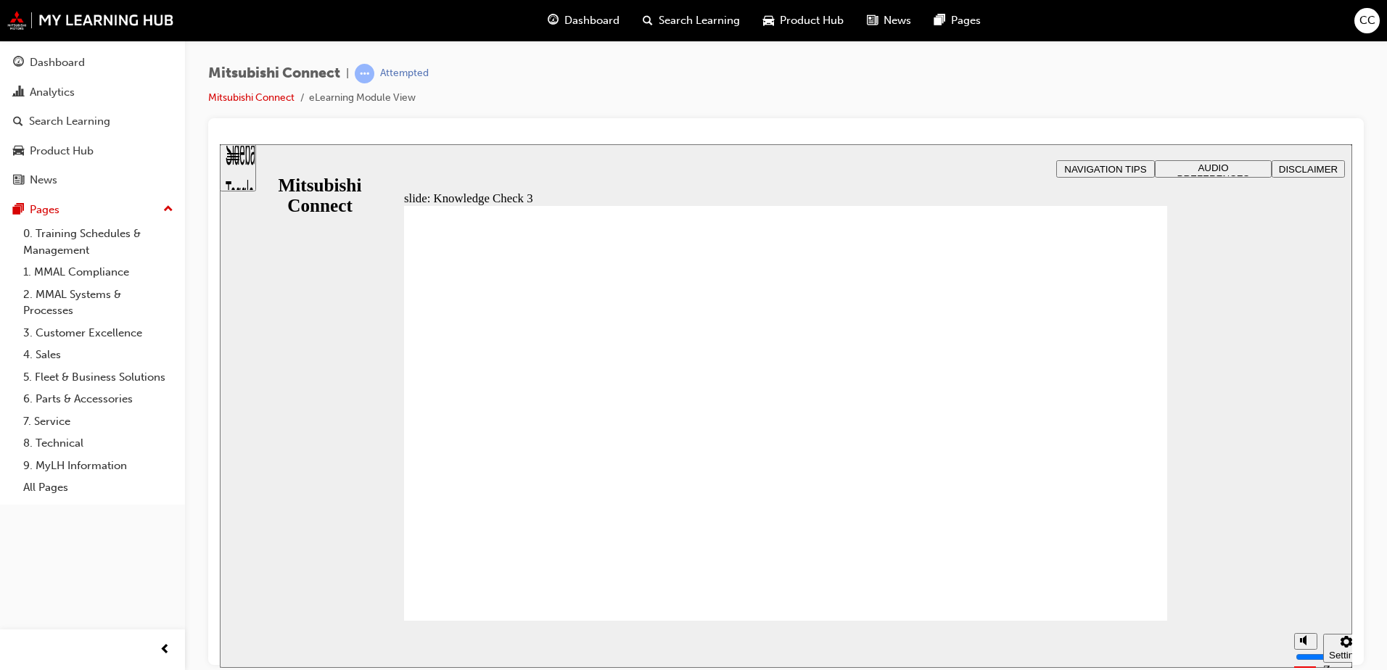
checkbox input "true"
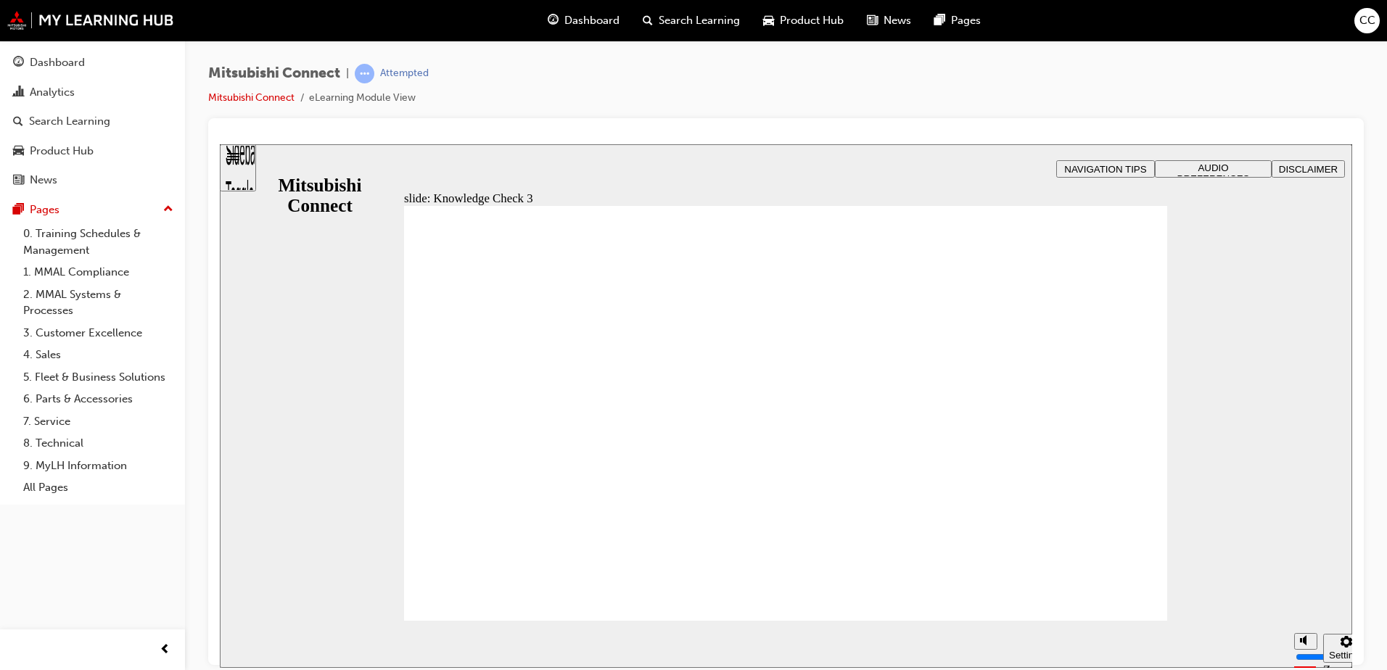
checkbox input "false"
checkbox input "true"
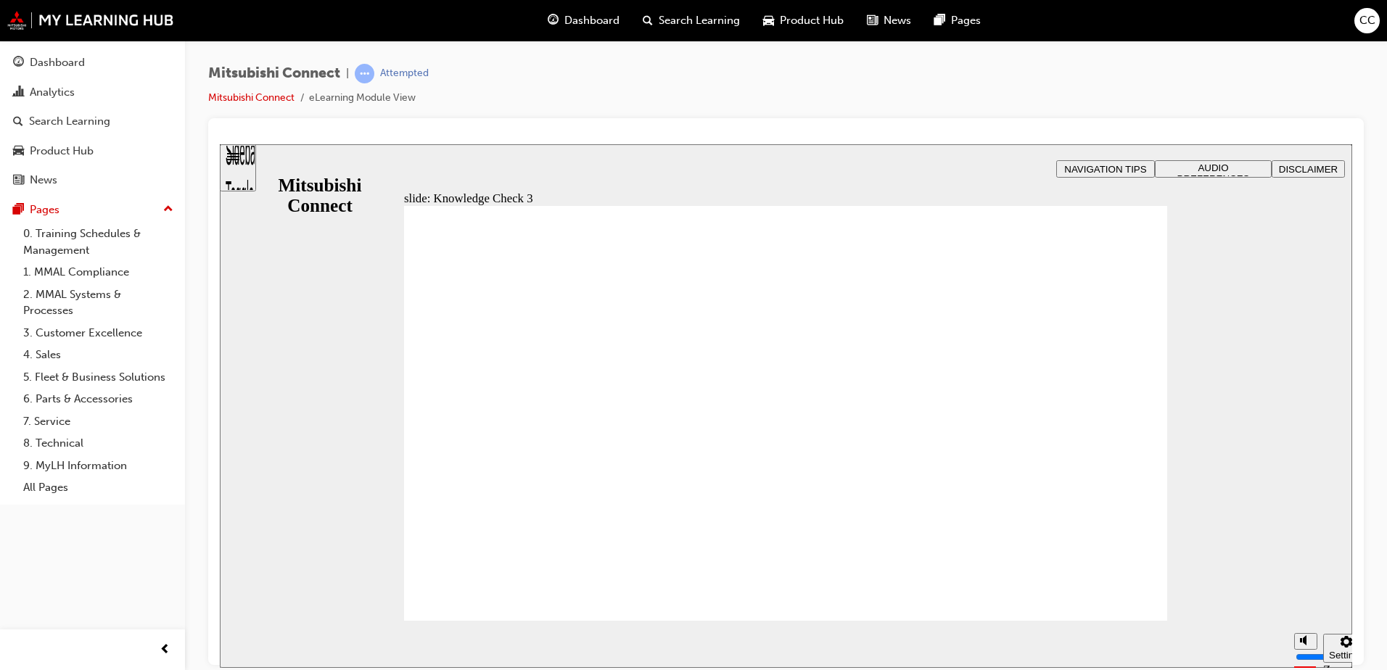
checkbox input "true"
checkbox input "false"
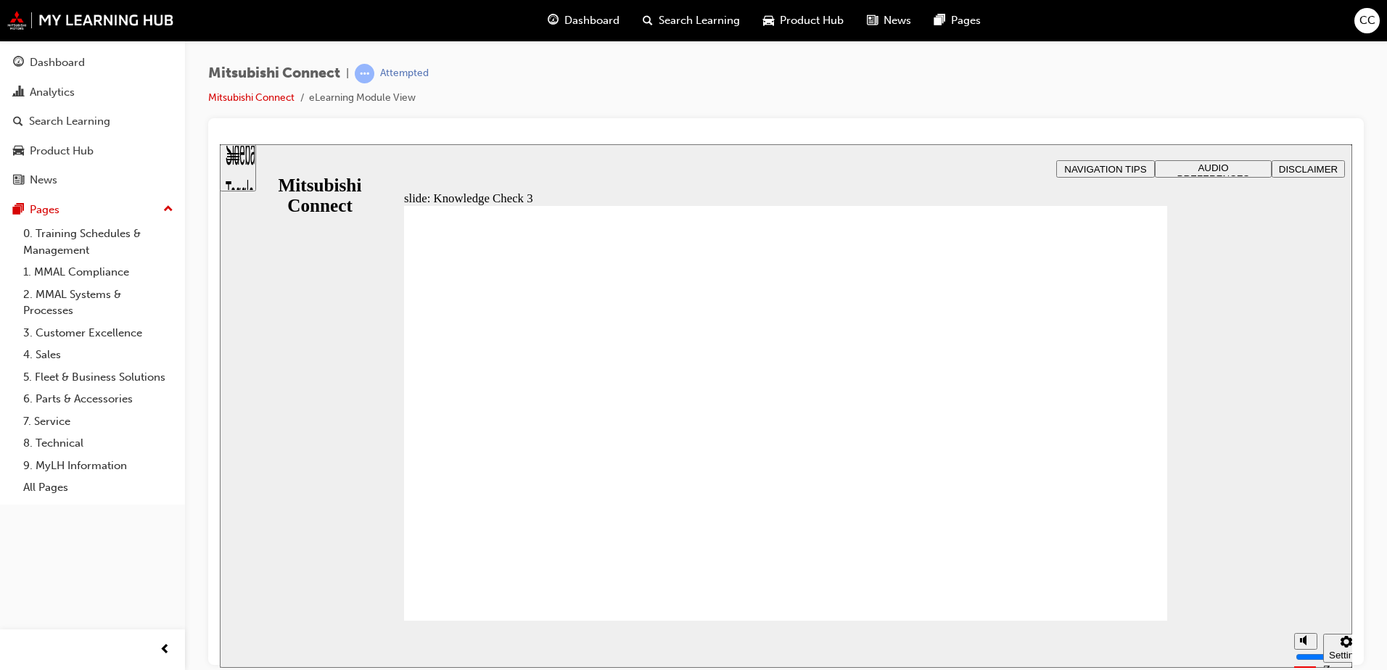
checkbox input "false"
checkbox input "true"
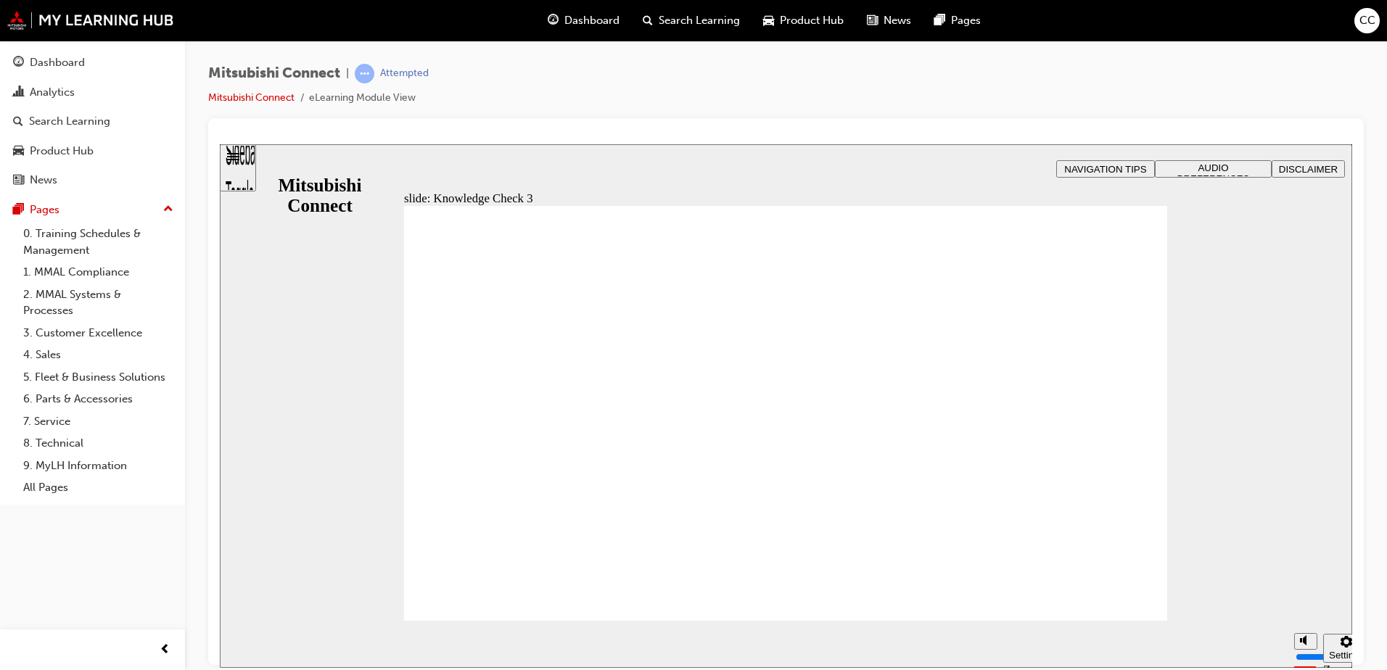
checkbox input "false"
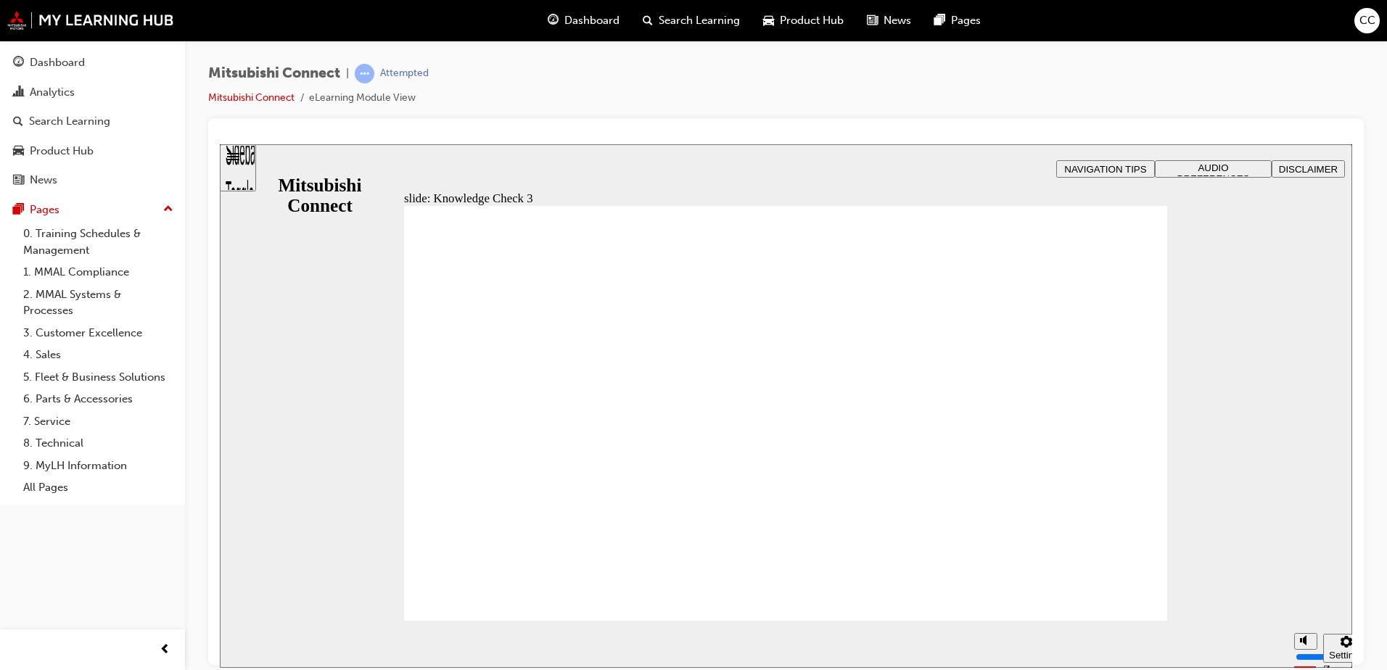
checkbox input "true"
checkbox input "false"
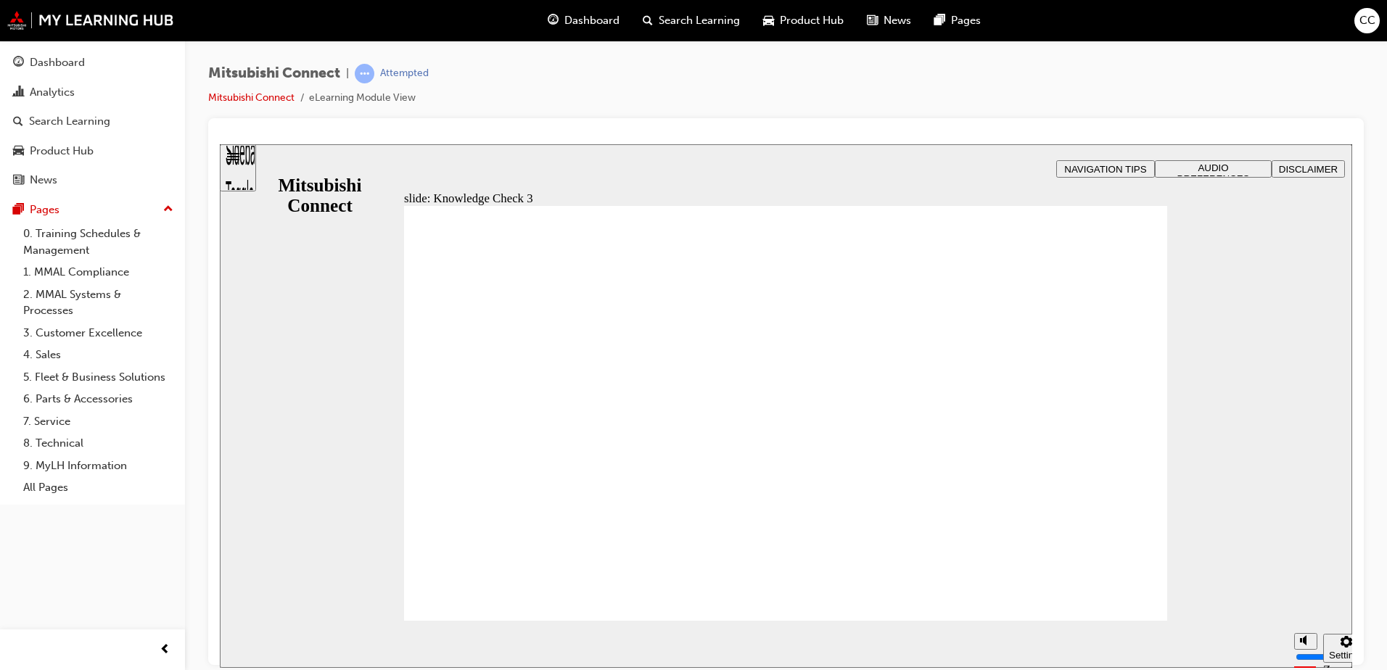
checkbox input "false"
checkbox input "true"
drag, startPoint x: 441, startPoint y: 426, endPoint x: 440, endPoint y: 458, distance: 31.9
checkbox input "true"
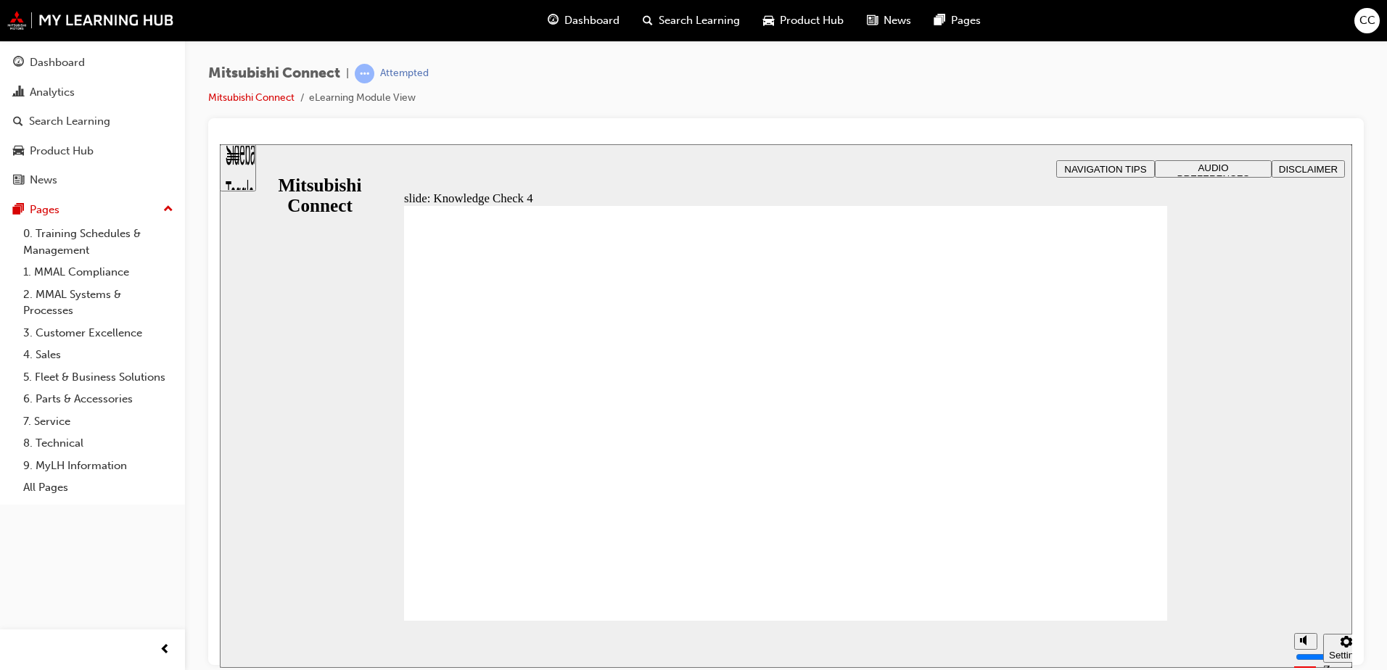
radio input "true"
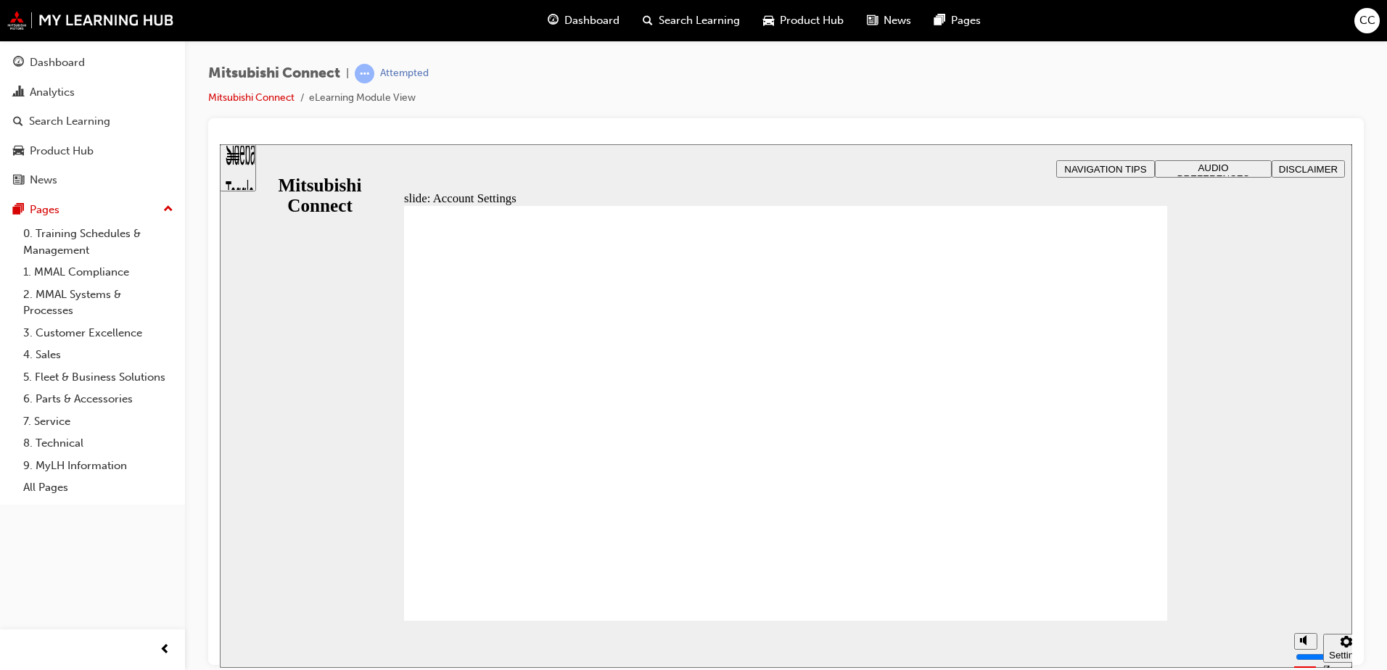
checkbox input "true"
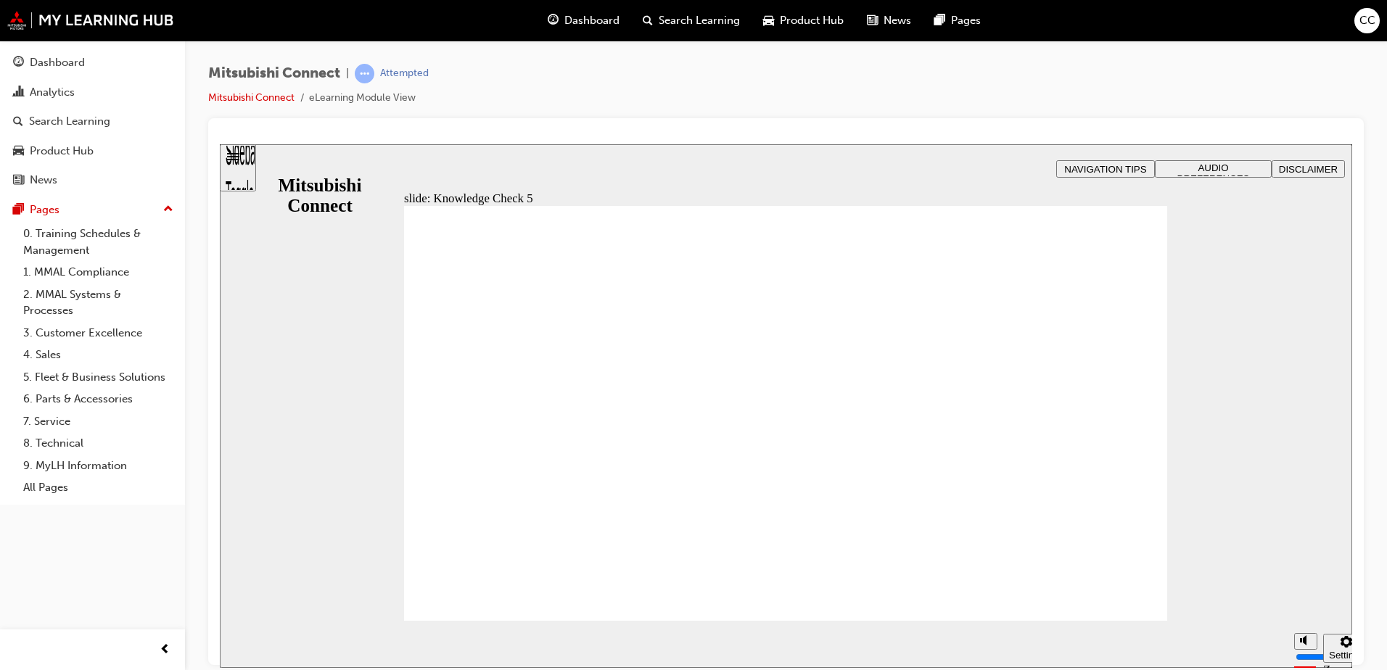
checkbox input "false"
checkbox input "true"
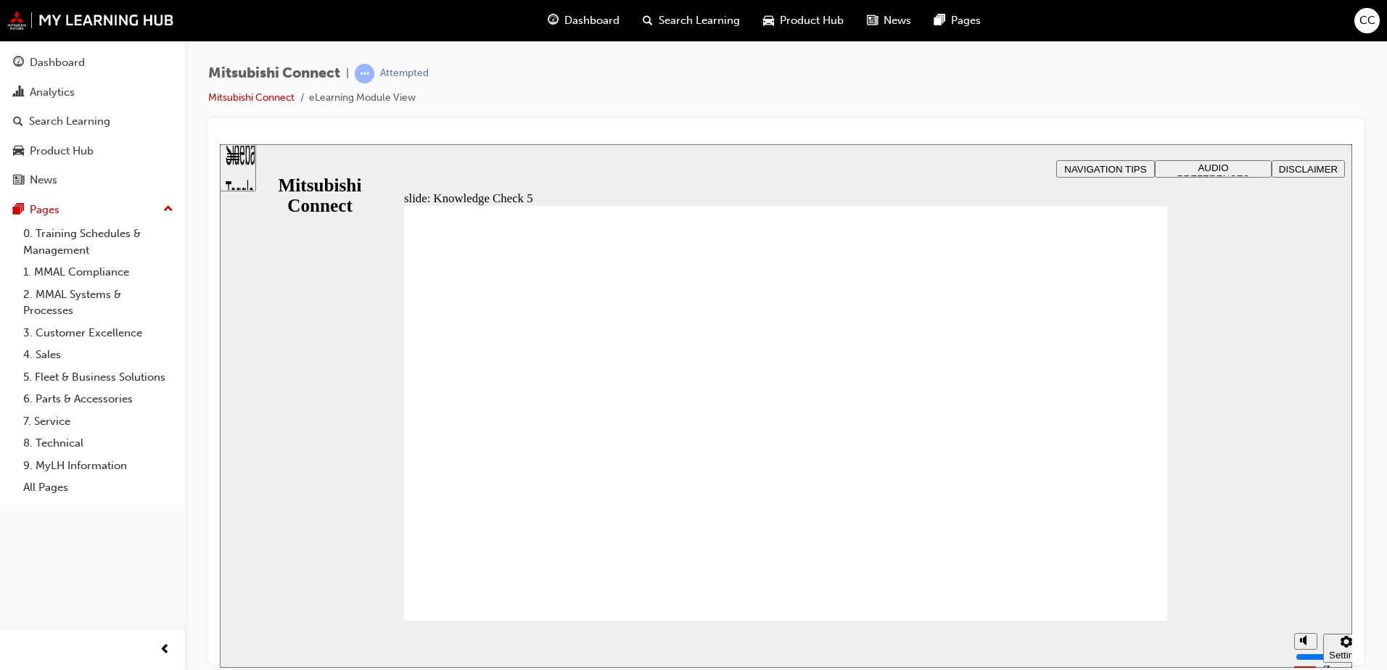
checkbox input "true"
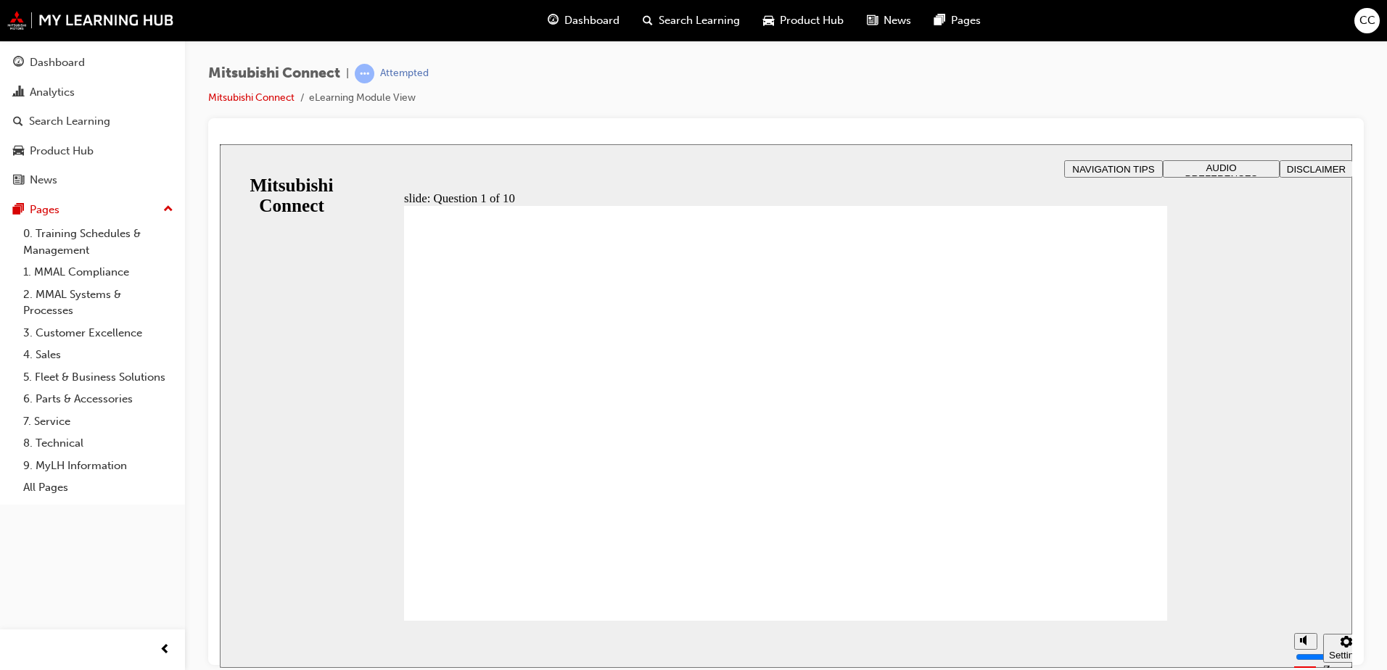
radio input "true"
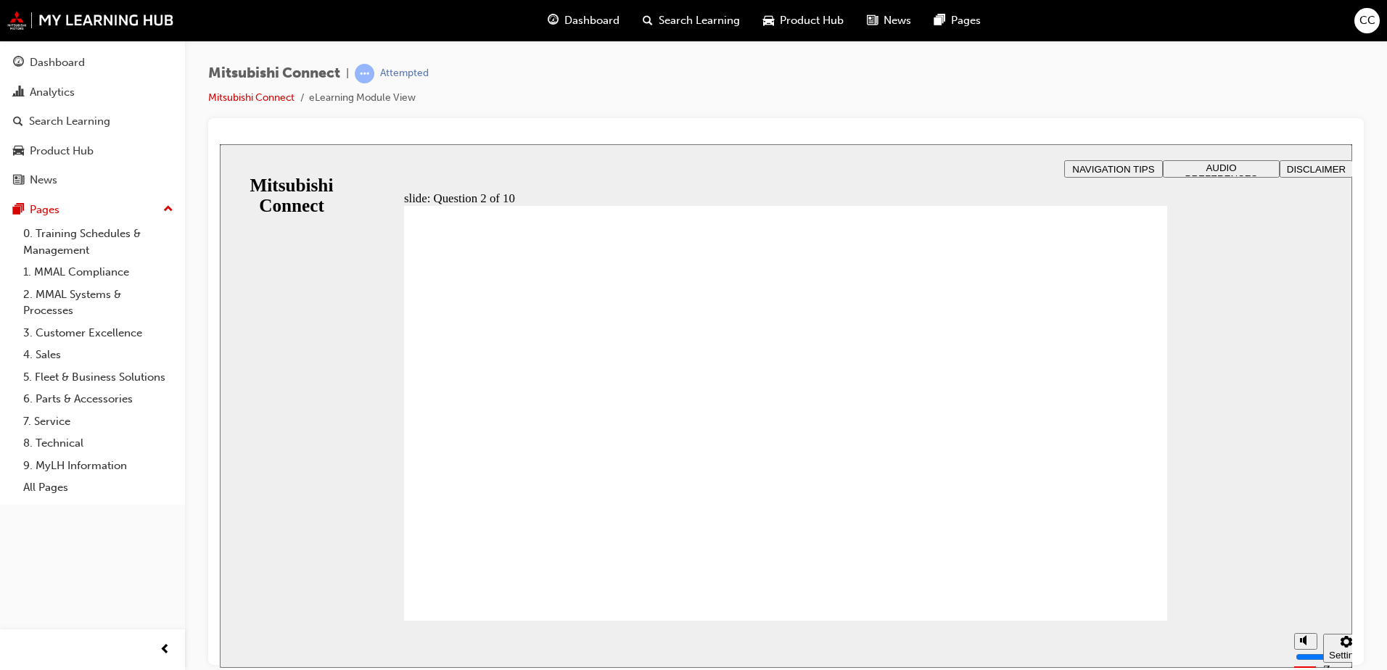
checkbox input "true"
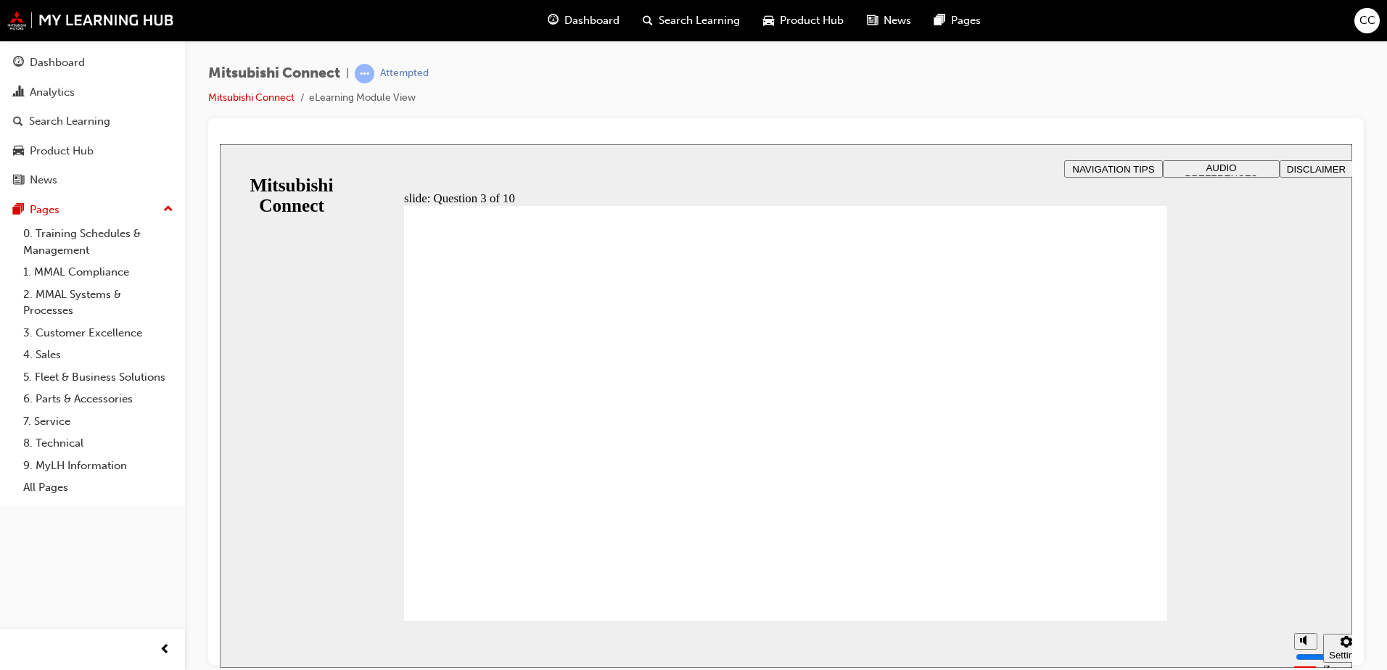
checkbox input "true"
radio input "true"
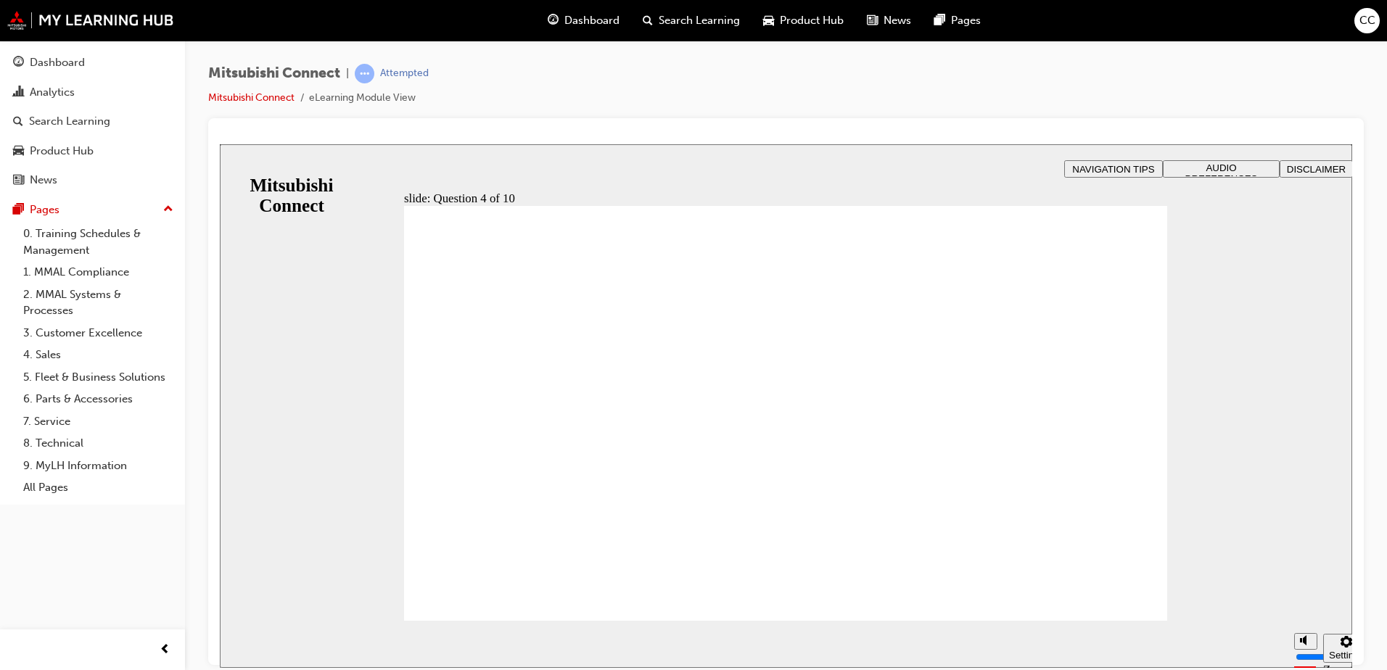
checkbox input "true"
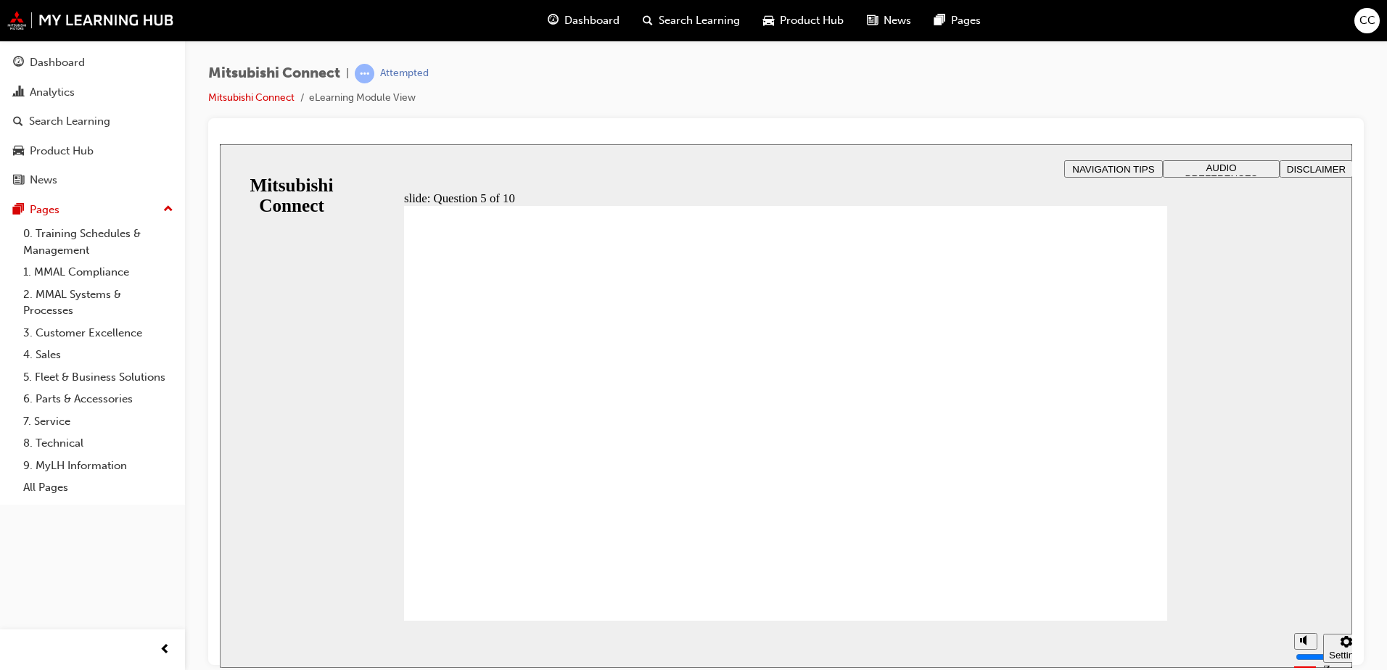
checkbox input "true"
drag, startPoint x: 487, startPoint y: 579, endPoint x: 491, endPoint y: 587, distance: 9.1
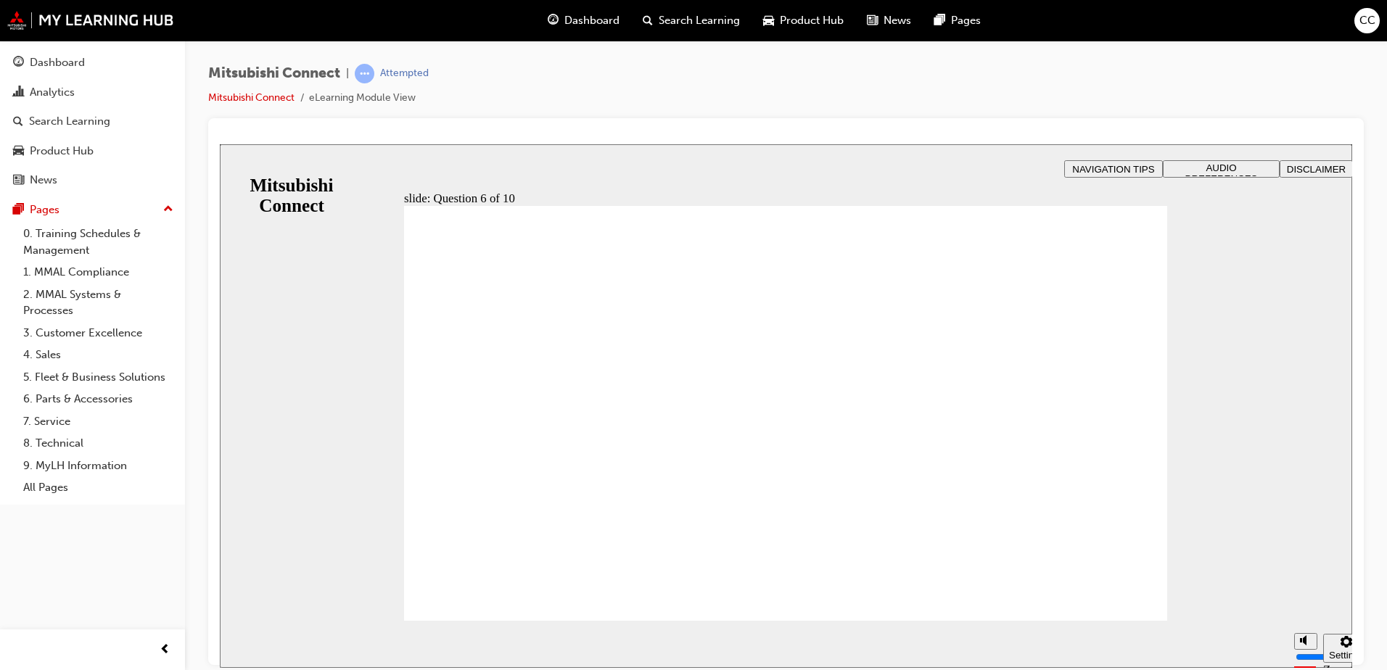
checkbox input "true"
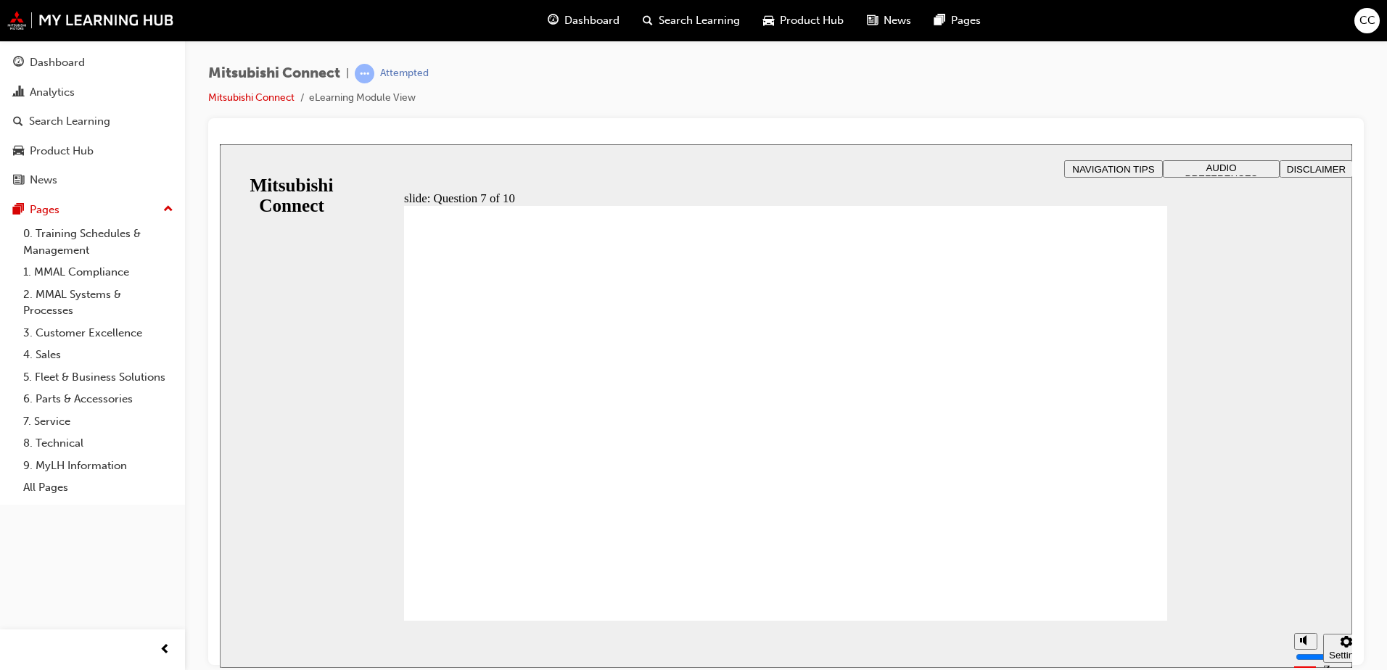
radio input "true"
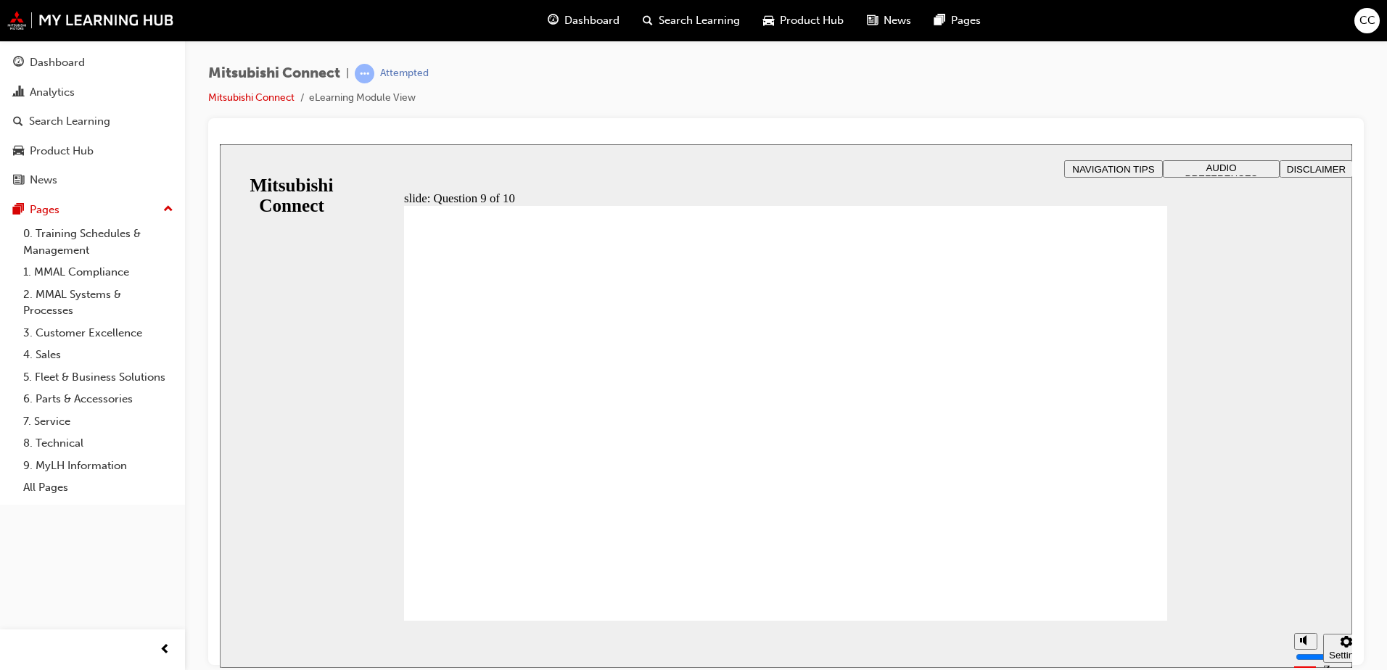
radio input "true"
checkbox input "true"
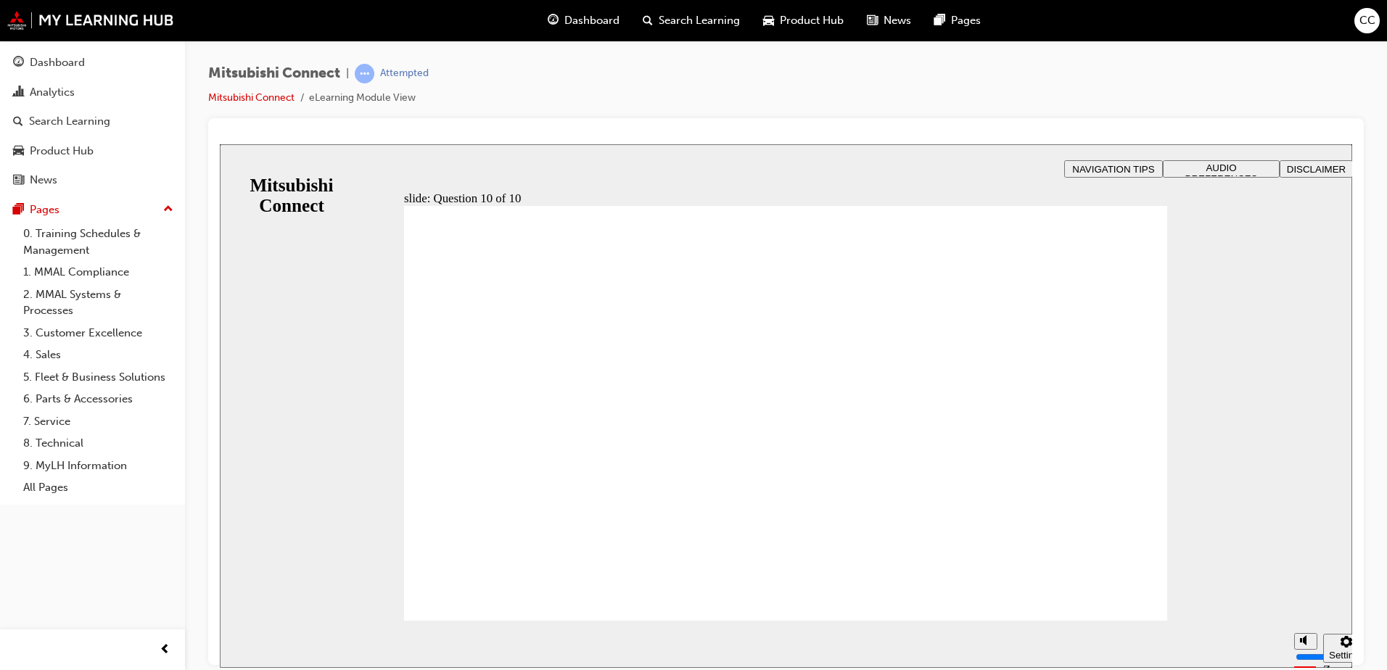
click at [239, 173] on div "Sidebar Toggle" at bounding box center [238, 172] width 25 height 87
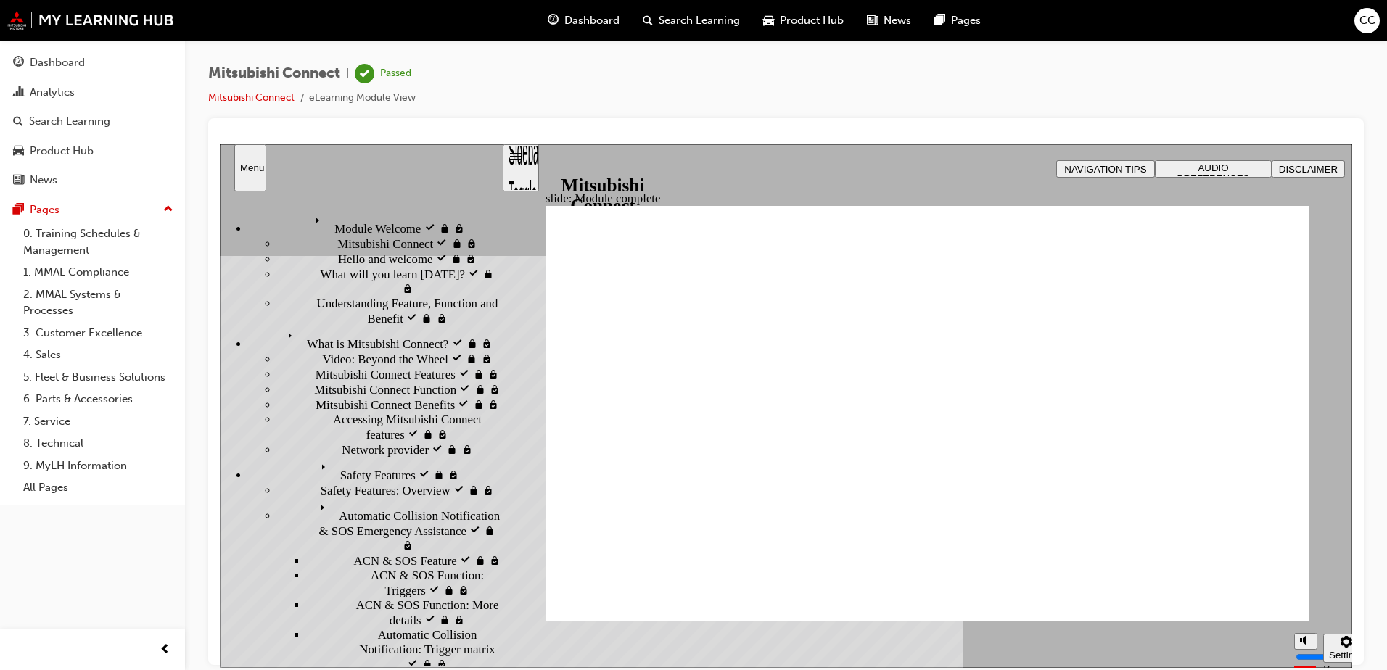
click at [245, 176] on button "Menu" at bounding box center [250, 167] width 32 height 47
click at [81, 121] on div "Search Learning" at bounding box center [69, 121] width 81 height 17
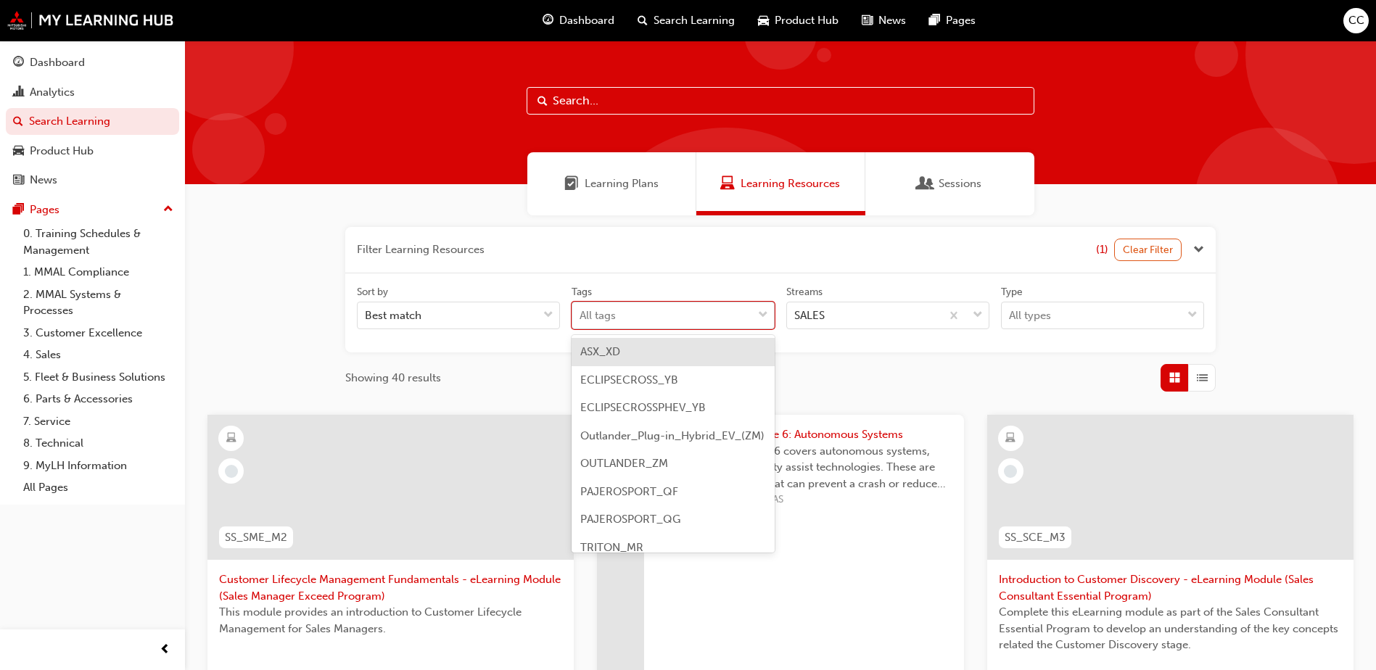
click at [702, 326] on div "All tags" at bounding box center [662, 315] width 180 height 25
click at [581, 321] on input "Tags option ASX_XD focused, 1 of 9. 9 results available. Use Up and Down to cho…" at bounding box center [579, 315] width 1 height 12
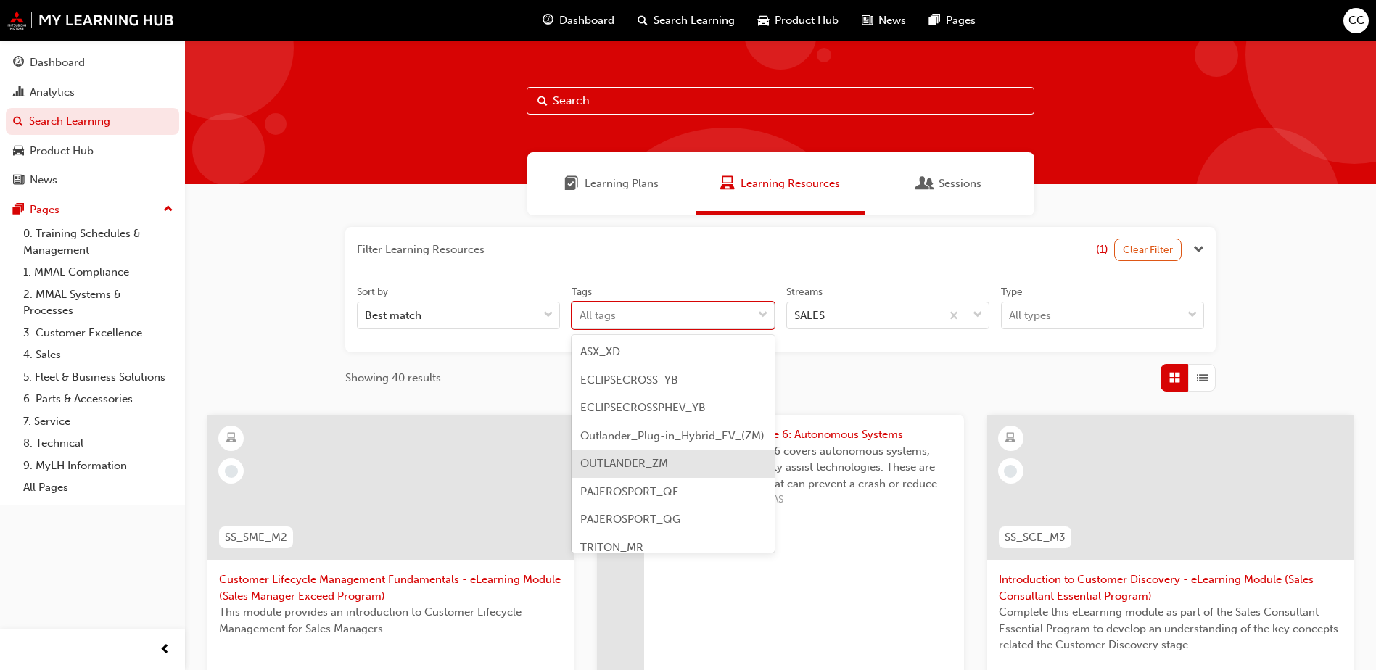
click at [670, 478] on div "OUTLANDER_ZM" at bounding box center [672, 464] width 203 height 28
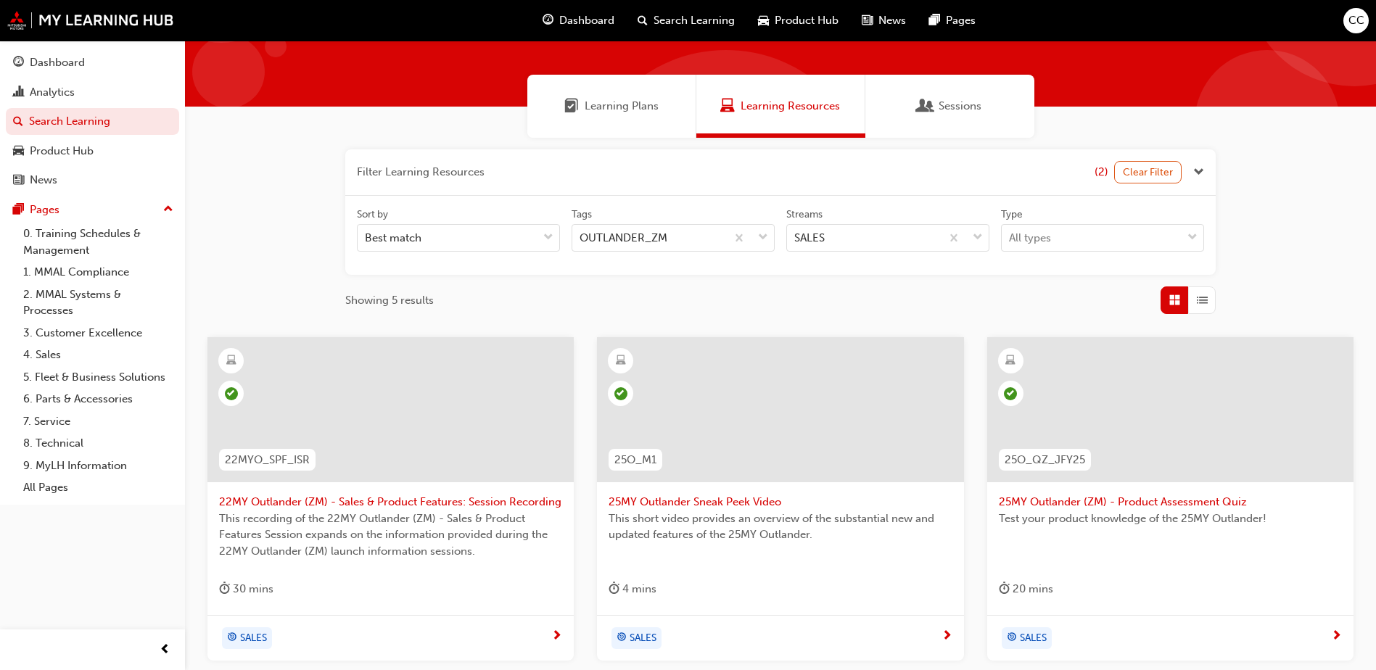
scroll to position [64, 0]
